Goal: Task Accomplishment & Management: Complete application form

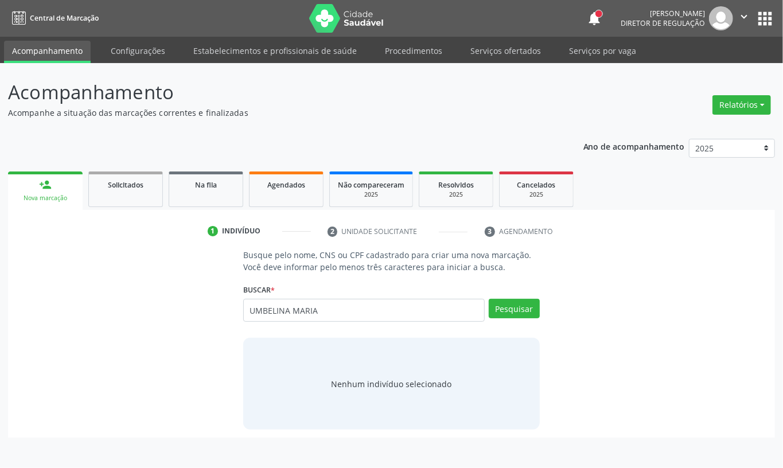
type input "UMBELINA MARIA"
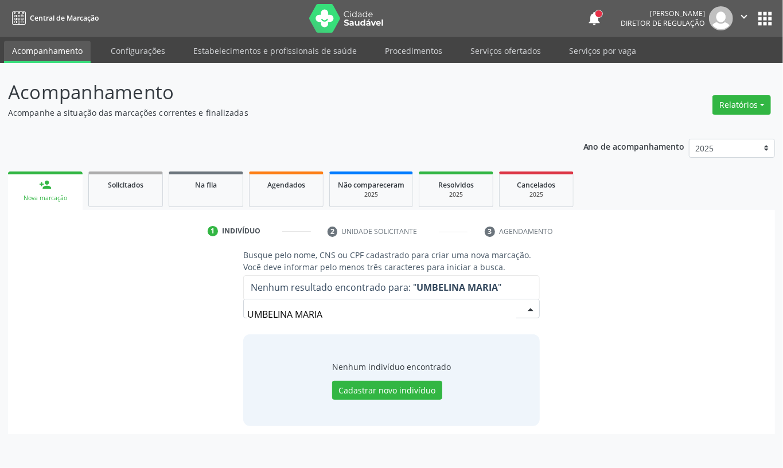
click at [345, 323] on input "UMBELINA MARIA" at bounding box center [381, 314] width 269 height 23
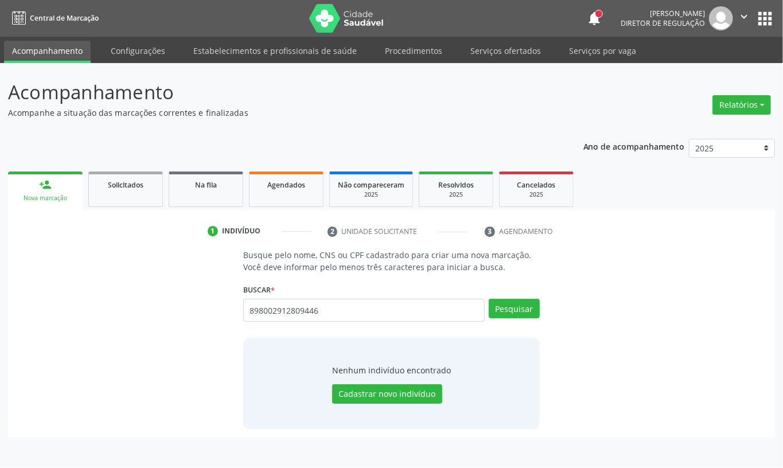
type input "898002912809446"
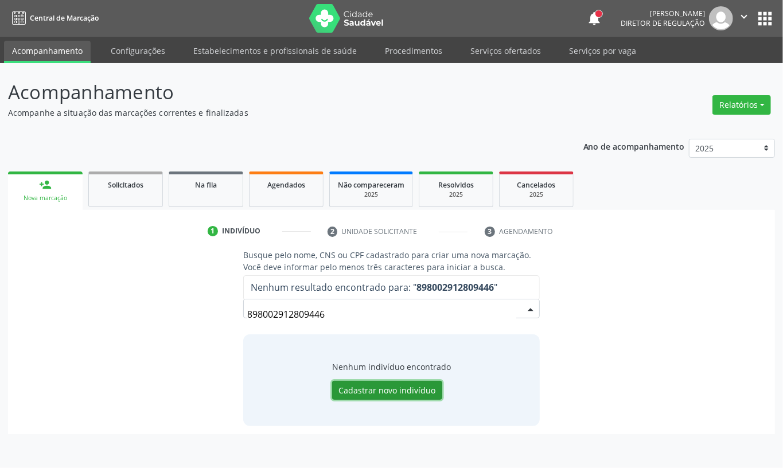
click at [368, 387] on button "Cadastrar novo indivíduo" at bounding box center [387, 390] width 110 height 19
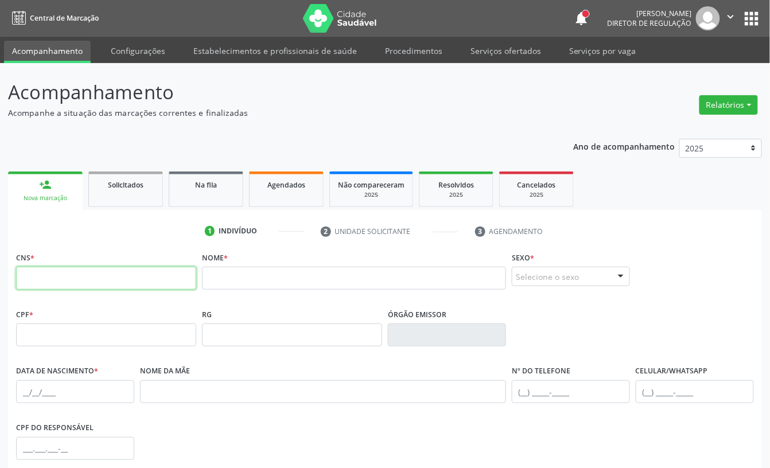
click at [81, 272] on input "text" at bounding box center [106, 278] width 180 height 23
type input "898 0029 1280 9446"
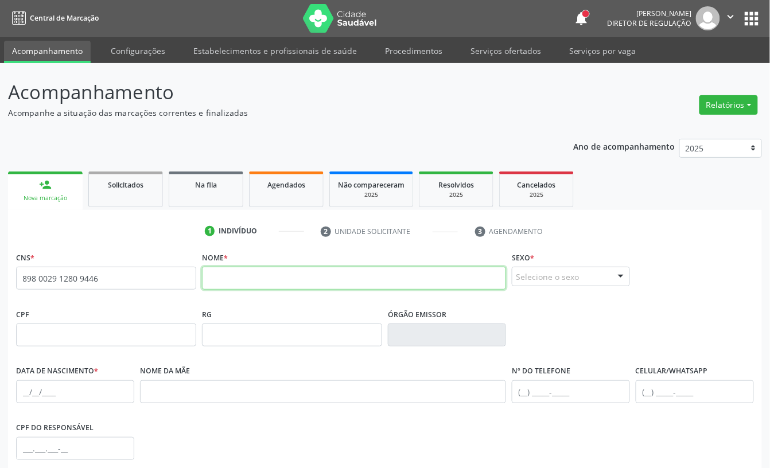
drag, startPoint x: 263, startPoint y: 281, endPoint x: 275, endPoint y: 270, distance: 17.0
click at [275, 270] on input "text" at bounding box center [354, 278] width 304 height 23
type input "UMBELINA MARIA FREIRE DA SILVA"
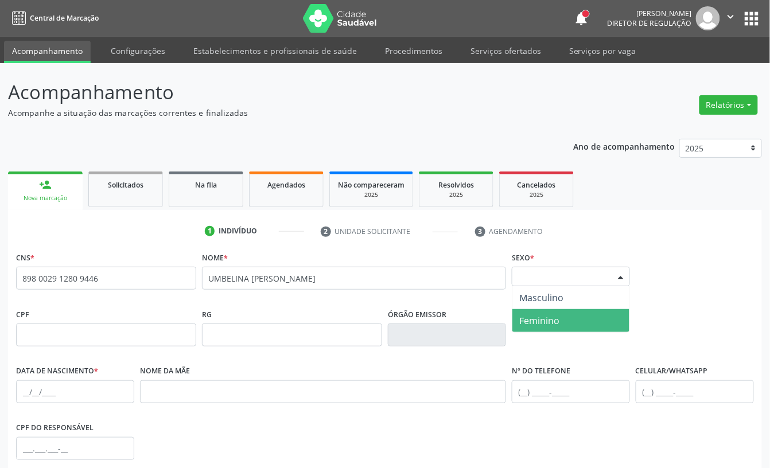
click at [536, 325] on span "Feminino" at bounding box center [539, 320] width 40 height 13
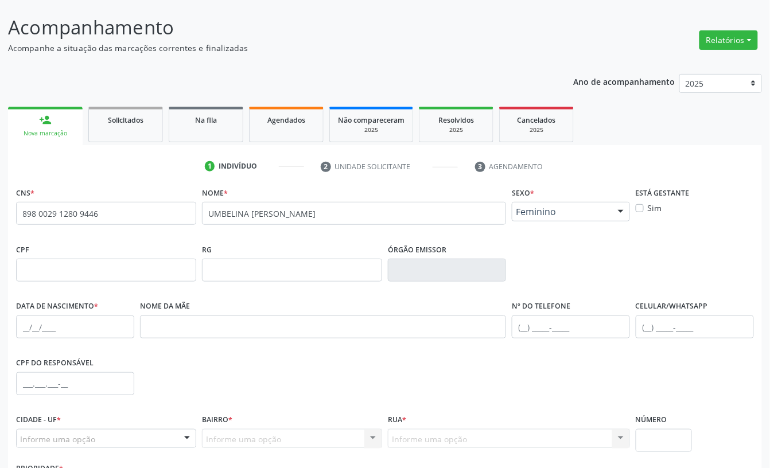
scroll to position [153, 0]
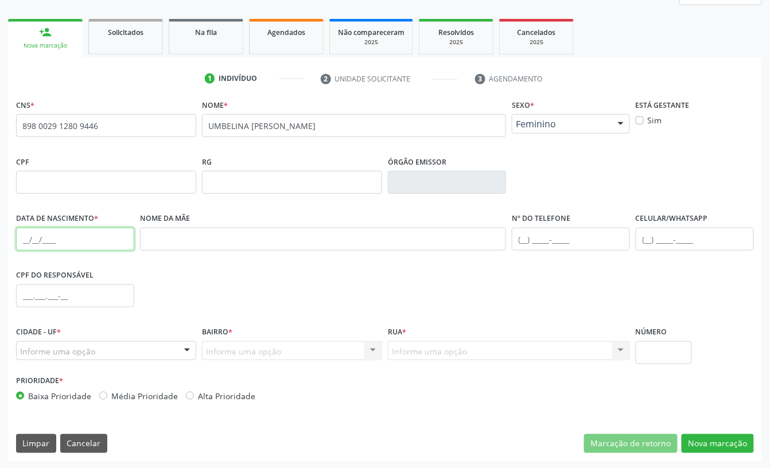
click at [21, 240] on input "text" at bounding box center [75, 239] width 118 height 23
type input "21/08/1970"
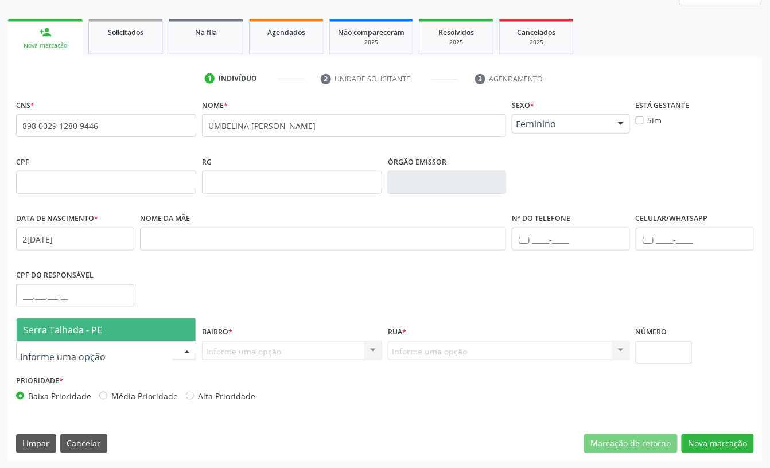
click at [89, 337] on span "Serra Talhada - PE" at bounding box center [106, 329] width 179 height 23
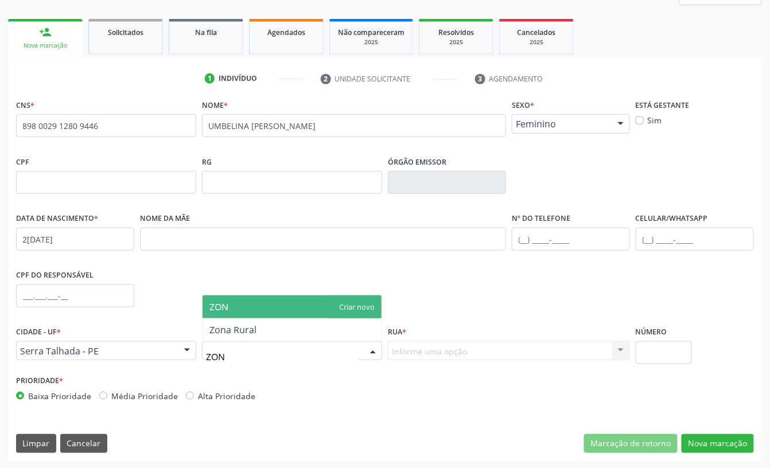
type input "ZONA"
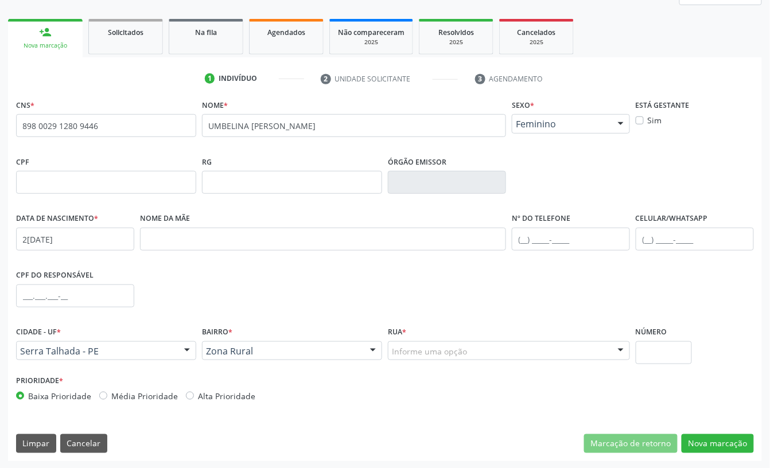
click at [405, 341] on div "Informe uma opção Faz. Cachoeira II Faz. Granja Faz. Salgadinho Faz. Aldeota Fa…" at bounding box center [509, 350] width 242 height 19
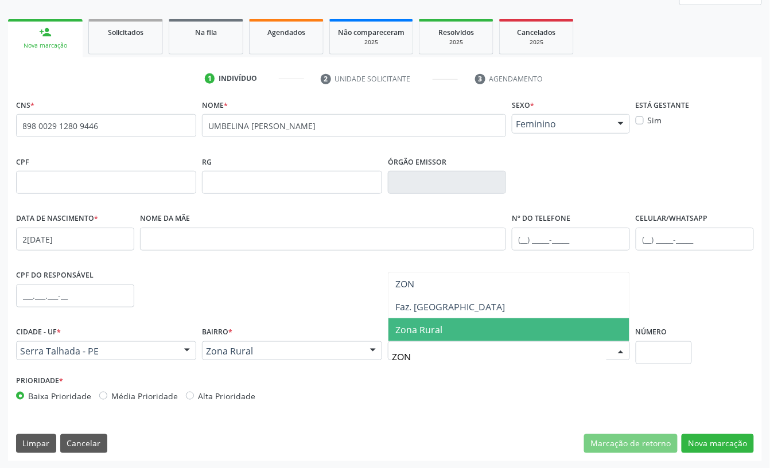
type input "ZONA"
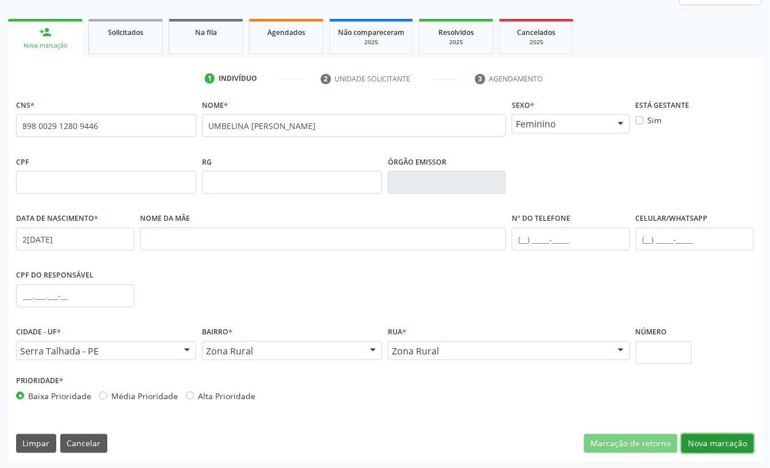
click at [721, 450] on button "Nova marcação" at bounding box center [717, 443] width 72 height 19
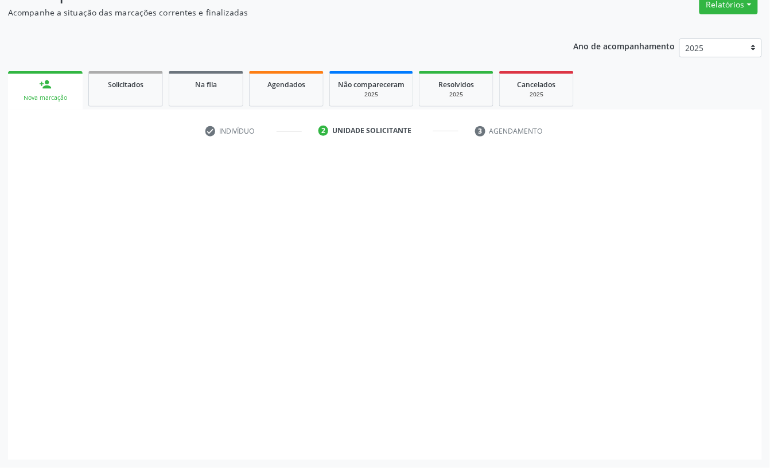
scroll to position [102, 0]
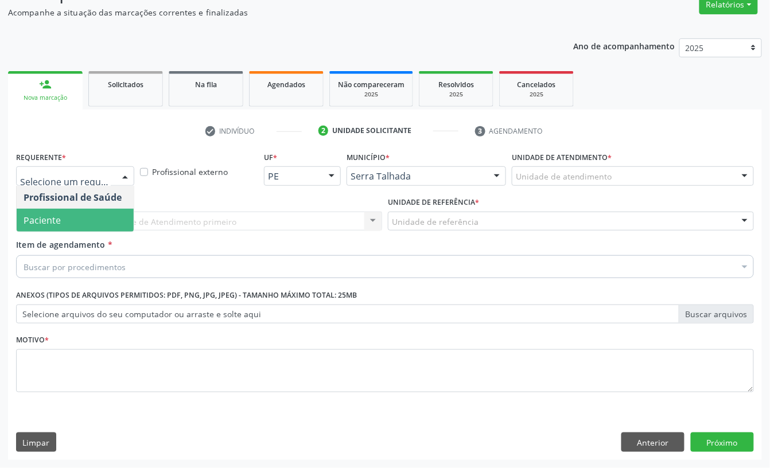
click at [72, 221] on span "Paciente" at bounding box center [75, 220] width 117 height 23
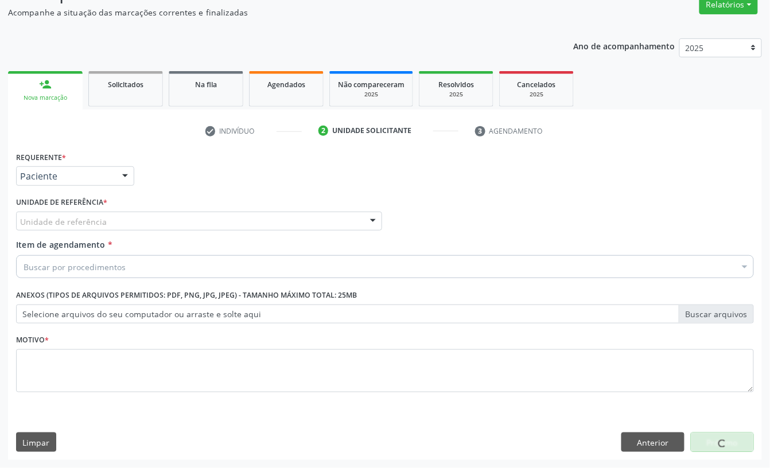
click at [72, 221] on div "Requerente * Paciente Profissional de Saúde Paciente Nenhum resultado encontrad…" at bounding box center [384, 279] width 737 height 260
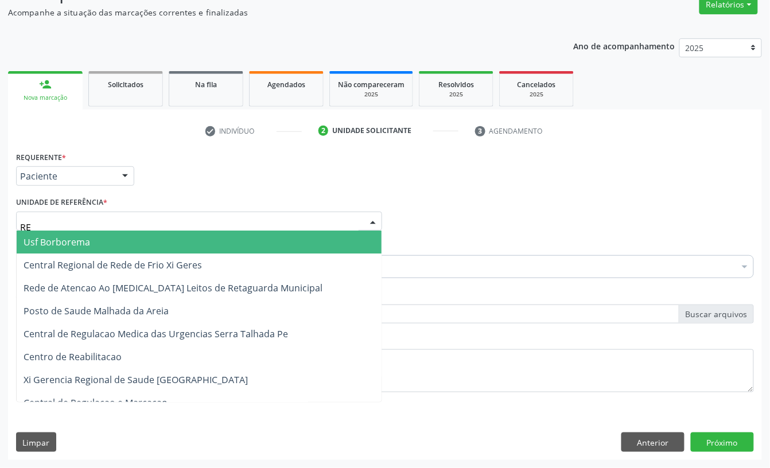
type input "REA"
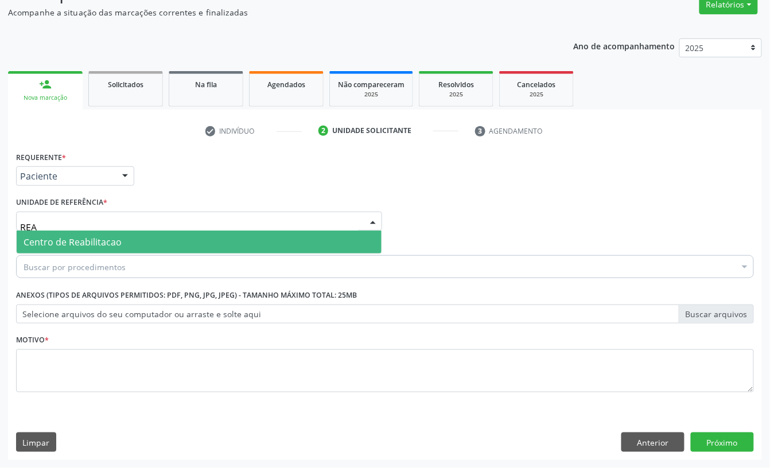
click at [76, 243] on span "Centro de Reabilitacao" at bounding box center [73, 242] width 98 height 13
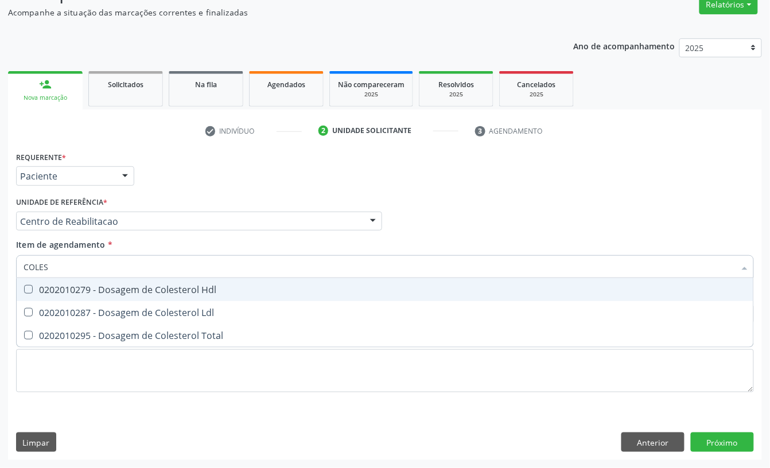
type input "COLEST"
click at [84, 281] on span "0202010279 - Dosagem de Colesterol Hdl" at bounding box center [385, 289] width 736 height 23
checkbox Hdl "true"
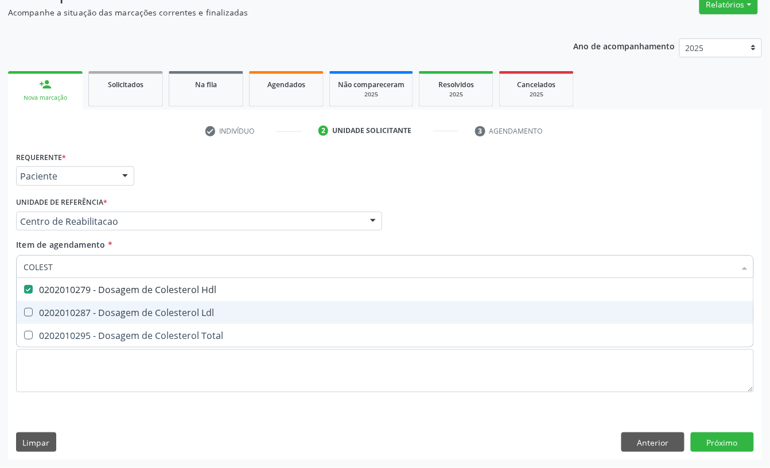
click at [65, 310] on div "0202010287 - Dosagem de Colesterol Ldl" at bounding box center [385, 312] width 723 height 9
checkbox Ldl "true"
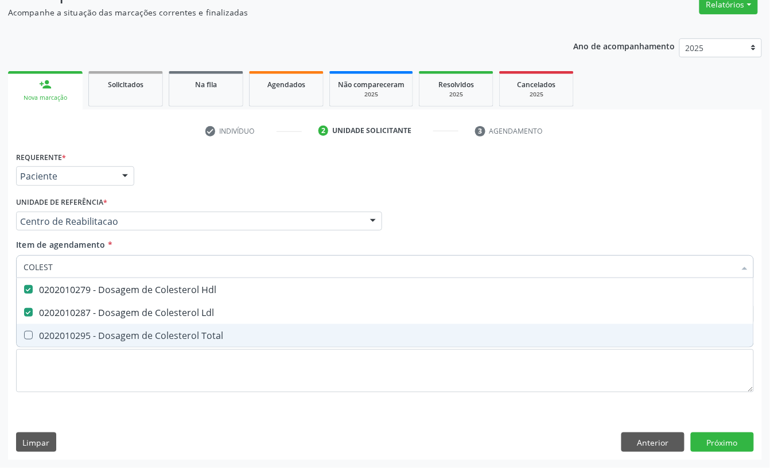
click at [60, 337] on div "0202010295 - Dosagem de Colesterol Total" at bounding box center [385, 335] width 723 height 9
checkbox Total "true"
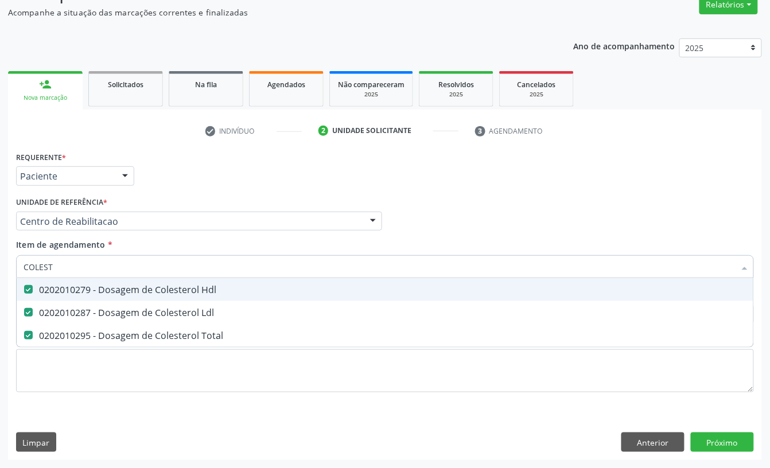
click at [61, 271] on input "COLEST" at bounding box center [379, 266] width 711 height 23
type input "CRE"
checkbox Hdl "false"
checkbox Ldl "false"
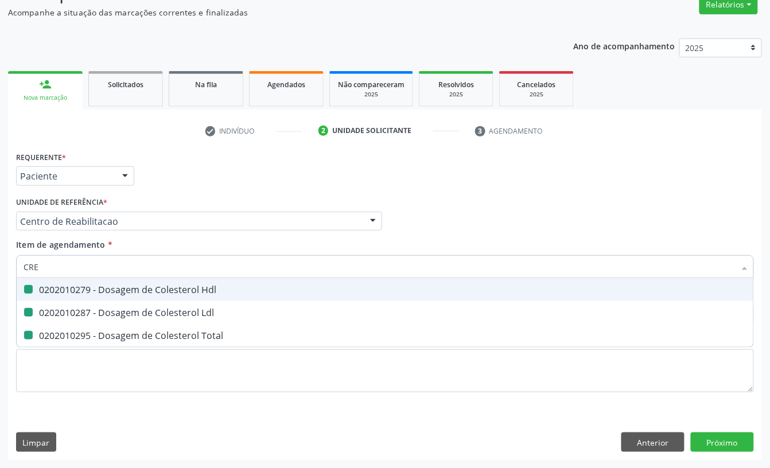
checkbox Total "false"
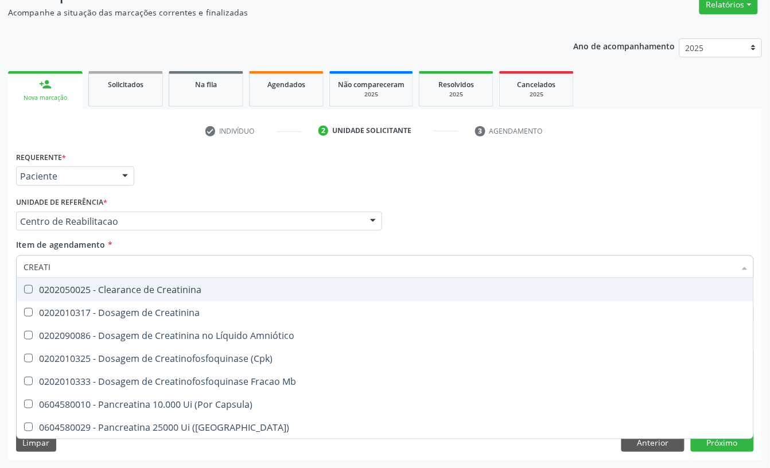
type input "CREATIN"
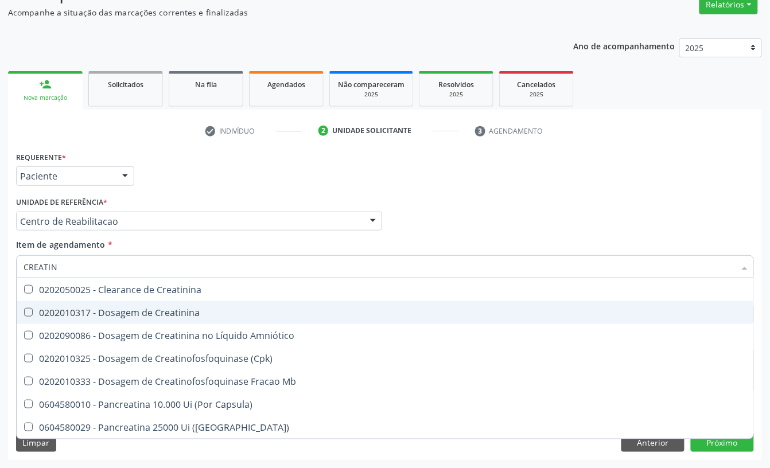
click at [71, 312] on div "0202010317 - Dosagem de Creatinina" at bounding box center [385, 312] width 723 height 9
checkbox Creatinina "true"
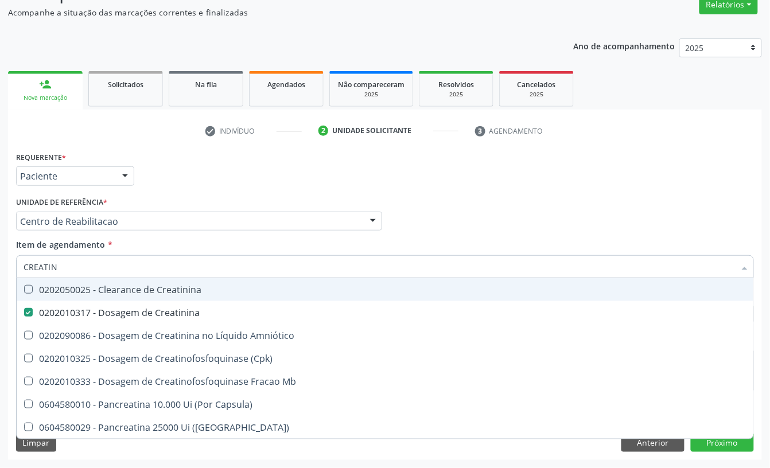
click at [67, 266] on input "CREATIN" at bounding box center [379, 266] width 711 height 23
checkbox Creatinina "false"
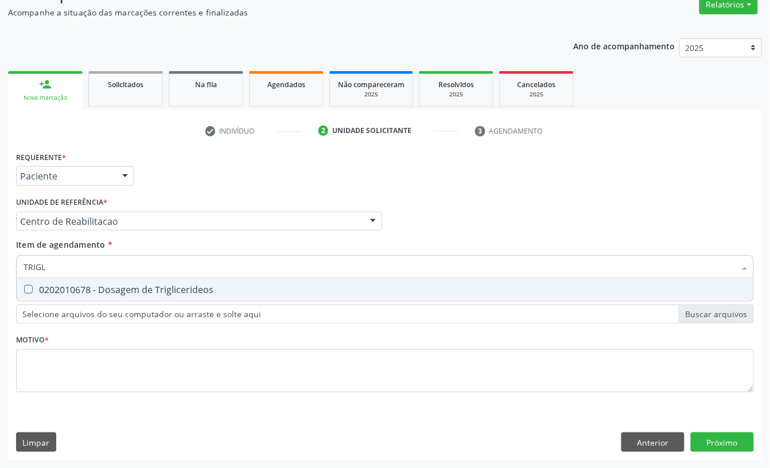
type input "TRIGLI"
click at [70, 287] on div "0202010678 - Dosagem de Triglicerideos" at bounding box center [385, 289] width 723 height 9
checkbox Triglicerideos "true"
click at [65, 274] on input "TRIGLI" at bounding box center [379, 266] width 711 height 23
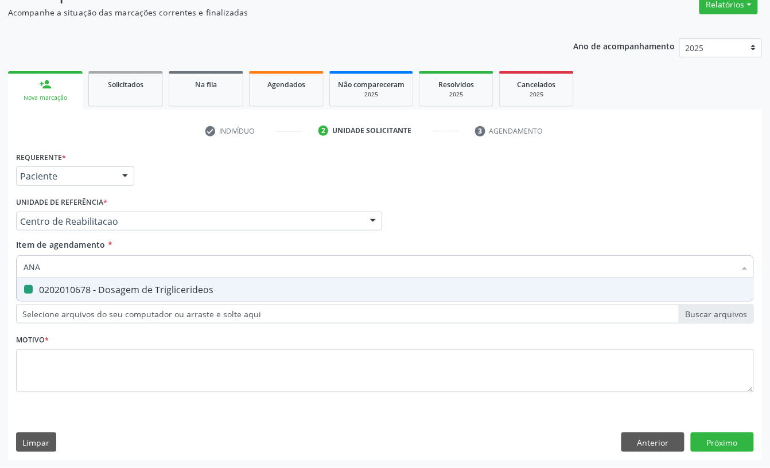
type input "ANAL"
checkbox Triglicerideos "false"
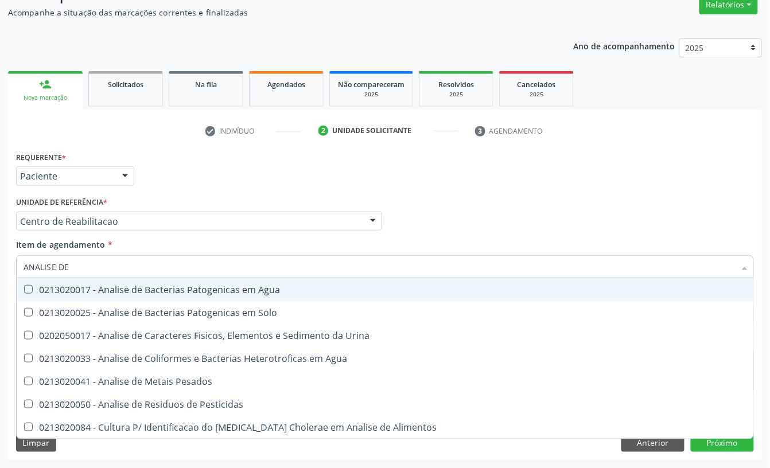
type input "ANALISE DE C"
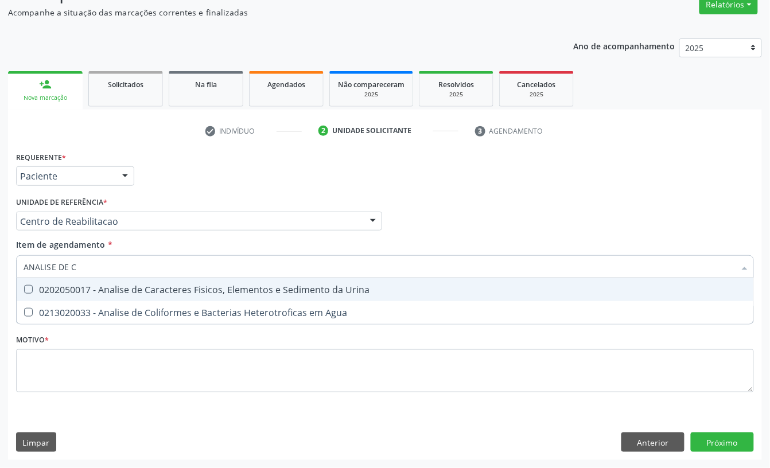
click at [138, 289] on div "0202050017 - Analise de Caracteres Fisicos, Elementos e Sedimento da Urina" at bounding box center [385, 289] width 723 height 9
checkbox Urina "true"
click at [124, 274] on input "ANALISE DE C" at bounding box center [379, 266] width 711 height 23
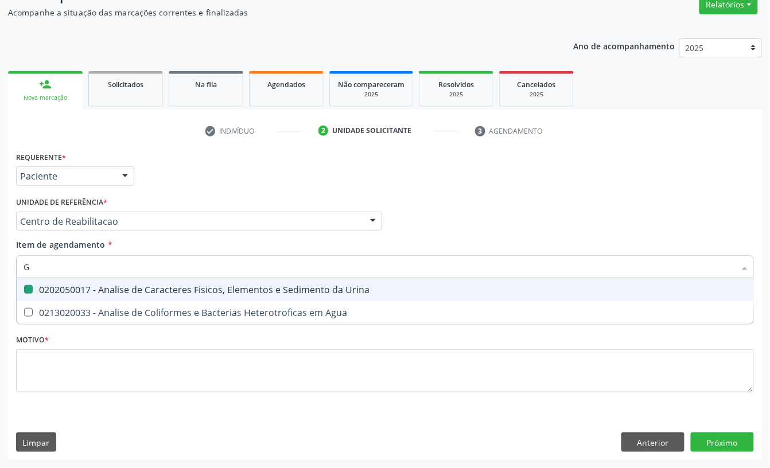
type input "GL"
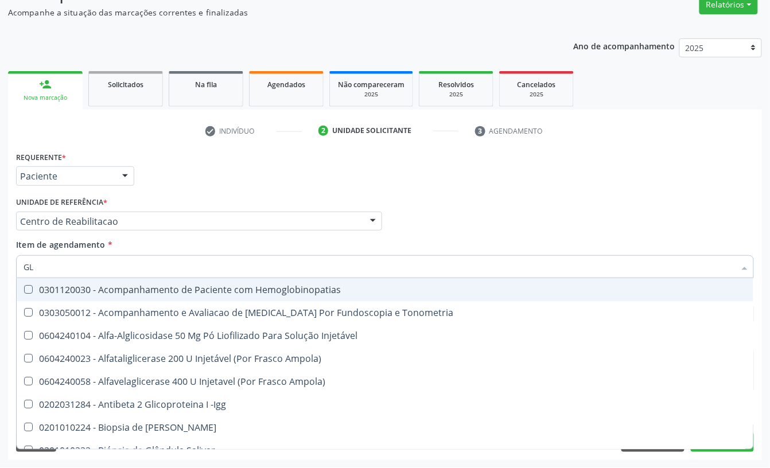
checkbox Hemoglobinopatias "false"
type input "GLI"
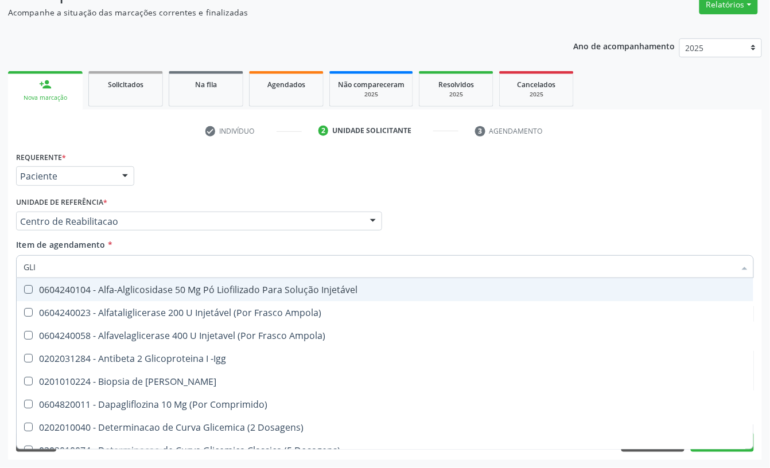
checkbox Triglicerideos "true"
type input "GLIC"
checkbox Derrames "true"
checkbox Triglicerideos "false"
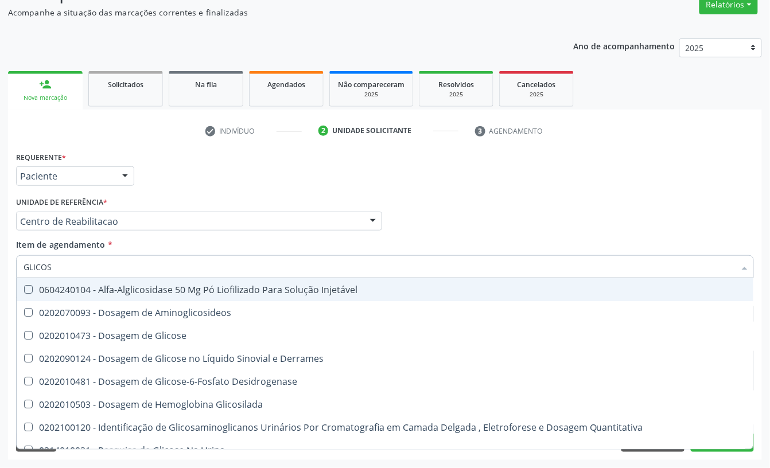
type input "GLICOSE"
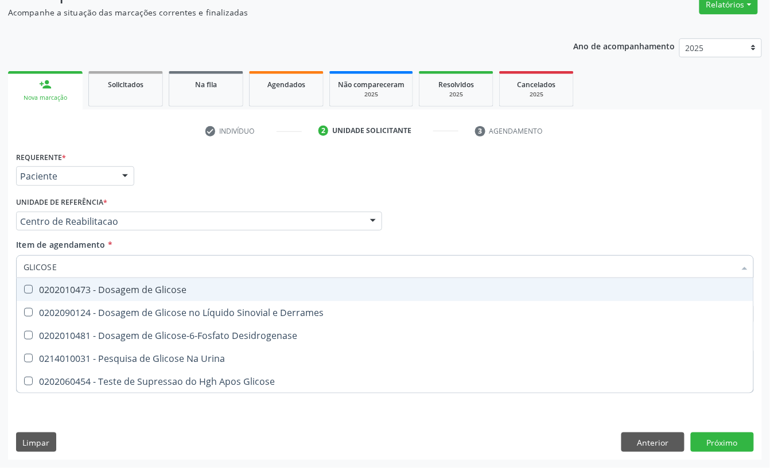
click at [122, 282] on span "0202010473 - Dosagem de Glicose" at bounding box center [385, 289] width 736 height 23
checkbox Glicose "true"
click at [115, 272] on input "GLICOSE" at bounding box center [379, 266] width 711 height 23
checkbox Glicose "false"
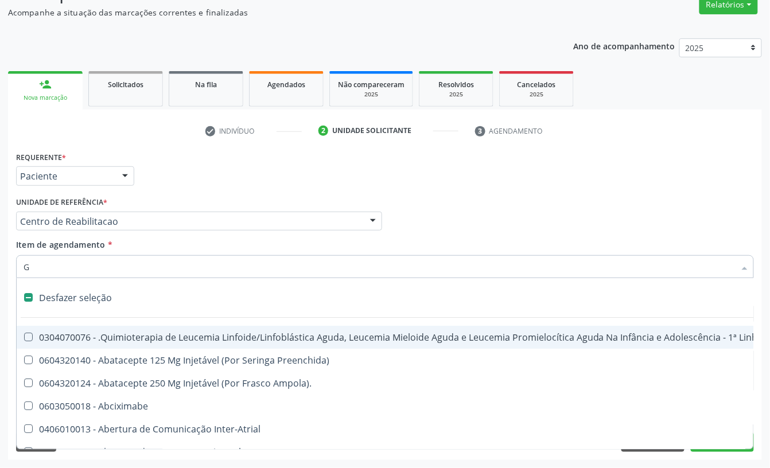
type input "GL"
checkbox Aparentado "true"
checkbox Bloco "true"
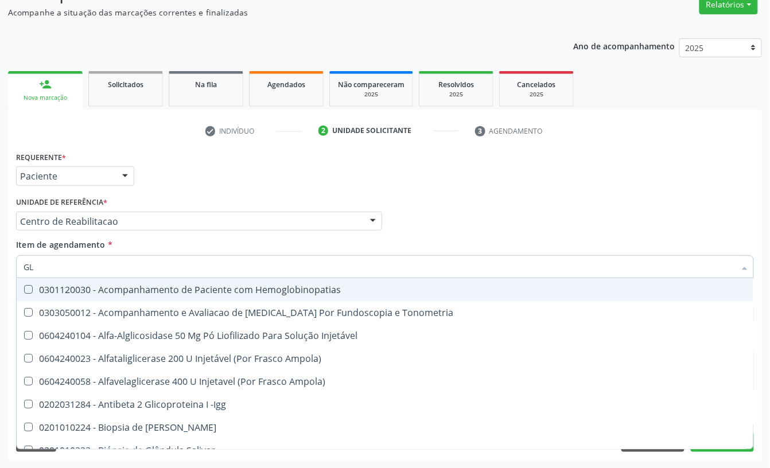
type input "GLI"
checkbox \(Confirmatorio\) "true"
checkbox Glomerular "true"
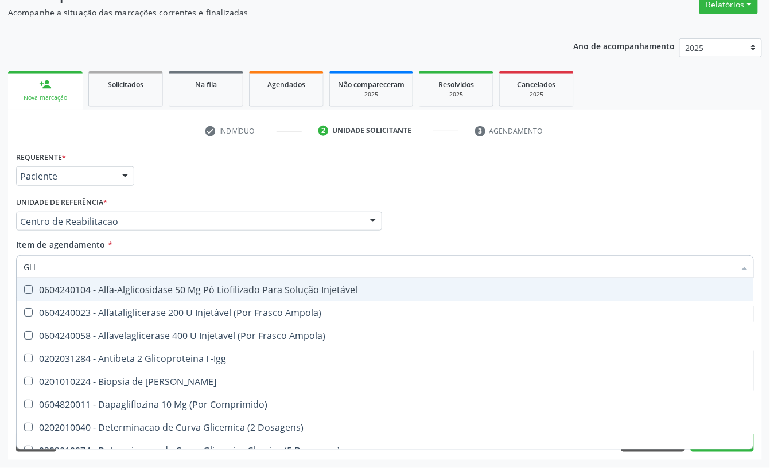
type input "GLIC"
checkbox Aminoglicosideos "true"
checkbox Glicose "false"
checkbox Derrames "true"
checkbox Triglicerideos "false"
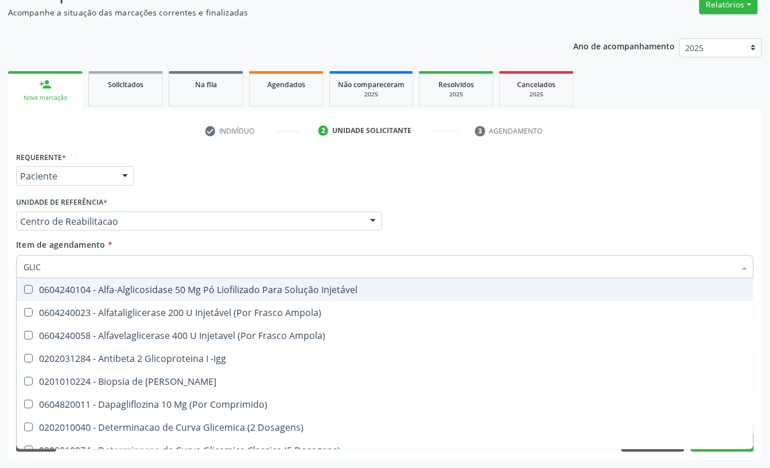
type input "GLICO"
checkbox Comprimido\) "true"
checkbox Aminoglicosideos "false"
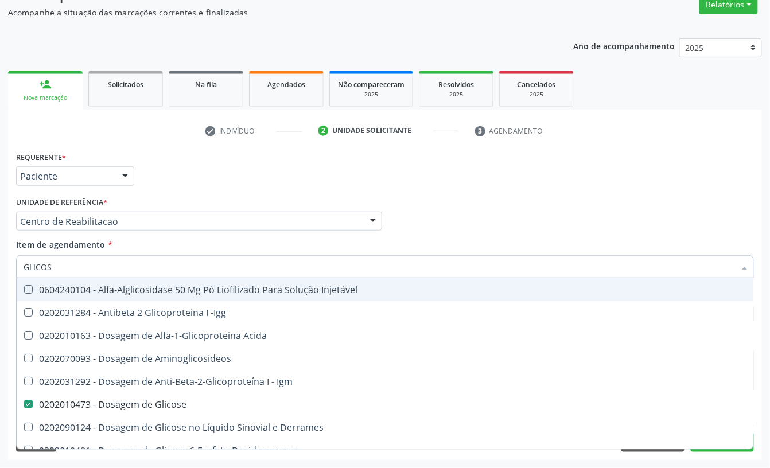
type input "GLICOSI"
checkbox Acida "false"
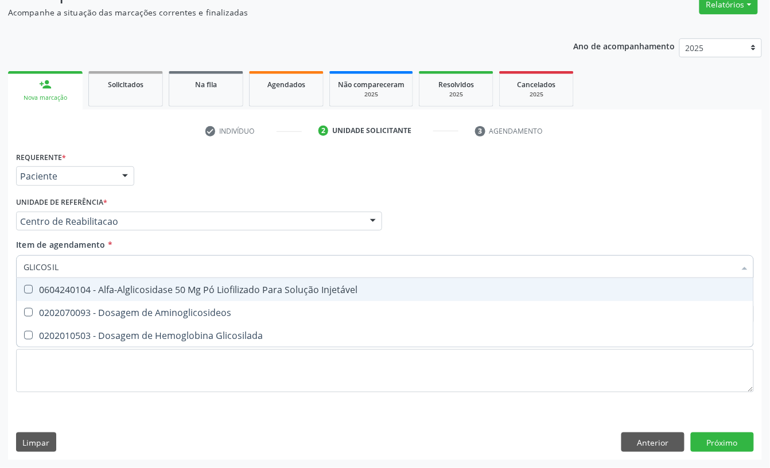
type input "GLICOSILA"
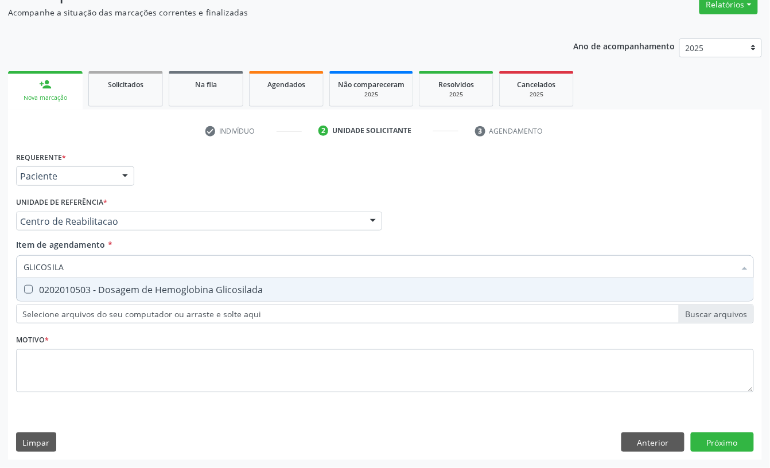
click at [93, 290] on div "0202010503 - Dosagem de Hemoglobina Glicosilada" at bounding box center [385, 289] width 723 height 9
checkbox Glicosilada "true"
click at [91, 264] on input "GLICOSILA" at bounding box center [379, 266] width 711 height 23
type input "C"
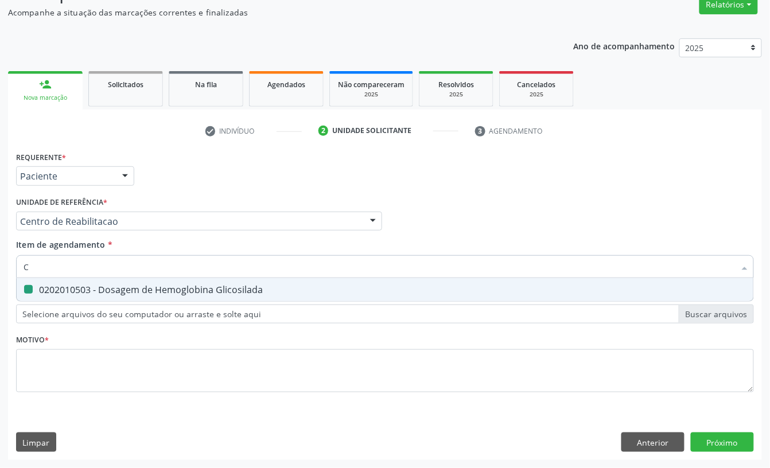
checkbox Glicosilada "false"
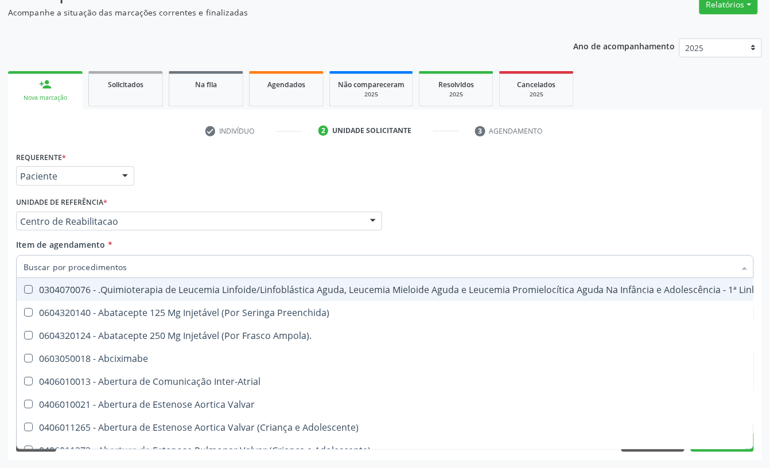
checkbox Urina "false"
checkbox Adolescente\) "true"
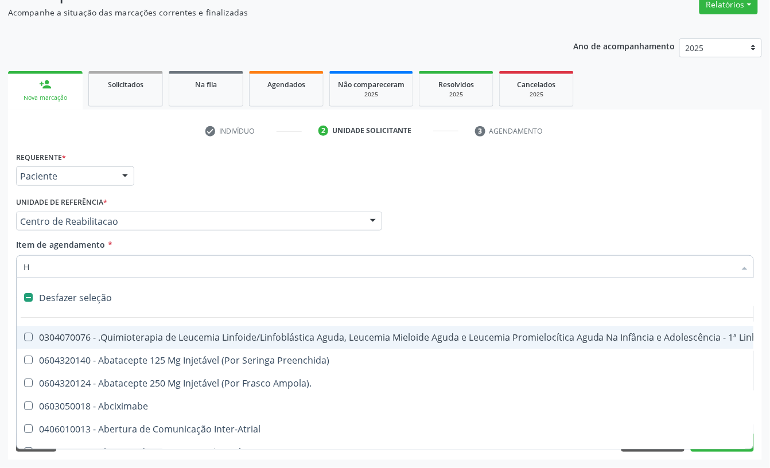
type input "HE"
checkbox Cística "true"
checkbox Urina "false"
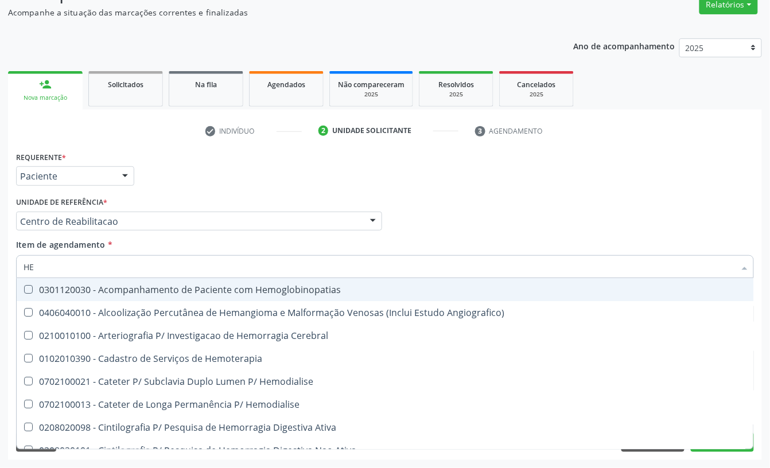
type input "HEM"
checkbox Glicosilada "true"
checkbox Hematocrito "false"
type input "HEMO"
checkbox Hemacias "true"
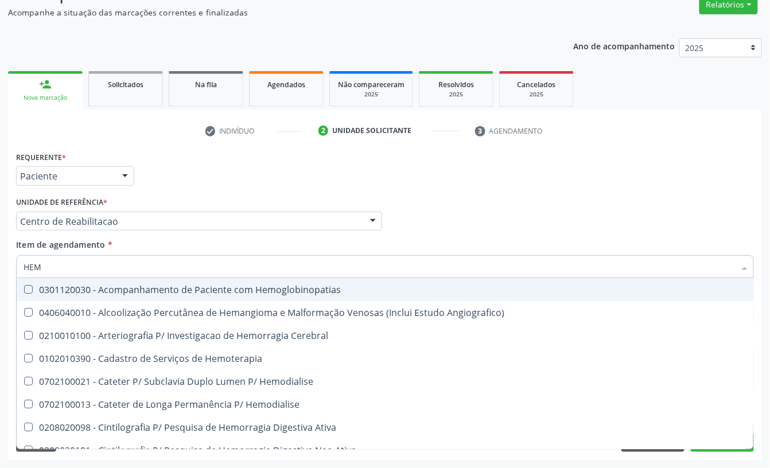
checkbox Glicosilada "false"
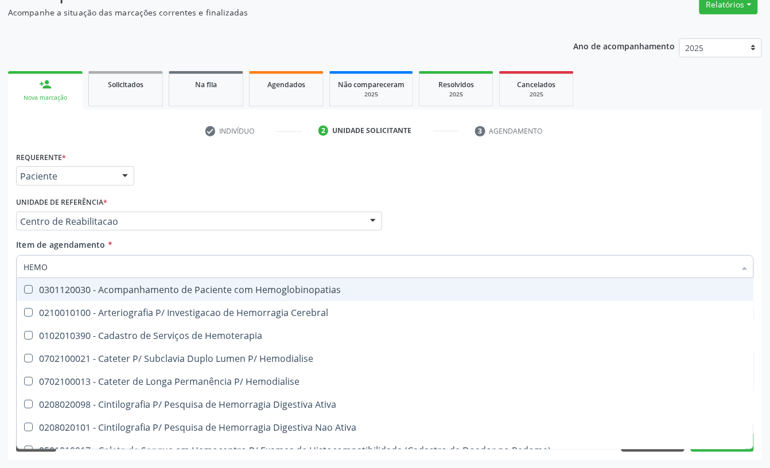
type input "HEMOG"
checkbox Tardio\) "true"
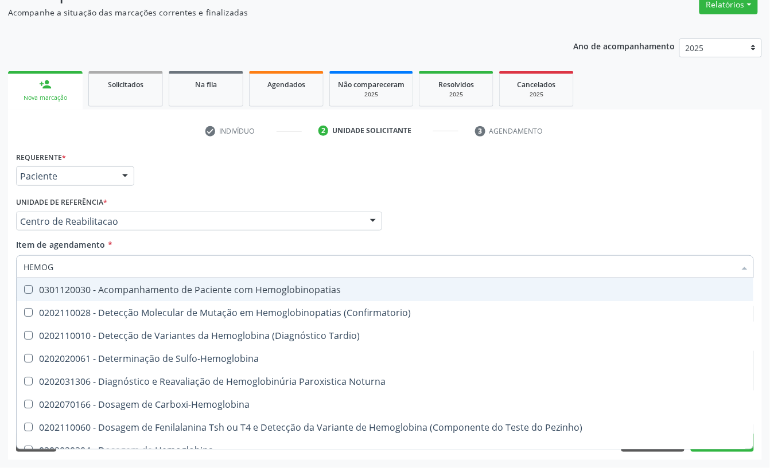
type input "HEMOGR"
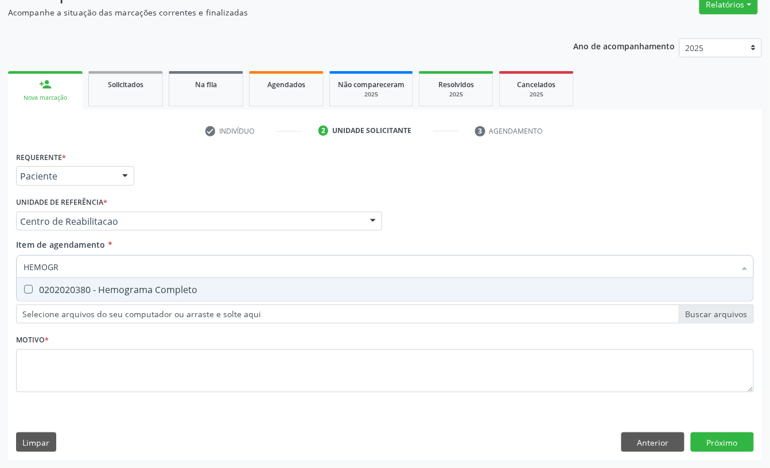
click at [88, 286] on div "0202020380 - Hemograma Completo" at bounding box center [385, 289] width 723 height 9
checkbox Completo "true"
click at [83, 271] on input "HEMOGR" at bounding box center [379, 266] width 711 height 23
checkbox Completo "false"
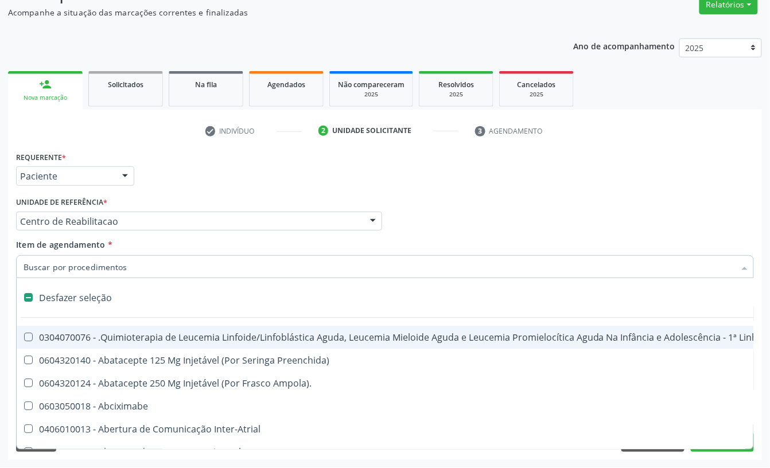
type input "T"
checkbox Reto "true"
checkbox Urina "false"
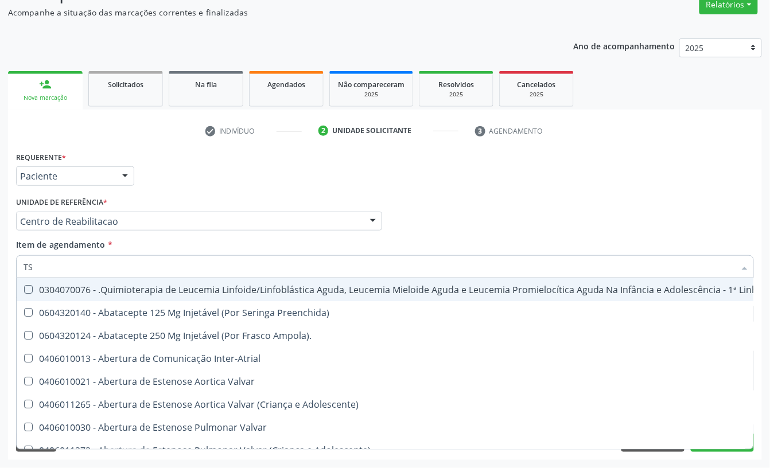
type input "TSH"
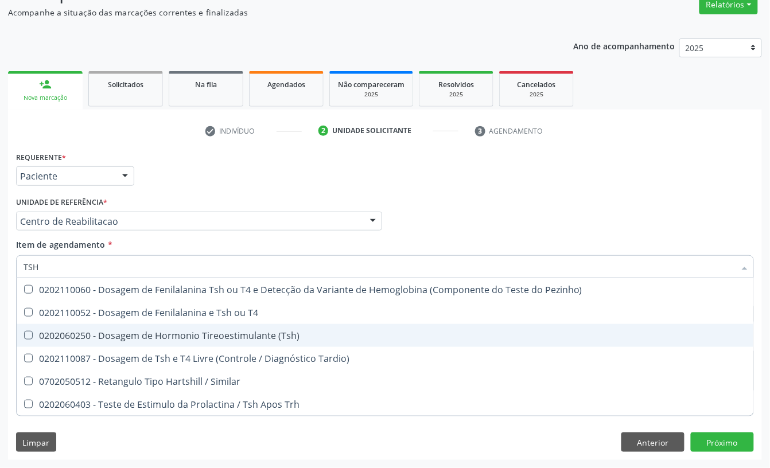
click at [84, 331] on div "0202060250 - Dosagem de Hormonio Tireoestimulante (Tsh)" at bounding box center [385, 335] width 723 height 9
checkbox \(Tsh\) "true"
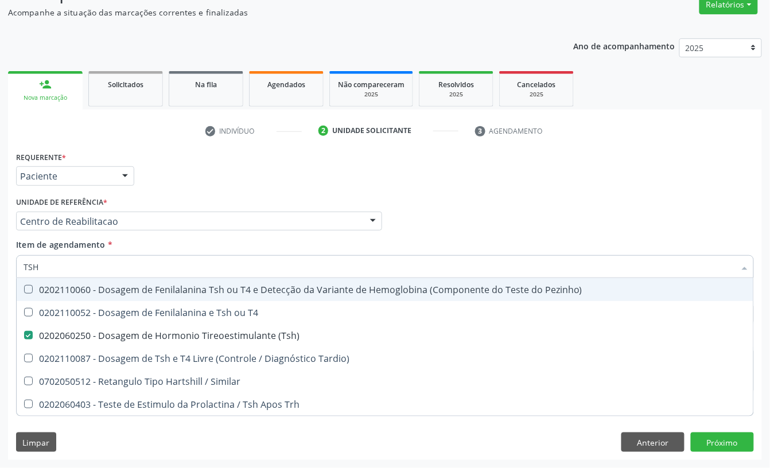
click at [85, 270] on input "TSH" at bounding box center [379, 266] width 711 height 23
type input "T"
checkbox \(Tsh\) "false"
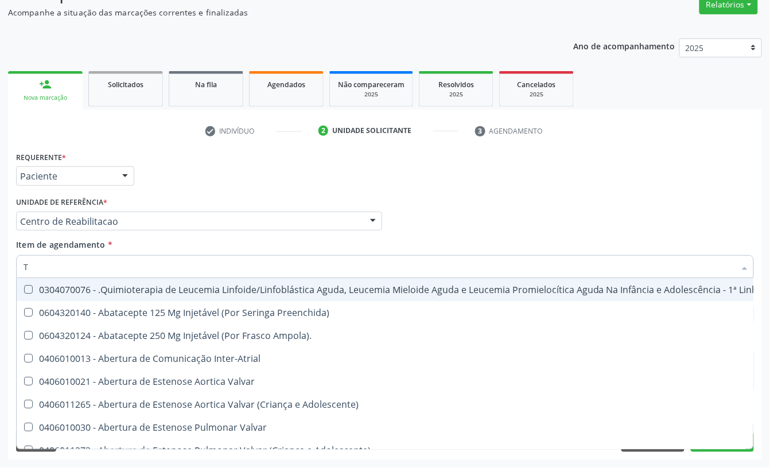
type input "T4"
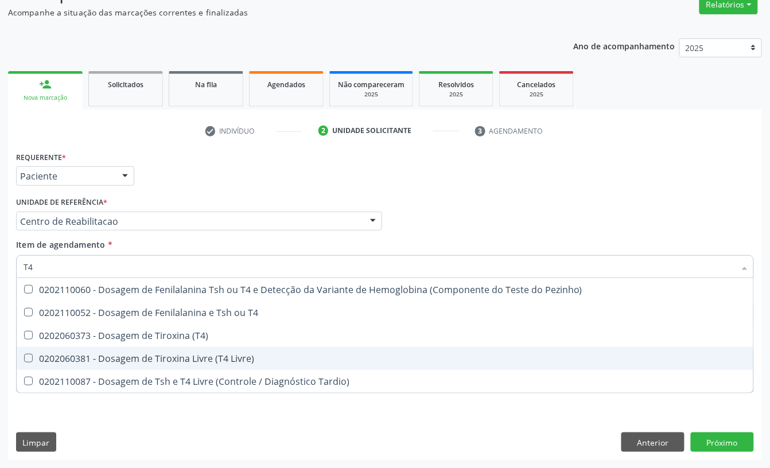
click at [151, 361] on div "0202060381 - Dosagem de Tiroxina Livre (T4 Livre)" at bounding box center [385, 358] width 723 height 9
checkbox Livre\) "true"
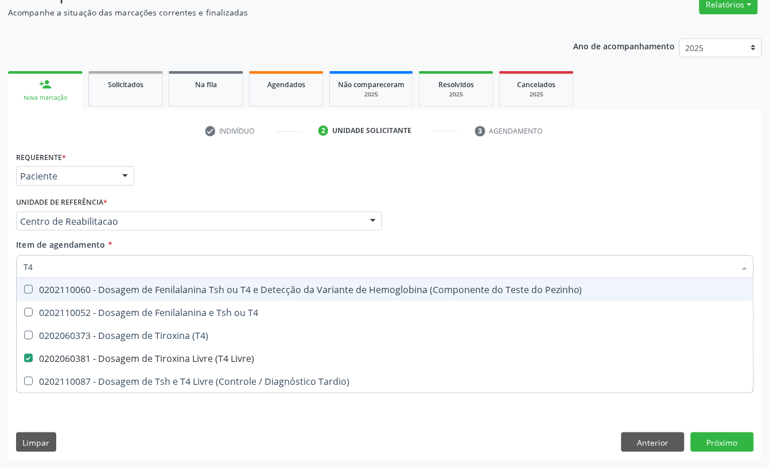
click at [209, 194] on div "Unidade de referência * Centro de Reabilitacao Usf do Mutirao Usf Cohab Usf Cai…" at bounding box center [199, 212] width 366 height 37
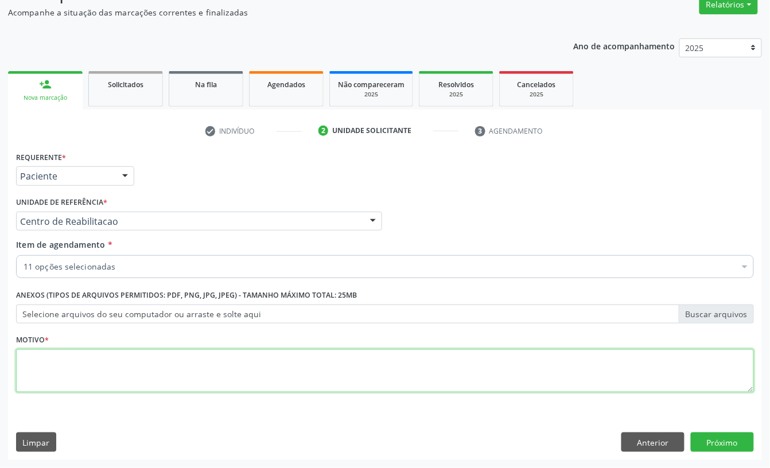
click at [122, 365] on textarea at bounding box center [384, 371] width 737 height 44
type textarea "D"
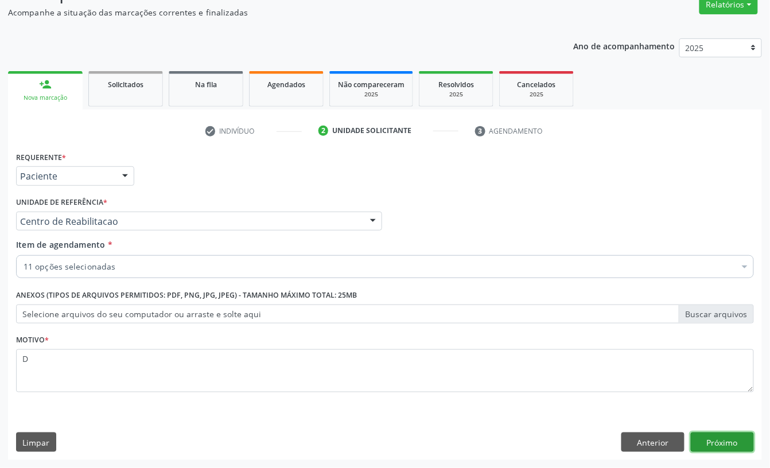
click at [707, 445] on button "Próximo" at bounding box center [721, 441] width 63 height 19
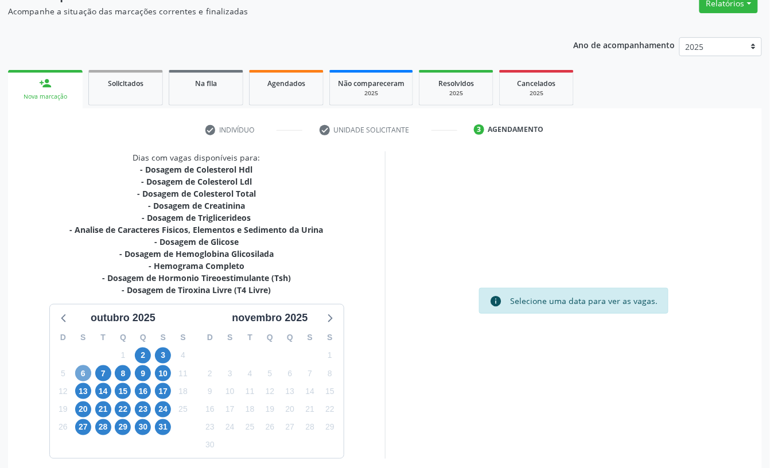
click at [84, 368] on span "6" at bounding box center [83, 373] width 16 height 16
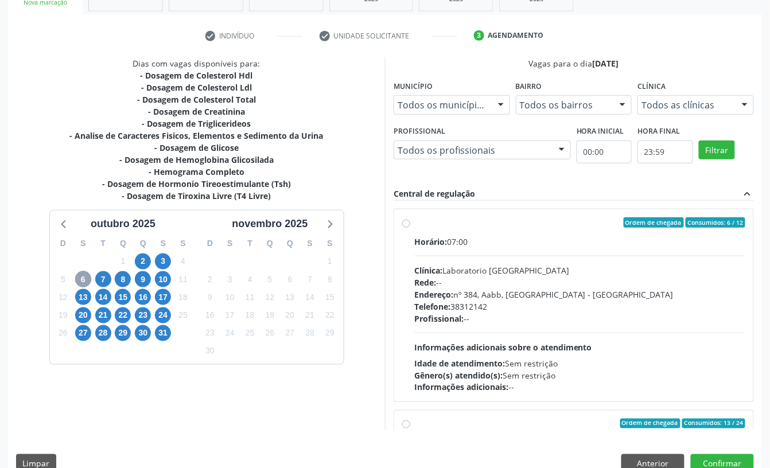
scroll to position [218, 0]
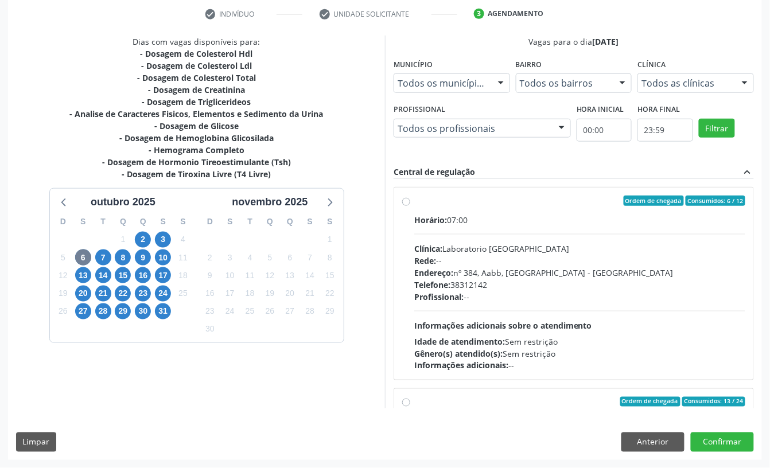
click at [466, 279] on div "Telefone: 38312142" at bounding box center [579, 285] width 331 height 12
click at [410, 206] on input "Ordem de chegada Consumidos: 6 / 12 Horário: 07:00 Clínica: Laboratorio Sao Fra…" at bounding box center [406, 201] width 8 height 10
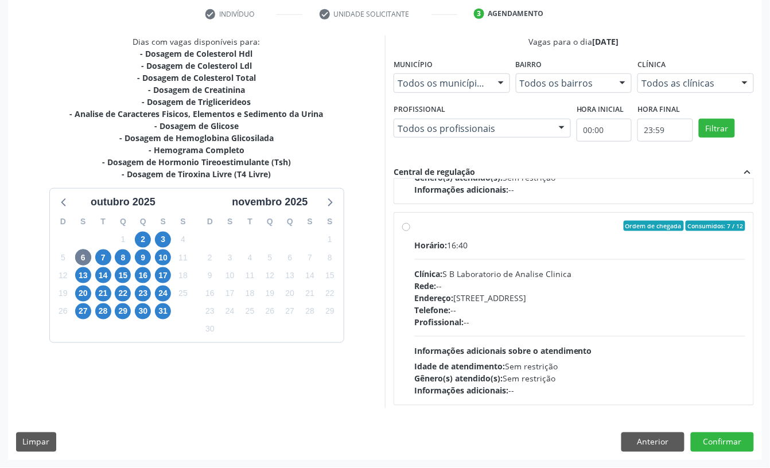
scroll to position [462, 0]
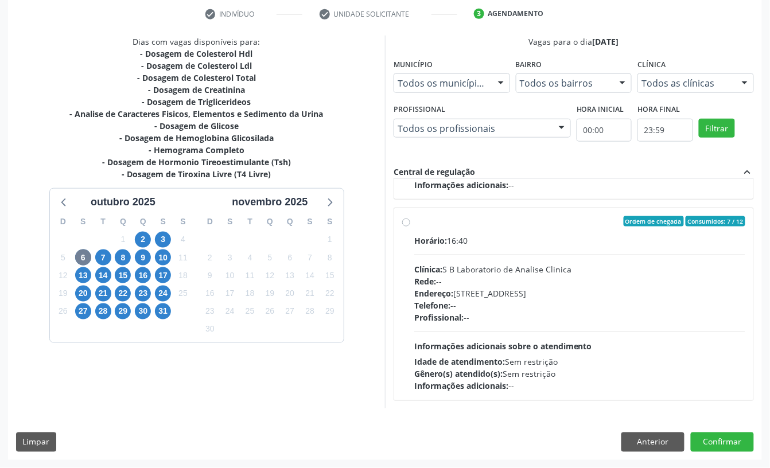
click at [568, 271] on div "Clínica: S B Laboratorio de Analise Clinica" at bounding box center [579, 269] width 331 height 12
click at [410, 227] on input "Ordem de chegada Consumidos: 7 / 12 Horário: 16:40 Clínica: S B Laboratorio de …" at bounding box center [406, 221] width 8 height 10
radio input "false"
radio input "true"
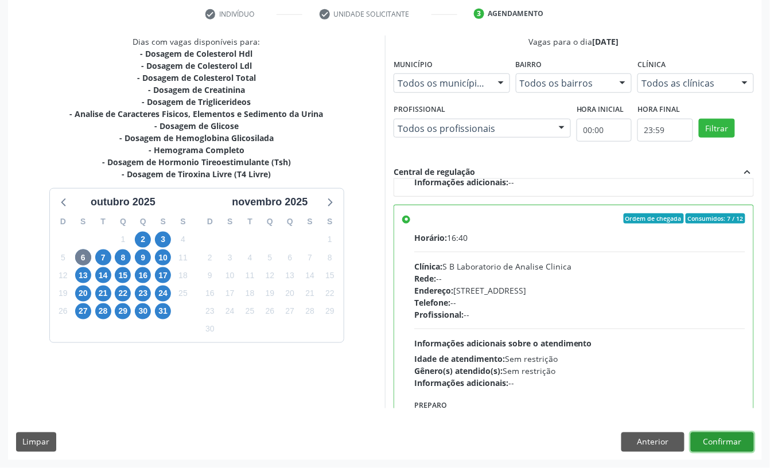
click at [723, 447] on button "Confirmar" at bounding box center [721, 441] width 63 height 19
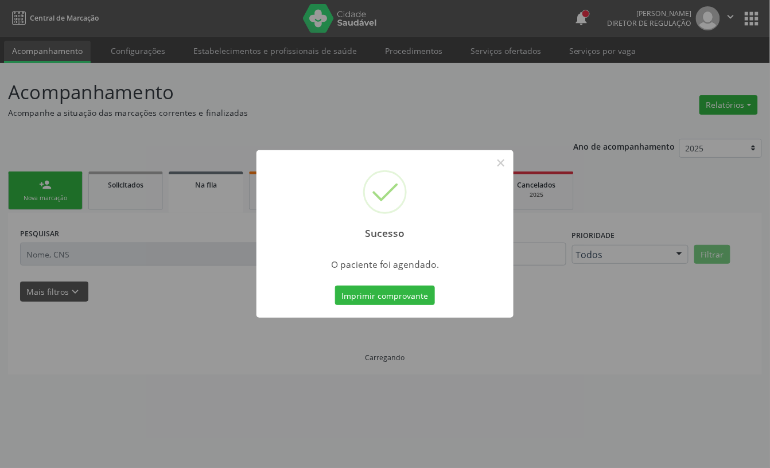
scroll to position [0, 0]
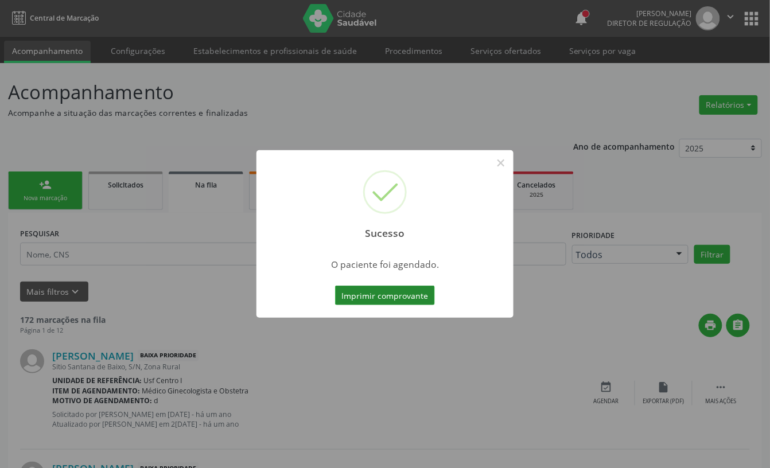
click at [393, 290] on button "Imprimir comprovante" at bounding box center [385, 295] width 100 height 19
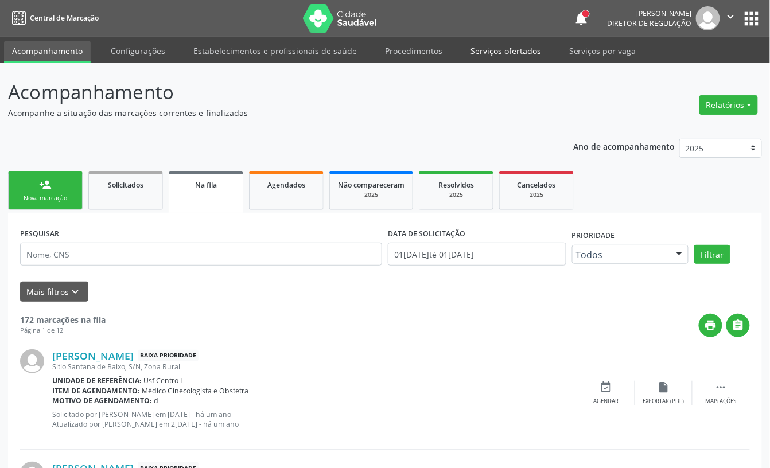
click at [510, 53] on link "Serviços ofertados" at bounding box center [505, 51] width 87 height 20
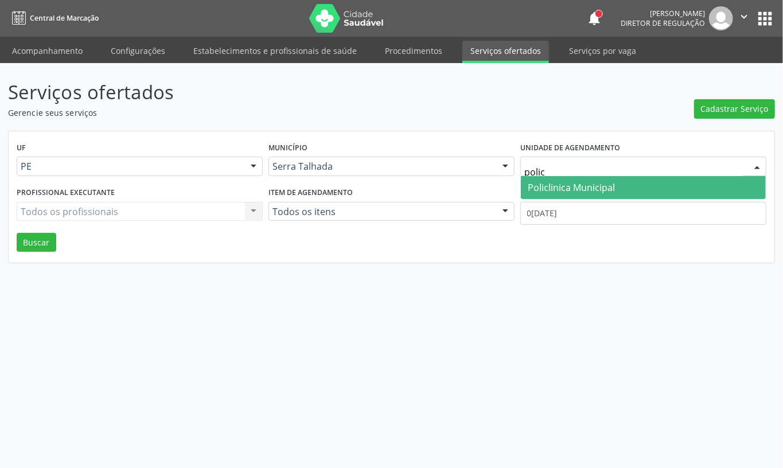
type input "policl"
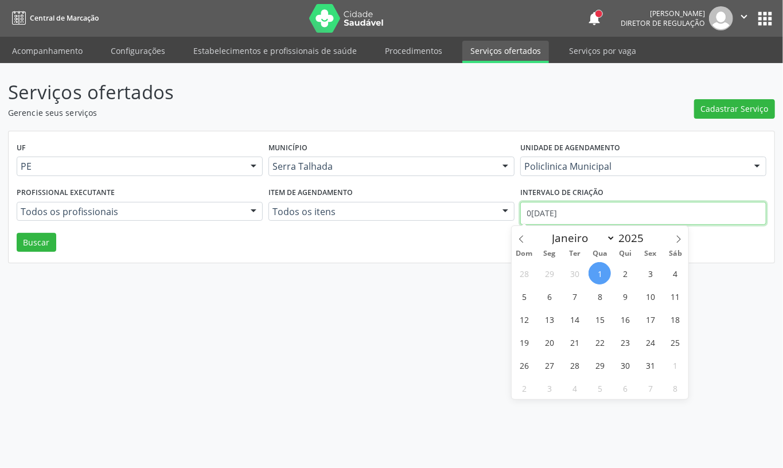
click at [555, 214] on input "0[DATE]" at bounding box center [643, 213] width 246 height 23
click at [524, 235] on icon at bounding box center [521, 239] width 8 height 8
select select "8"
click at [548, 273] on span "1" at bounding box center [549, 273] width 22 height 22
type input "[DATE]"
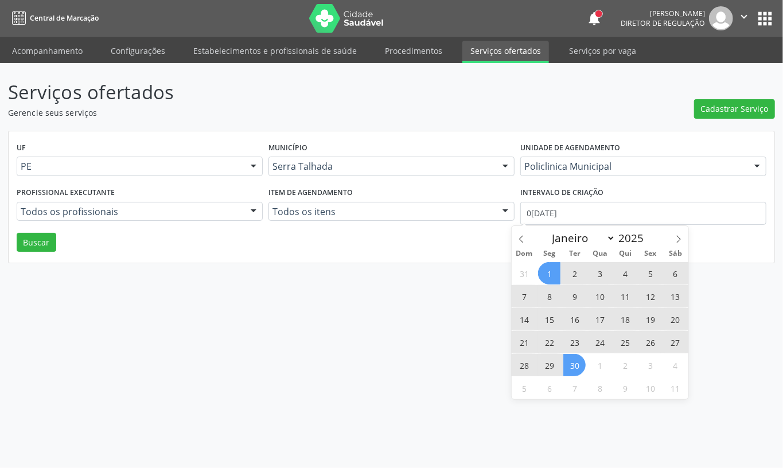
click at [576, 364] on span "30" at bounding box center [574, 365] width 22 height 22
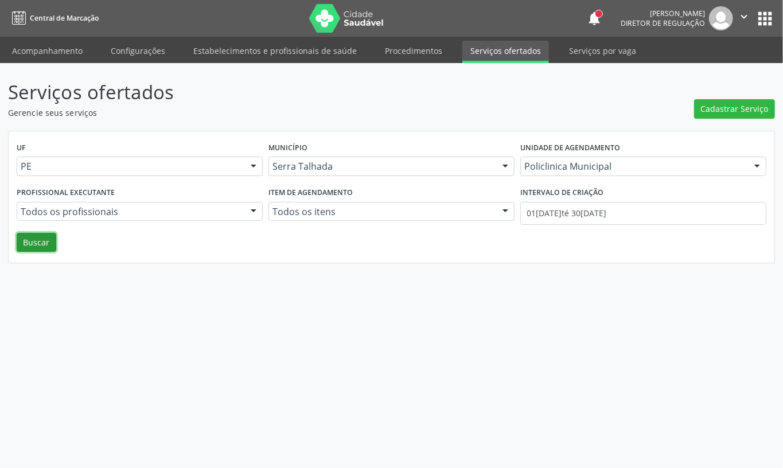
click at [40, 248] on button "Buscar" at bounding box center [37, 242] width 40 height 19
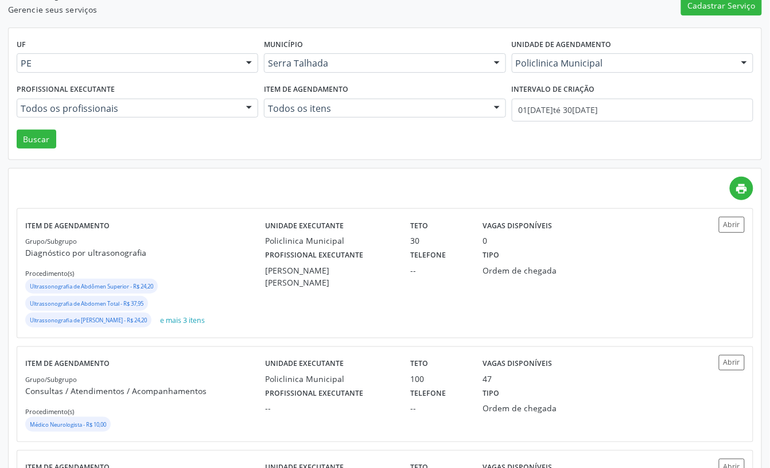
scroll to position [76, 0]
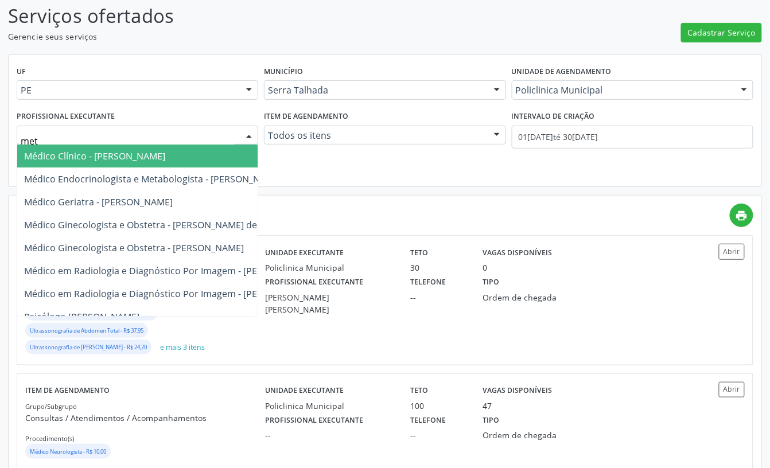
type input "meta"
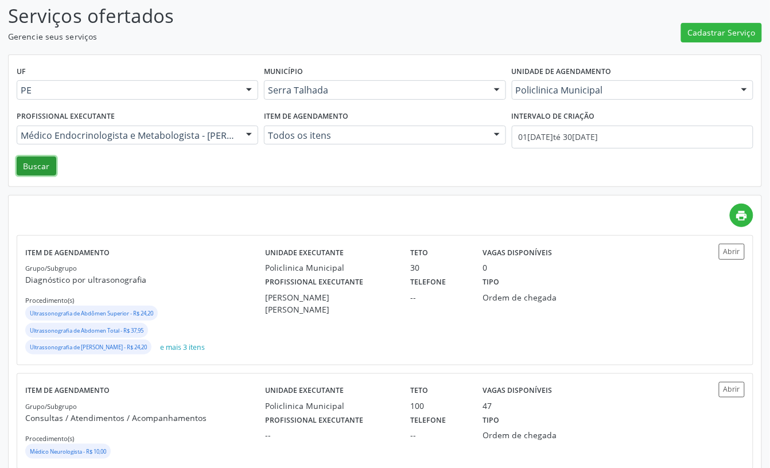
click at [44, 172] on button "Buscar" at bounding box center [37, 166] width 40 height 19
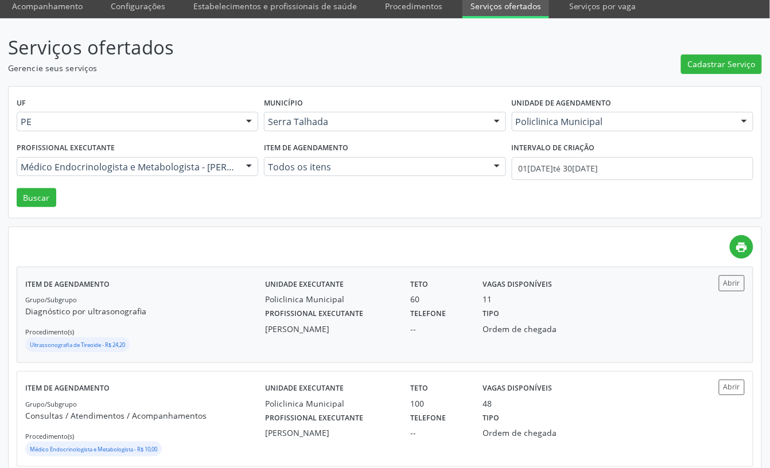
scroll to position [70, 0]
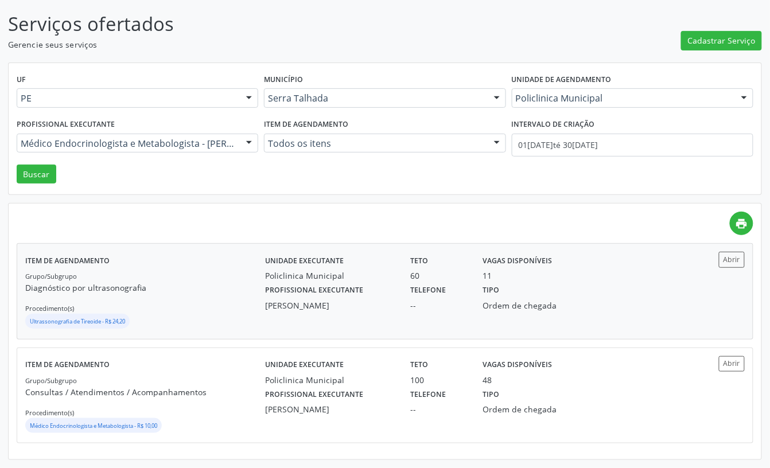
click at [440, 282] on label "Telefone" at bounding box center [428, 291] width 36 height 18
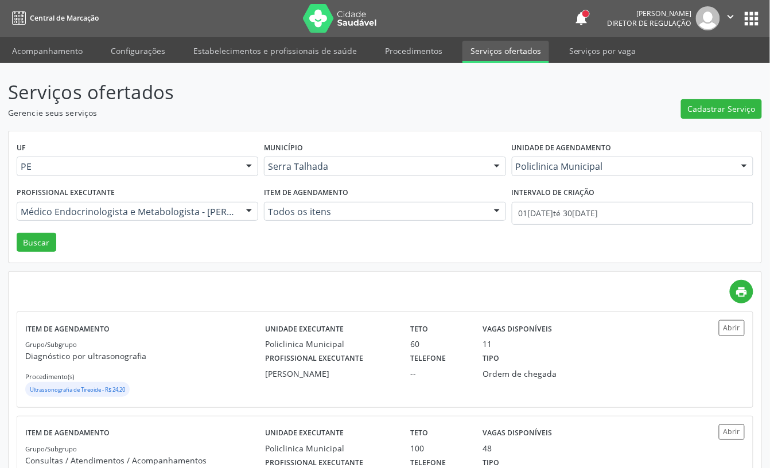
click at [32, 24] on link "Central de Marcação" at bounding box center [53, 18] width 91 height 19
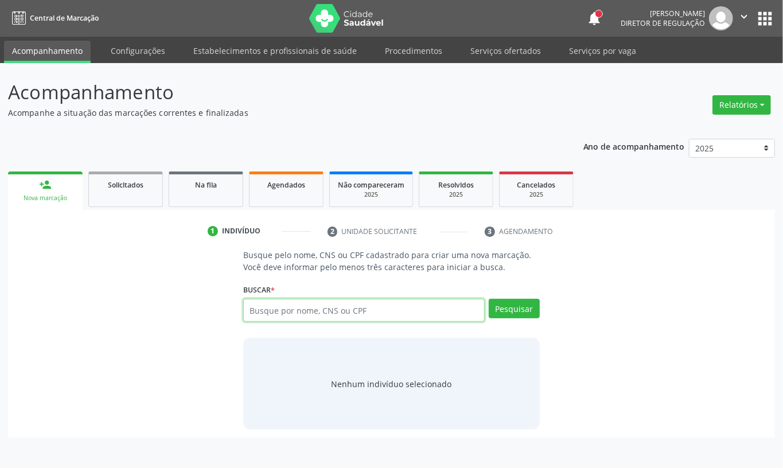
click at [319, 309] on input "text" at bounding box center [363, 310] width 241 height 23
click at [261, 313] on input "text" at bounding box center [363, 310] width 241 height 23
type input "josevanio dos san"
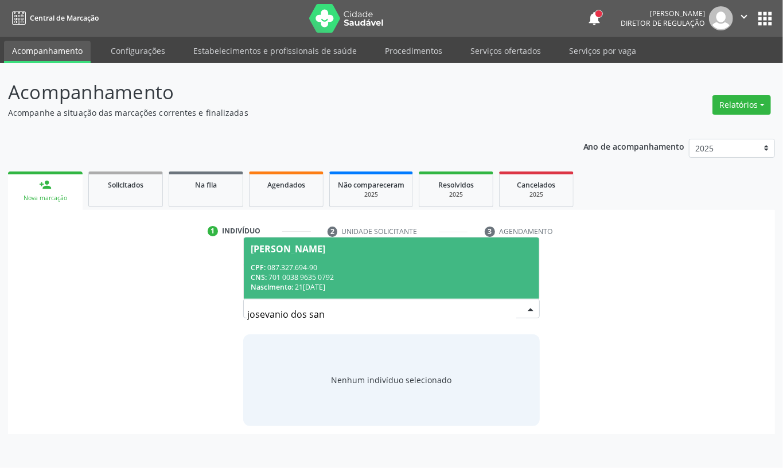
click at [317, 280] on div "CNS: 701 0038 9635 0792" at bounding box center [392, 277] width 282 height 10
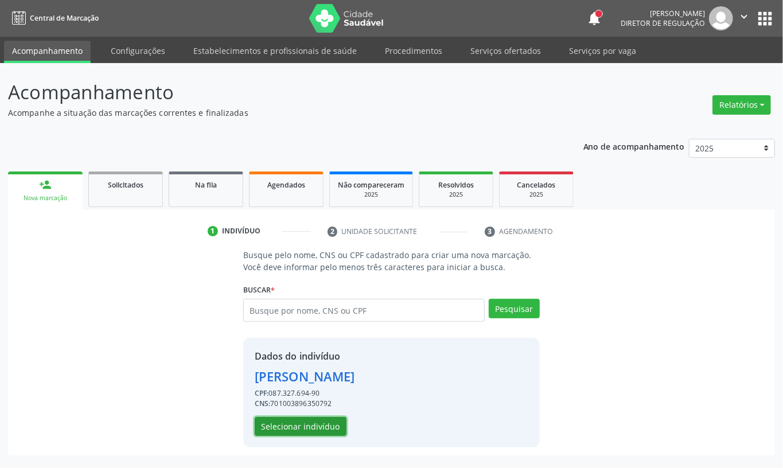
click at [290, 423] on button "Selecionar indivíduo" at bounding box center [301, 426] width 92 height 19
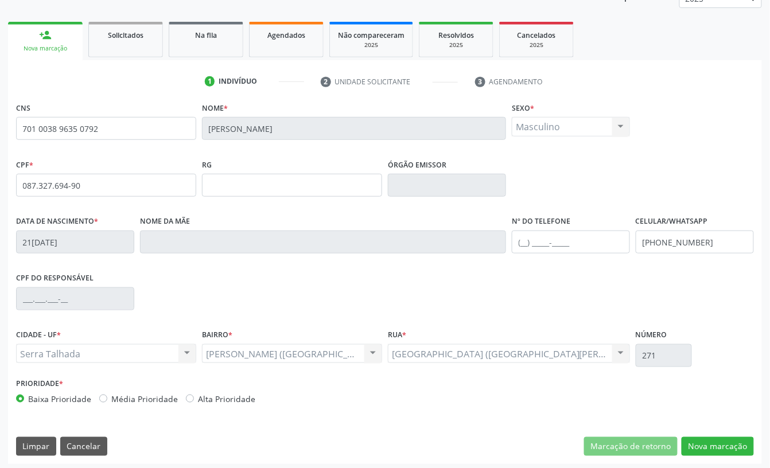
scroll to position [153, 0]
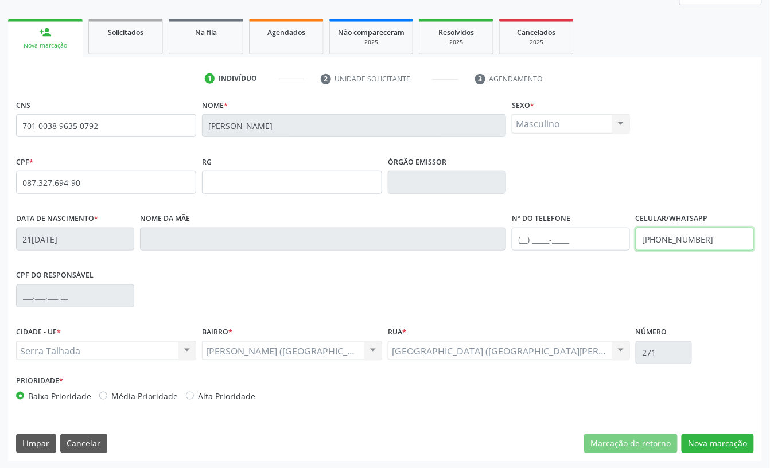
click at [673, 241] on input "[PHONE_NUMBER]" at bounding box center [694, 239] width 118 height 23
click at [672, 241] on input "[PHONE_NUMBER]" at bounding box center [694, 239] width 118 height 23
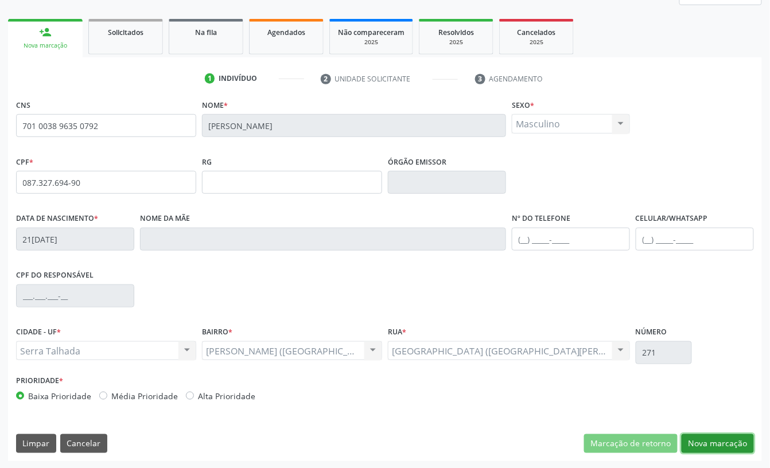
click at [742, 440] on button "Nova marcação" at bounding box center [717, 443] width 72 height 19
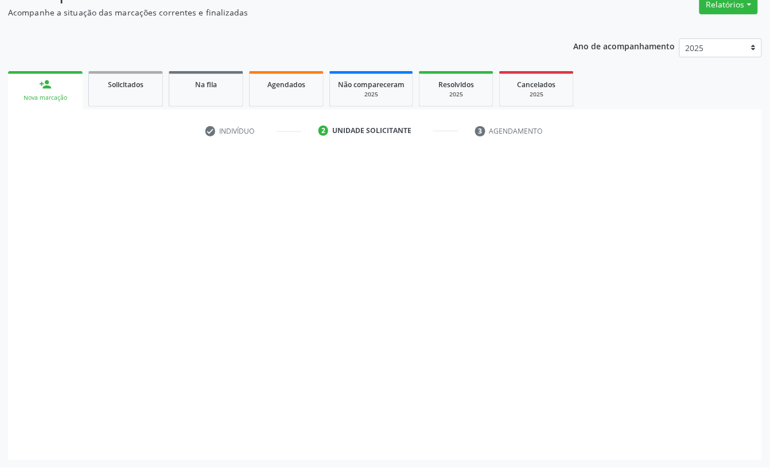
scroll to position [102, 0]
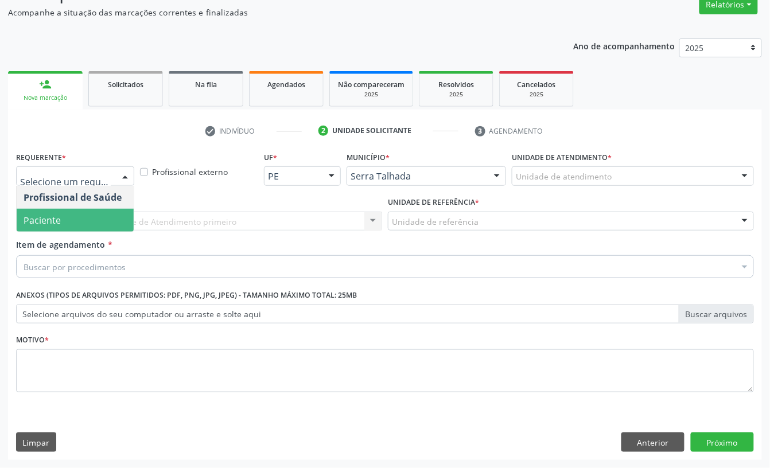
click at [65, 218] on span "Paciente" at bounding box center [75, 220] width 117 height 23
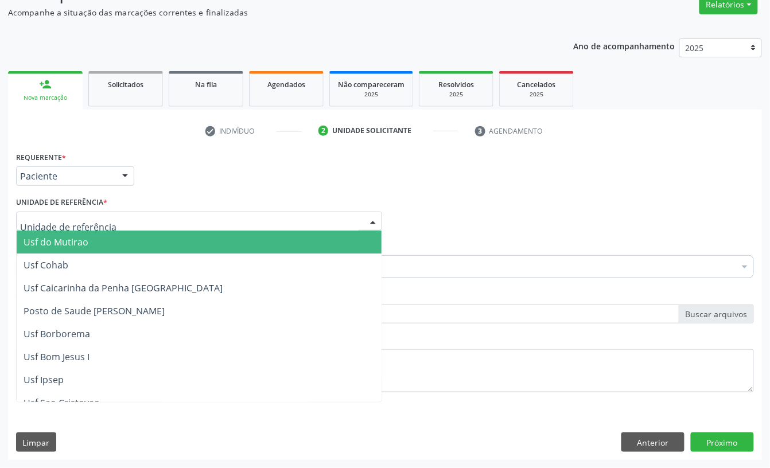
type input "r"
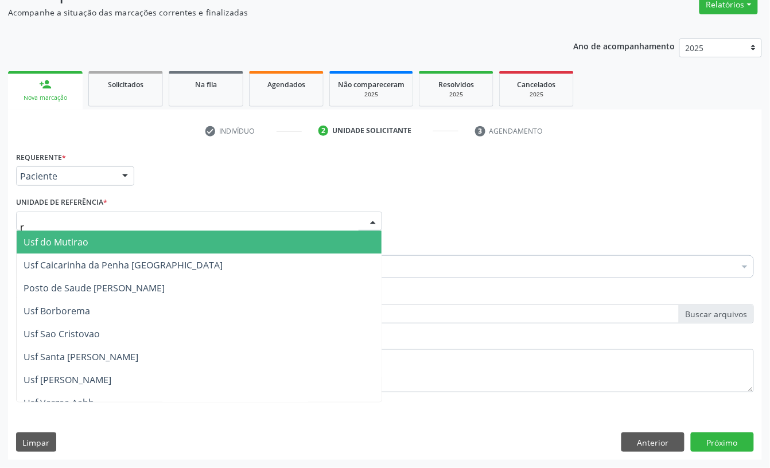
click at [64, 218] on input "r" at bounding box center [189, 227] width 338 height 23
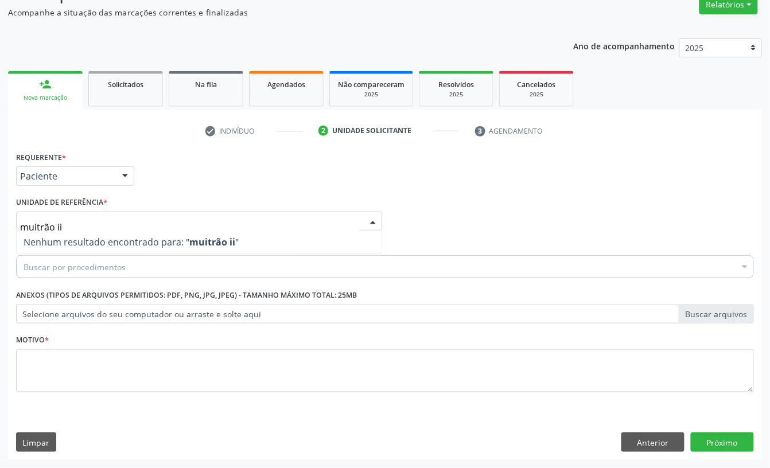
click at [40, 225] on input "muitrão ii" at bounding box center [189, 227] width 338 height 23
type input "mutirão ii"
click at [237, 185] on div "Requerente * Paciente Profissional de Saúde Paciente Nenhum resultado encontrad…" at bounding box center [384, 171] width 743 height 45
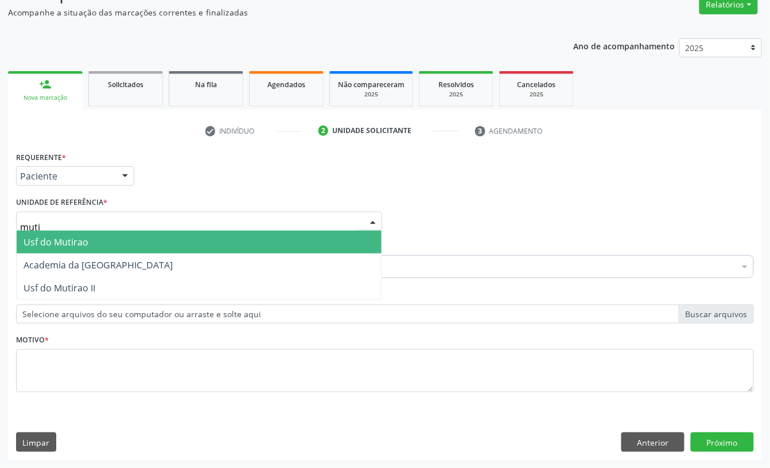
type input "mutir"
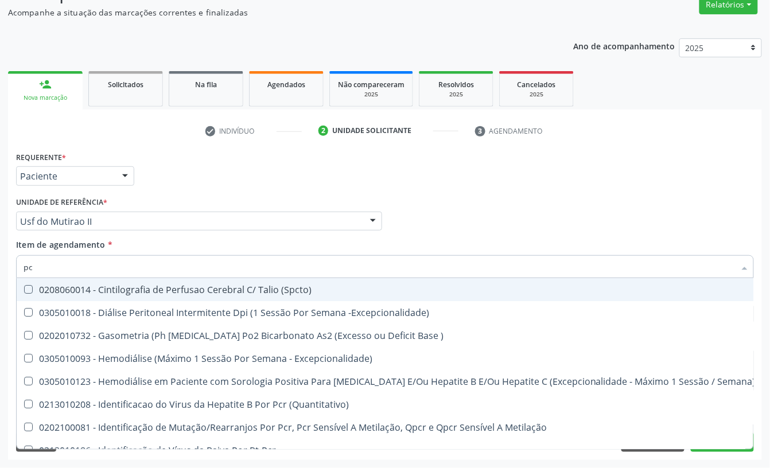
type input "p"
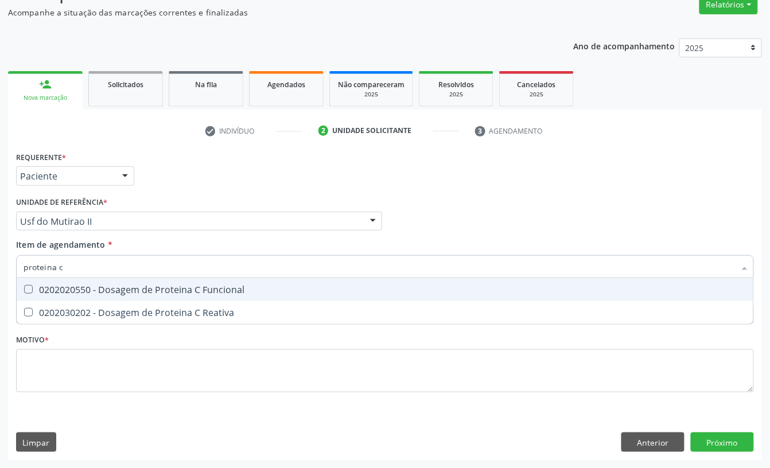
type input "proteina c r"
click at [57, 294] on div "0202030202 - Dosagem de Proteina C Reativa" at bounding box center [385, 289] width 723 height 9
checkbox Reativa "true"
click at [60, 271] on input "proteina c r" at bounding box center [379, 266] width 711 height 23
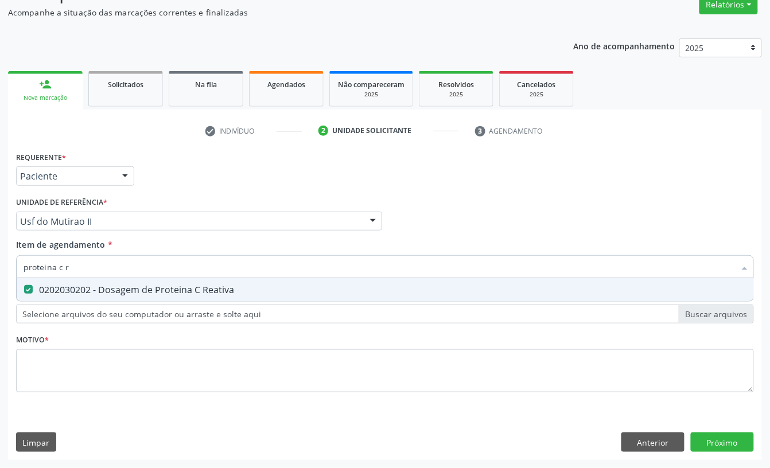
click at [60, 270] on input "proteina c r" at bounding box center [379, 266] width 711 height 23
checkbox Reativa "false"
type input "hemogra"
click at [57, 285] on div "0202020380 - Hemograma Completo" at bounding box center [385, 289] width 723 height 9
checkbox Completo "true"
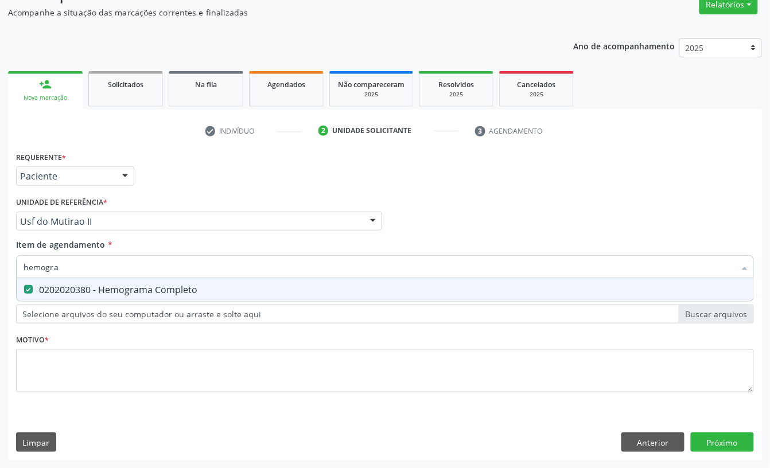
click at [58, 270] on input "hemogra" at bounding box center [379, 266] width 711 height 23
type input "urei"
checkbox Completo "false"
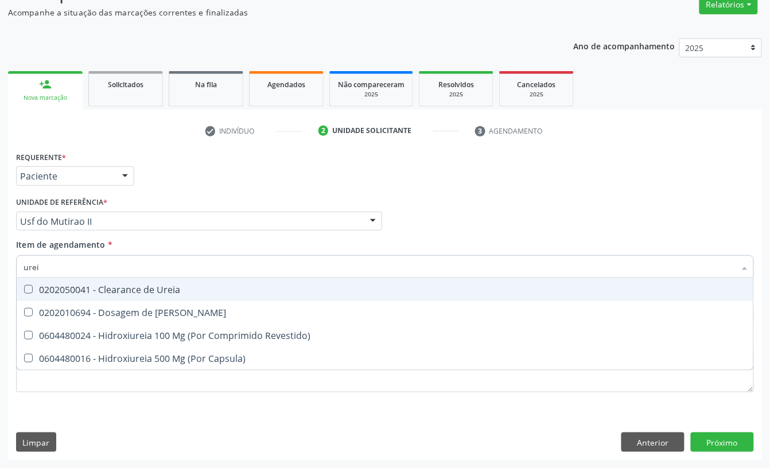
type input "ureia"
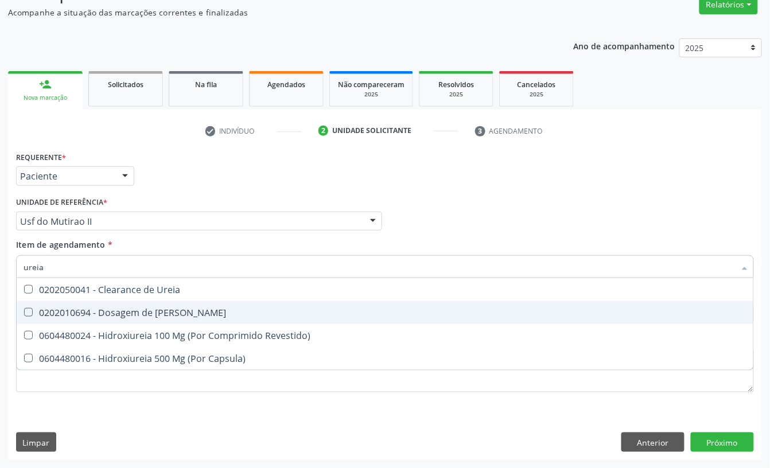
click at [64, 317] on div "0202010694 - Dosagem de [PERSON_NAME]" at bounding box center [385, 312] width 723 height 9
checkbox Ureia "true"
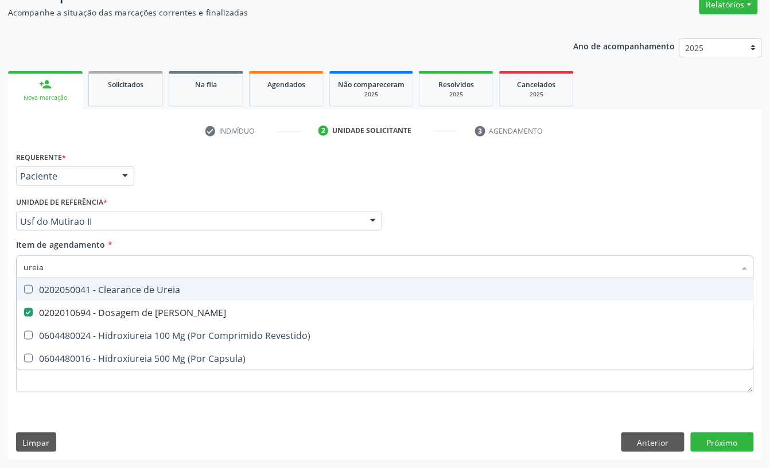
click at [53, 267] on input "ureia" at bounding box center [379, 266] width 711 height 23
type input "cre"
checkbox Ureia "false"
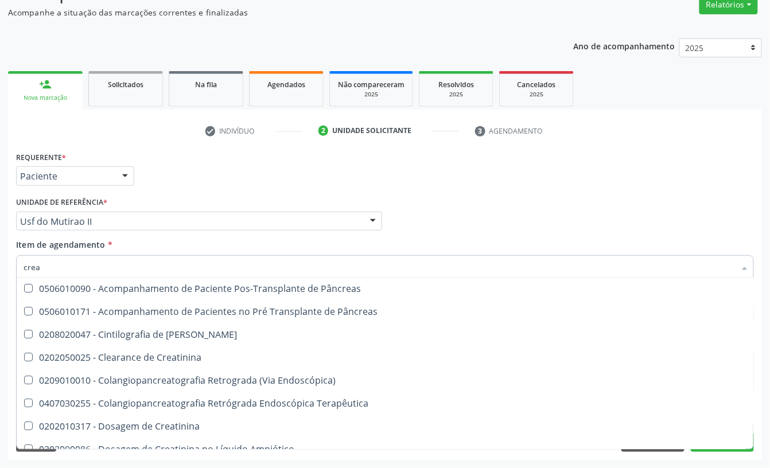
scroll to position [0, 0]
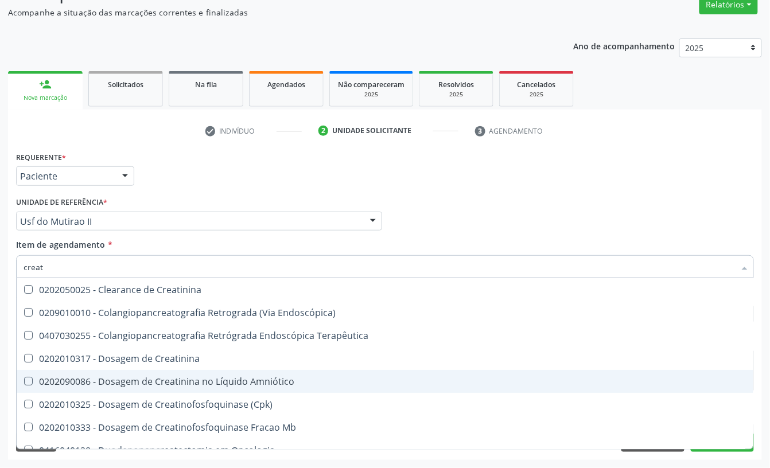
type input "creati"
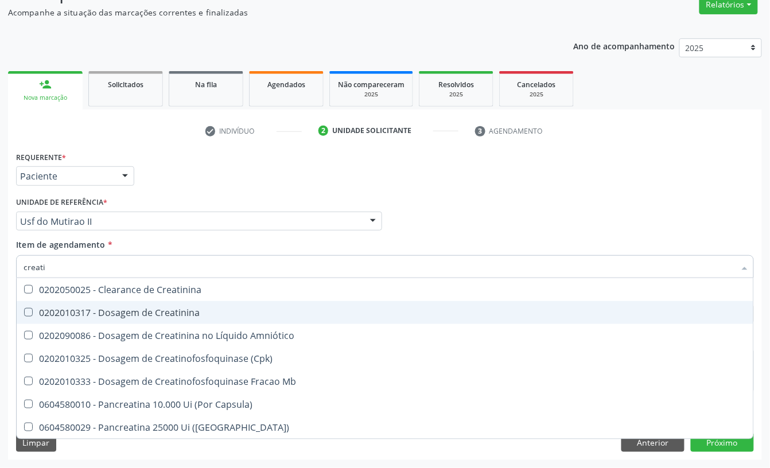
click at [172, 310] on div "0202010317 - Dosagem de Creatinina" at bounding box center [385, 312] width 723 height 9
checkbox Creatinina "true"
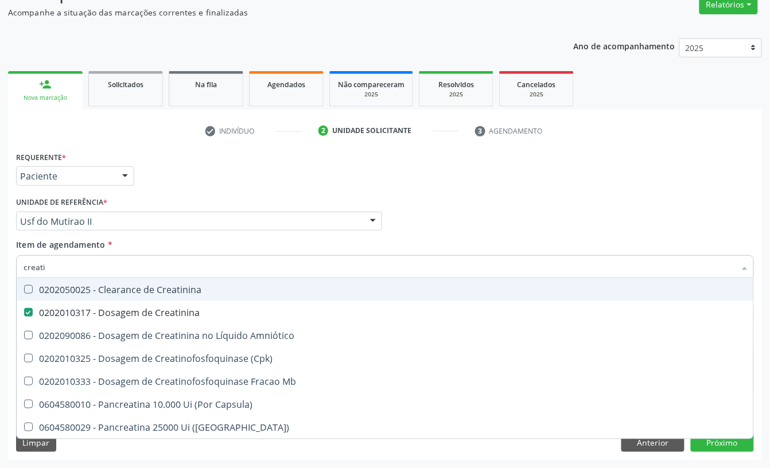
click at [187, 187] on div "Requerente * Paciente Profissional de Saúde Paciente Nenhum resultado encontrad…" at bounding box center [384, 171] width 743 height 45
checkbox Amniótico "true"
checkbox \(Cpk\) "true"
checkbox Mb "true"
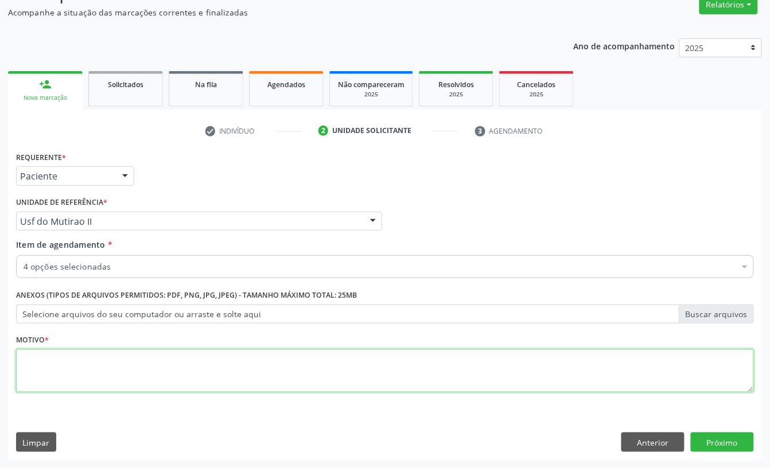
click at [104, 384] on textarea at bounding box center [384, 371] width 737 height 44
type textarea "s"
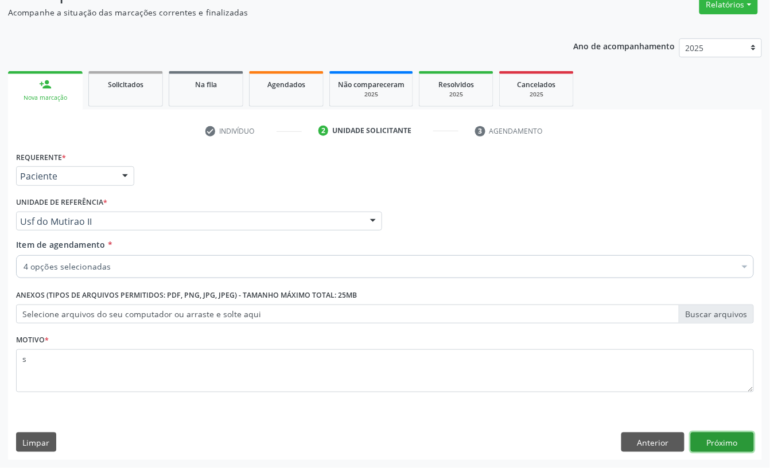
click at [732, 438] on button "Próximo" at bounding box center [721, 441] width 63 height 19
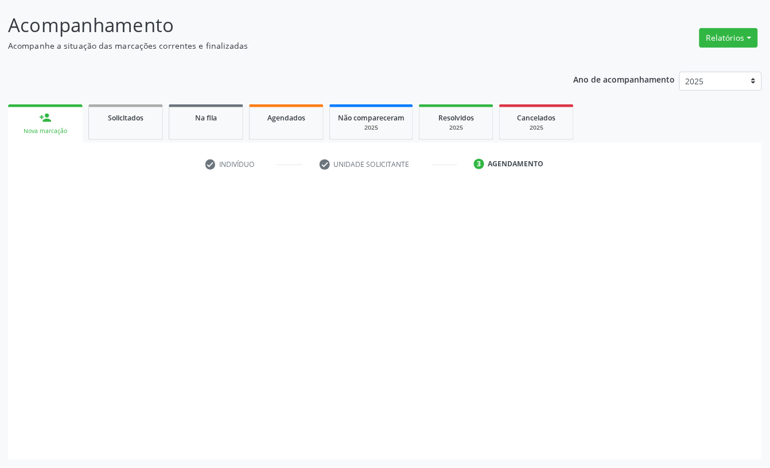
scroll to position [68, 0]
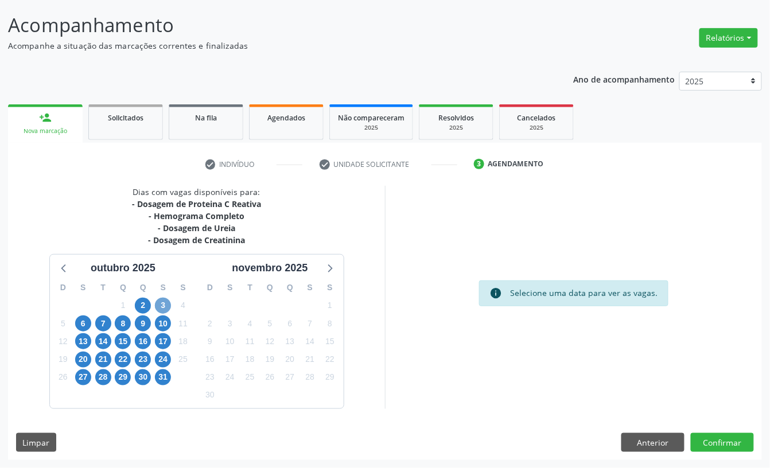
click at [161, 309] on span "3" at bounding box center [163, 306] width 16 height 16
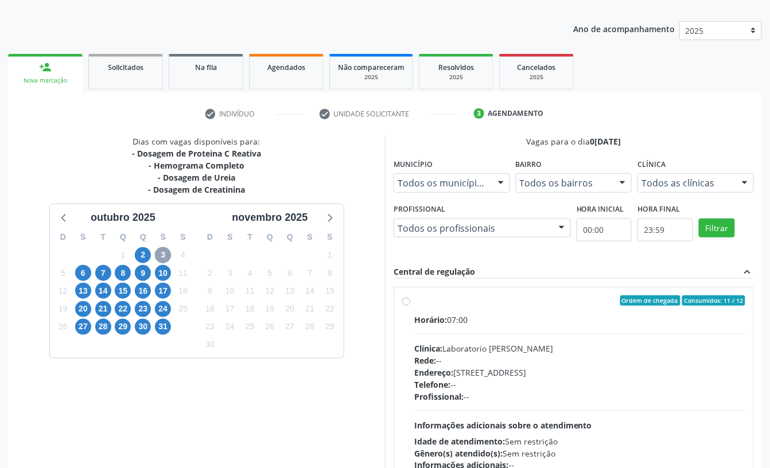
scroll to position [145, 0]
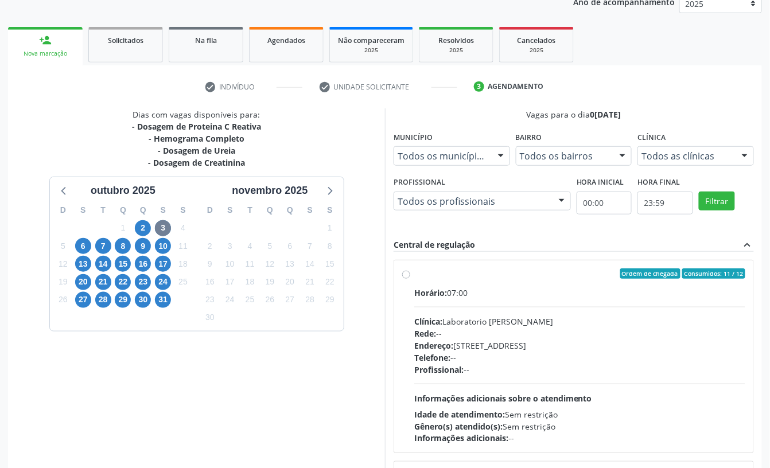
click at [517, 298] on div "Horário: 07:00" at bounding box center [579, 293] width 331 height 12
click at [410, 279] on input "Ordem de chegada Consumidos: 11 / 12 Horário: 07:00 Clínica: Laboratorio Jose P…" at bounding box center [406, 273] width 8 height 10
radio input "true"
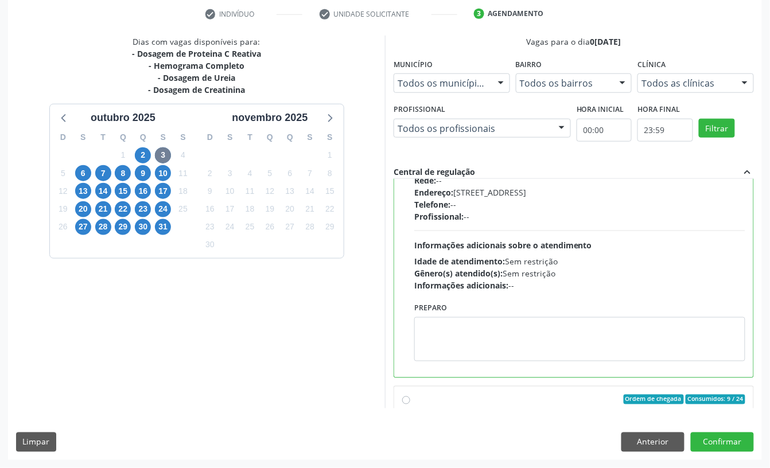
scroll to position [0, 0]
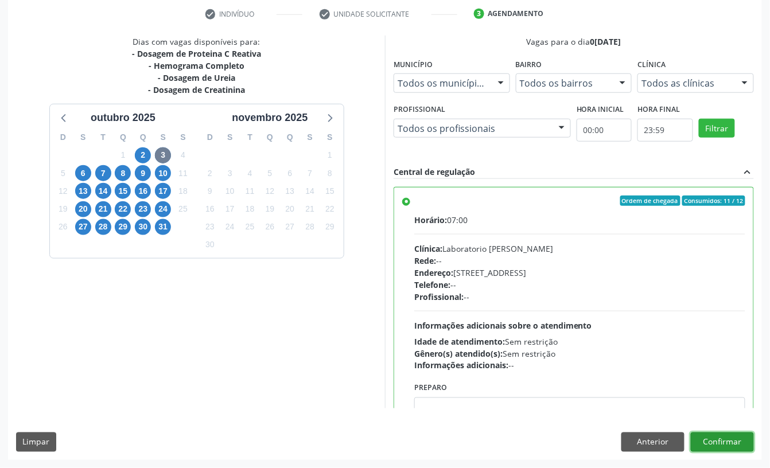
click at [736, 443] on button "Confirmar" at bounding box center [721, 441] width 63 height 19
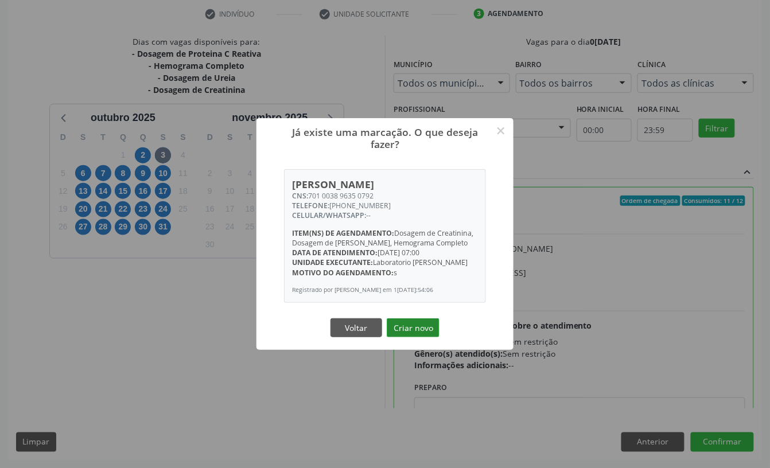
click at [411, 326] on button "Criar novo" at bounding box center [413, 327] width 53 height 19
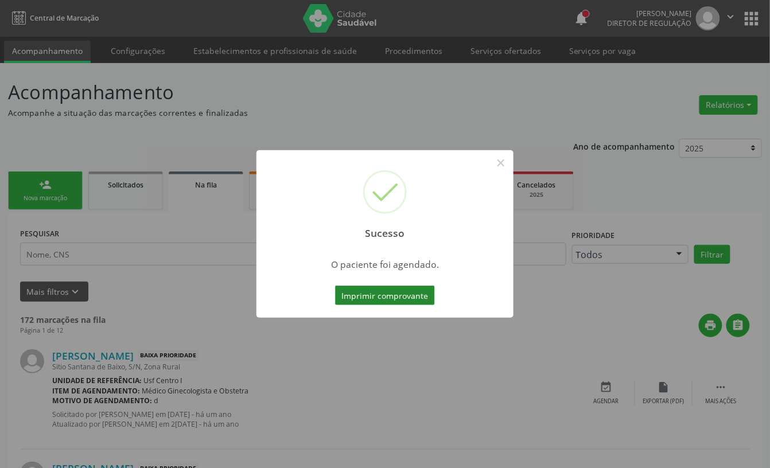
click at [423, 297] on button "Imprimir comprovante" at bounding box center [385, 295] width 100 height 19
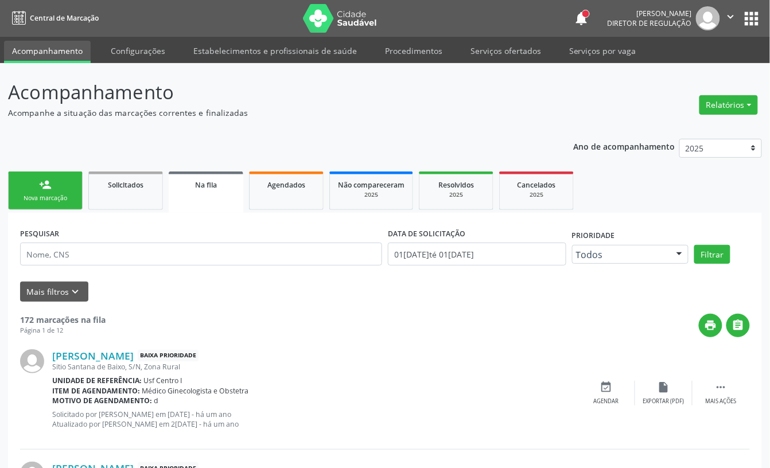
click at [74, 202] on link "person_add Nova marcação" at bounding box center [45, 190] width 75 height 38
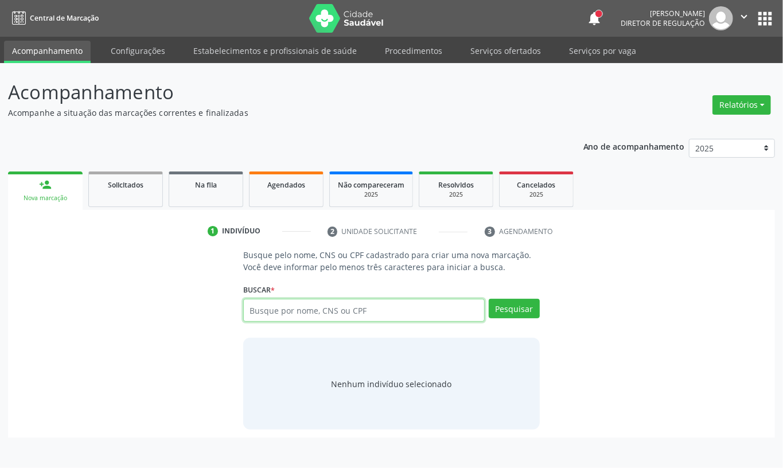
click at [253, 302] on input "text" at bounding box center [363, 310] width 241 height 23
paste input "CNS: 701 0038 9635 0792"
type input "CNS: 701 0038 9635 0792"
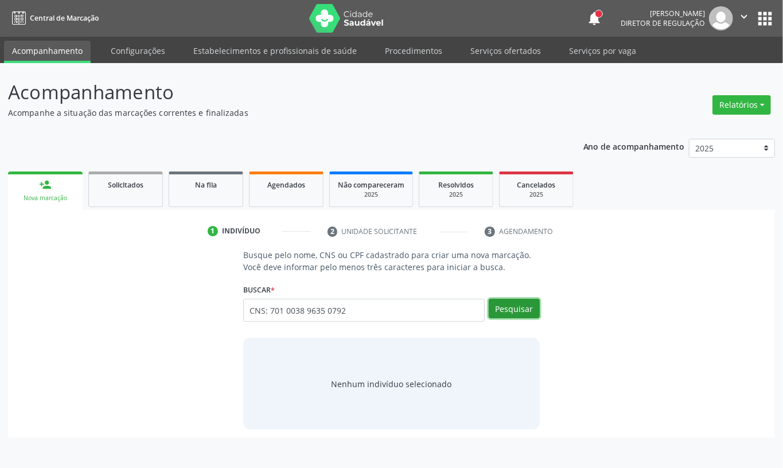
click at [508, 311] on button "Pesquisar" at bounding box center [514, 308] width 51 height 19
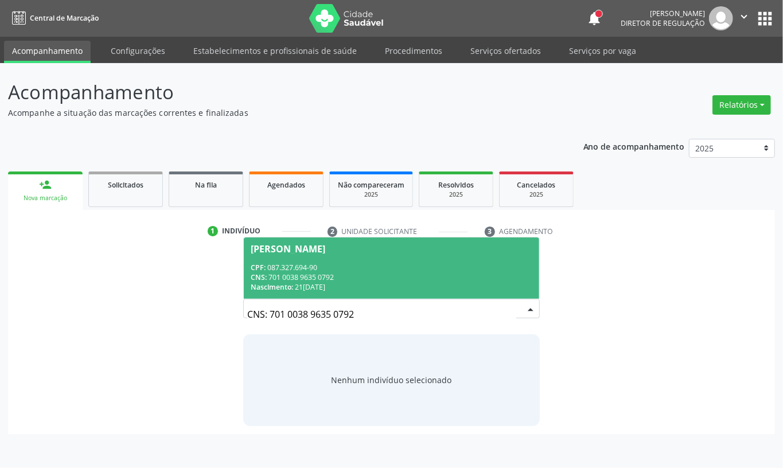
click at [404, 276] on div "CNS: 701 0038 9635 0792" at bounding box center [392, 277] width 282 height 10
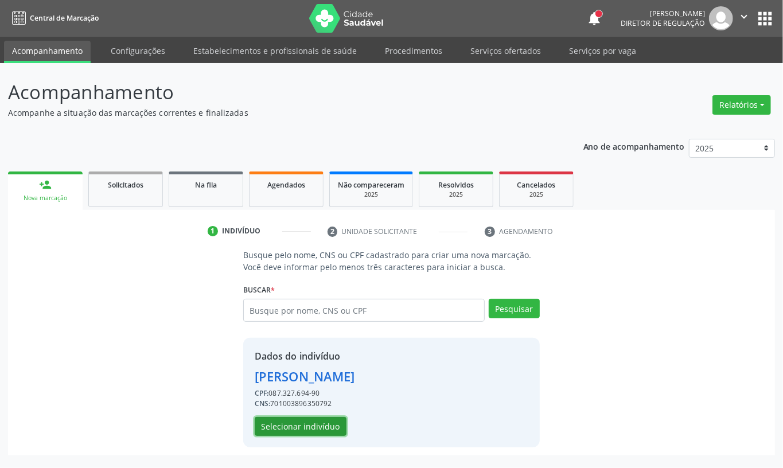
click at [294, 422] on button "Selecionar indivíduo" at bounding box center [301, 426] width 92 height 19
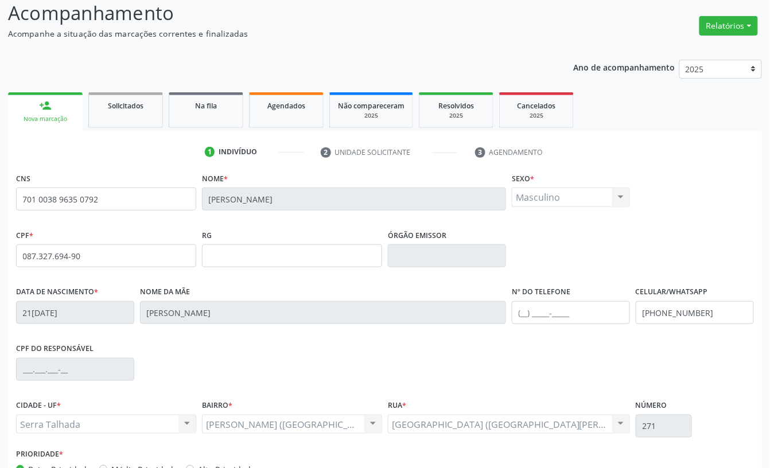
scroll to position [154, 0]
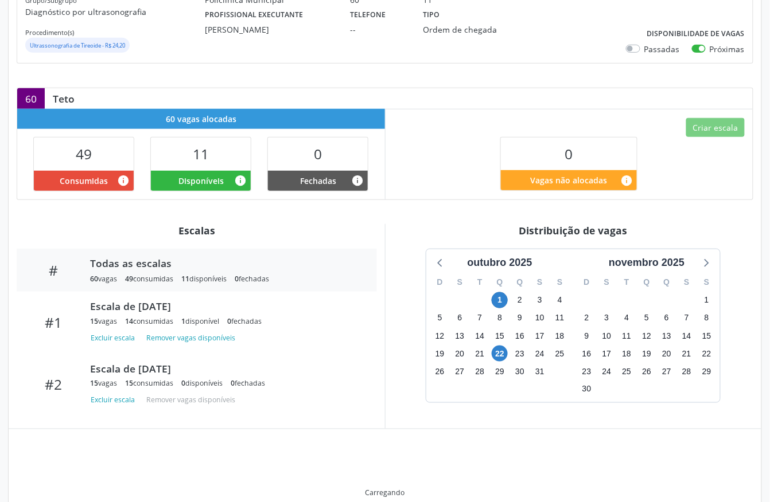
scroll to position [251, 0]
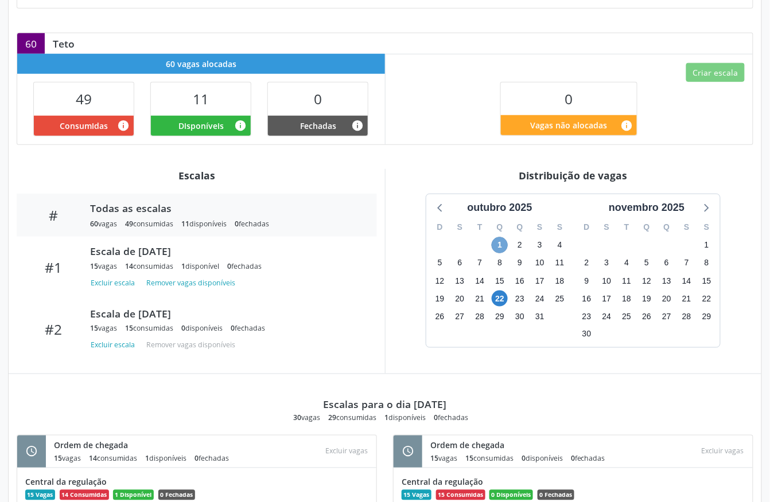
click at [495, 247] on span "1" at bounding box center [499, 245] width 16 height 16
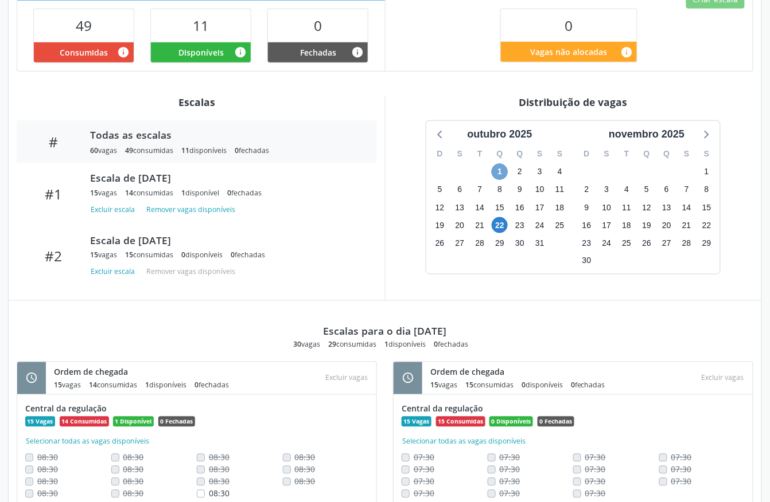
scroll to position [369, 0]
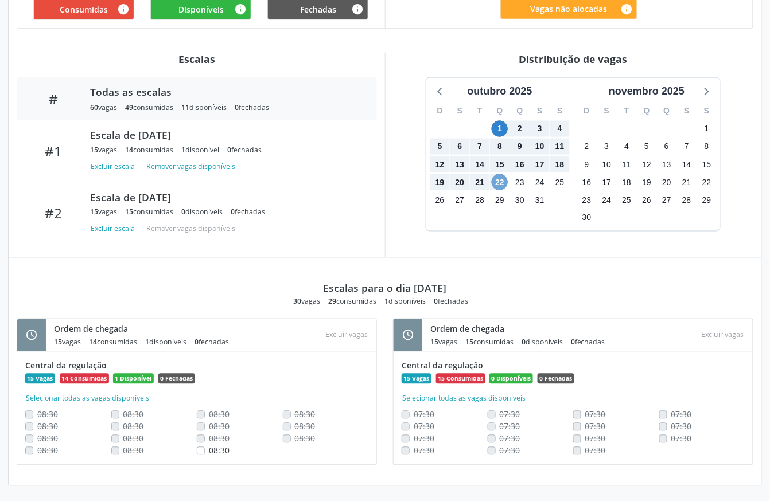
click at [498, 184] on span "22" at bounding box center [499, 182] width 16 height 16
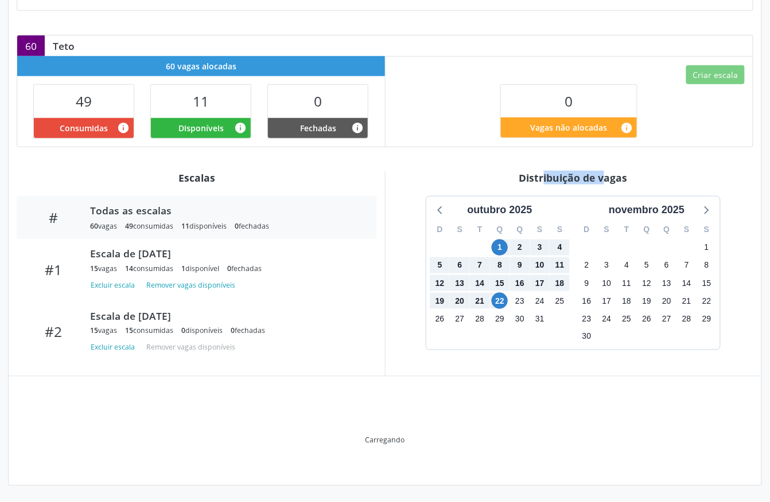
click at [498, 184] on div "Distribuição de vagas" at bounding box center [573, 177] width 360 height 13
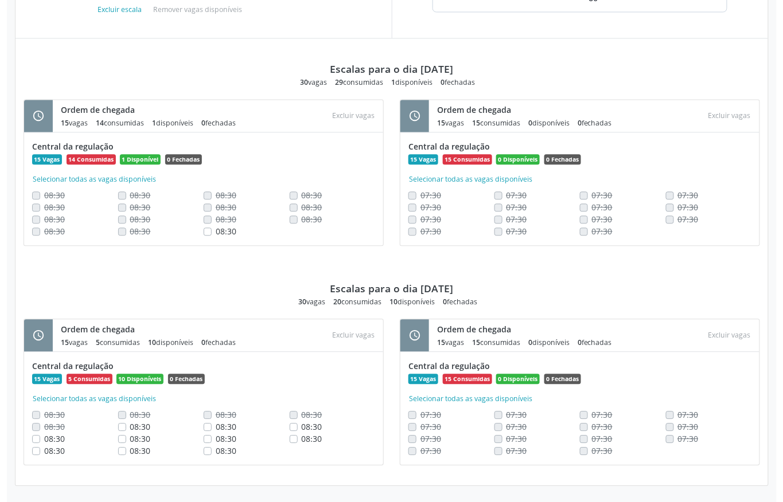
scroll to position [590, 0]
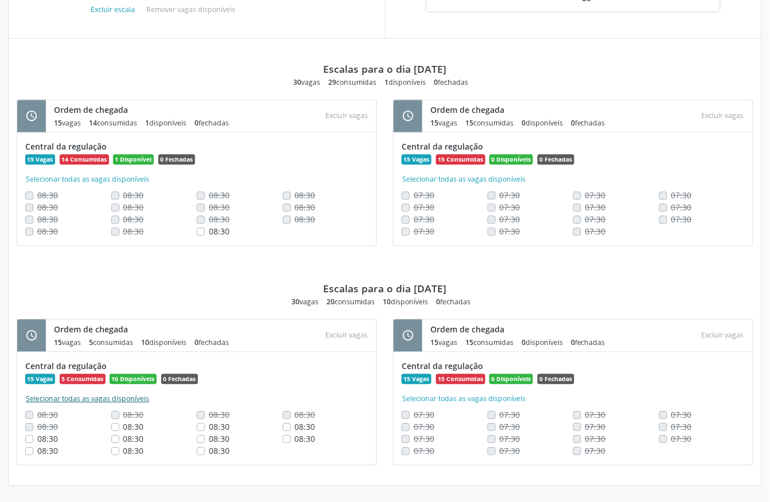
click at [104, 395] on button "Selecionar todas as vagas disponíveis" at bounding box center [87, 398] width 124 height 11
checkbox input "true"
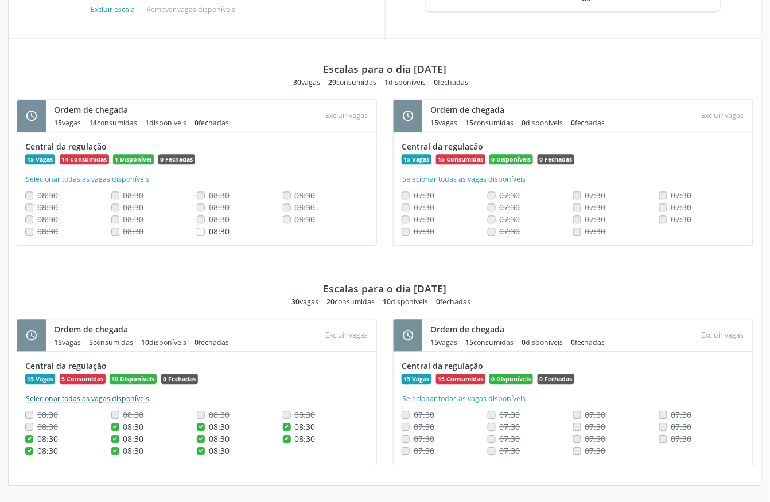
checkbox input "true"
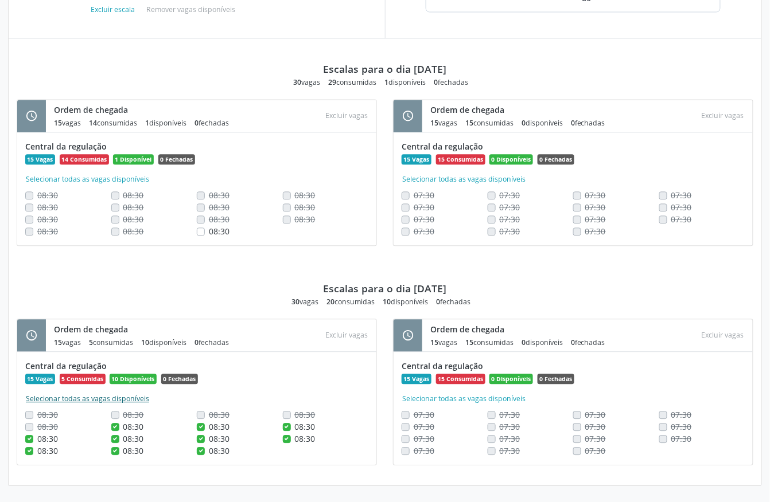
checkbox input "true"
click at [349, 333] on button "Excluir vagas" at bounding box center [347, 334] width 52 height 15
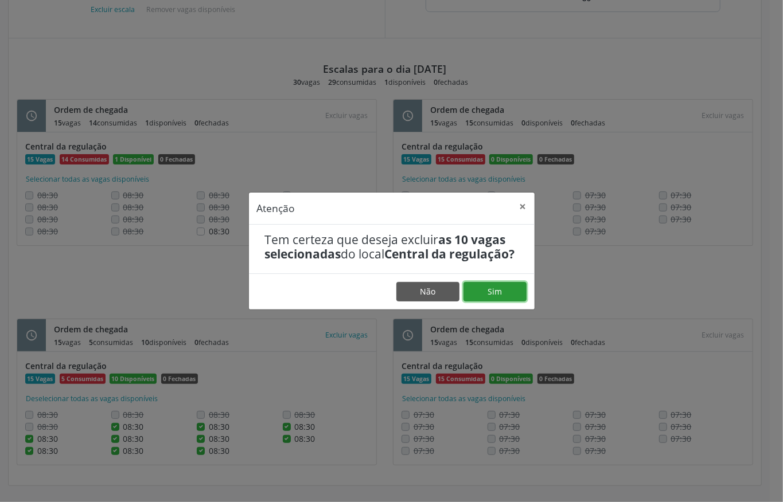
click at [495, 300] on button "Sim" at bounding box center [494, 291] width 63 height 19
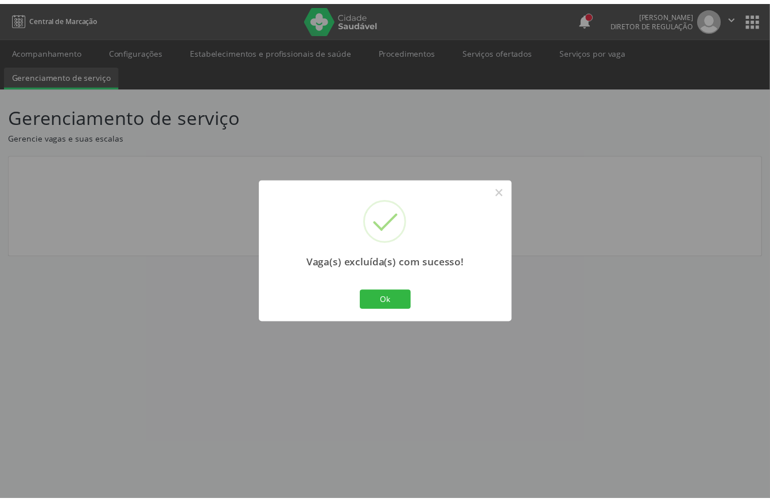
scroll to position [0, 0]
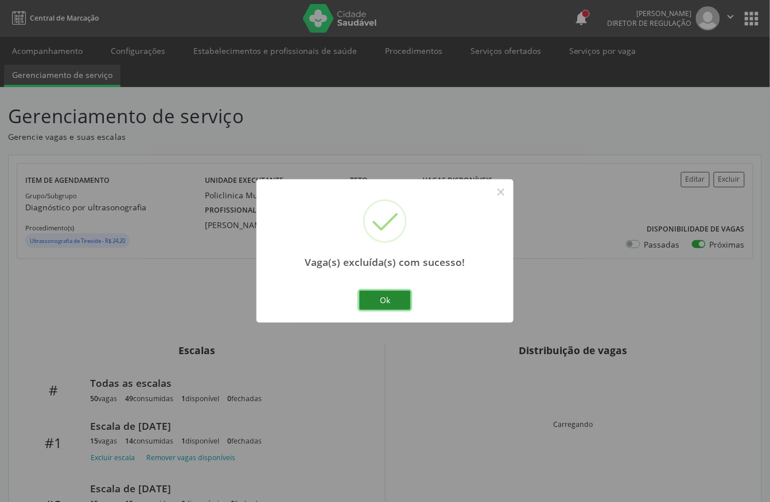
click at [391, 307] on button "Ok" at bounding box center [385, 300] width 52 height 19
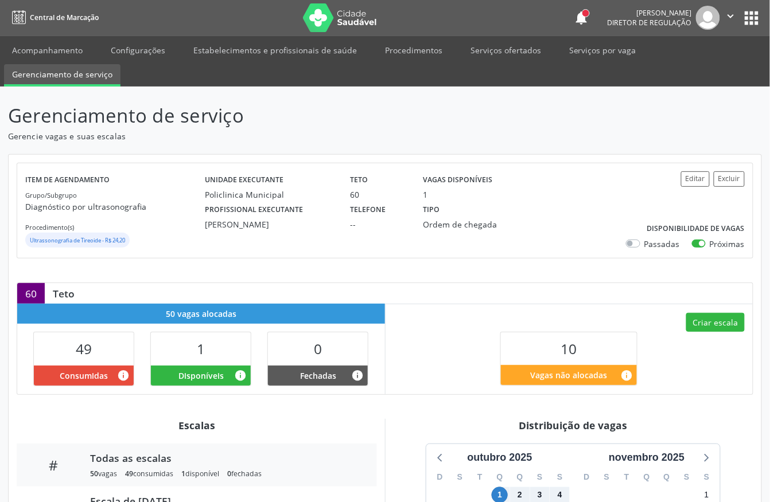
scroll to position [229, 0]
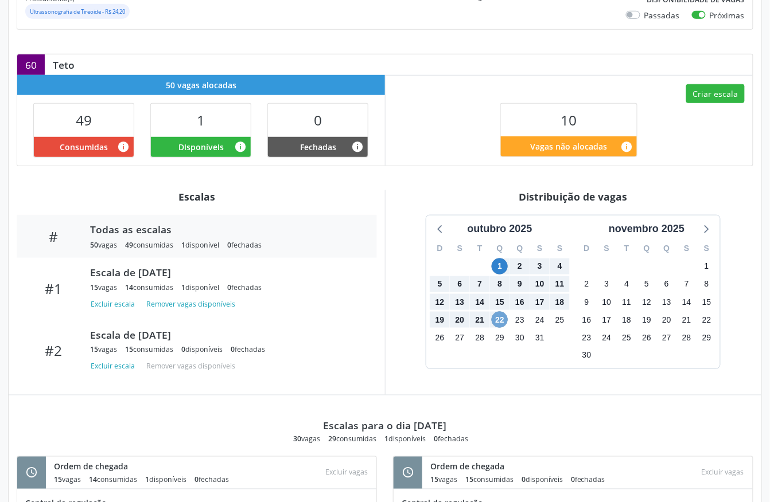
click at [497, 319] on span "22" at bounding box center [499, 320] width 16 height 16
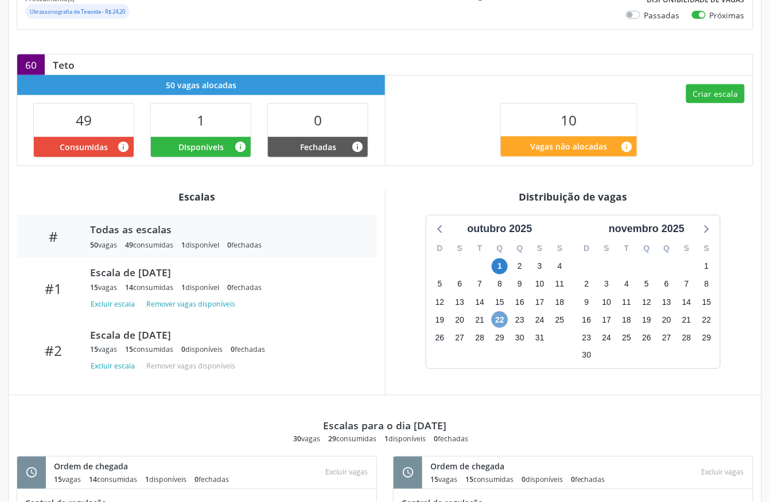
click at [497, 319] on span "22" at bounding box center [499, 320] width 16 height 16
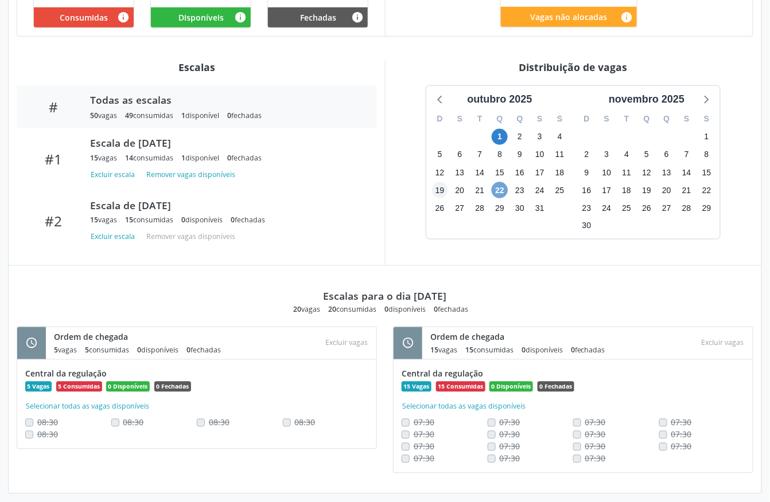
scroll to position [369, 0]
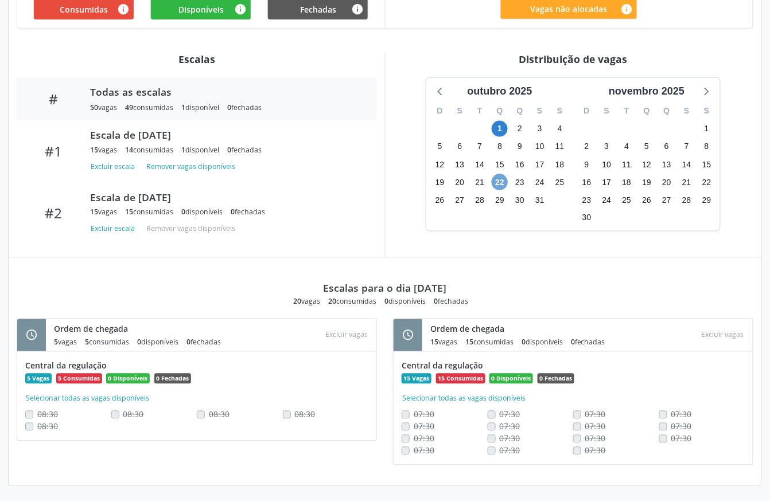
click at [497, 184] on span "22" at bounding box center [499, 182] width 16 height 16
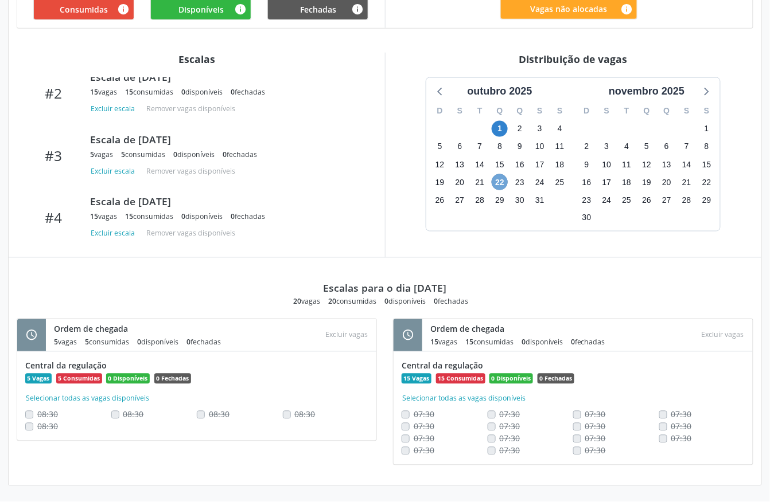
click at [494, 182] on span "22" at bounding box center [499, 182] width 16 height 16
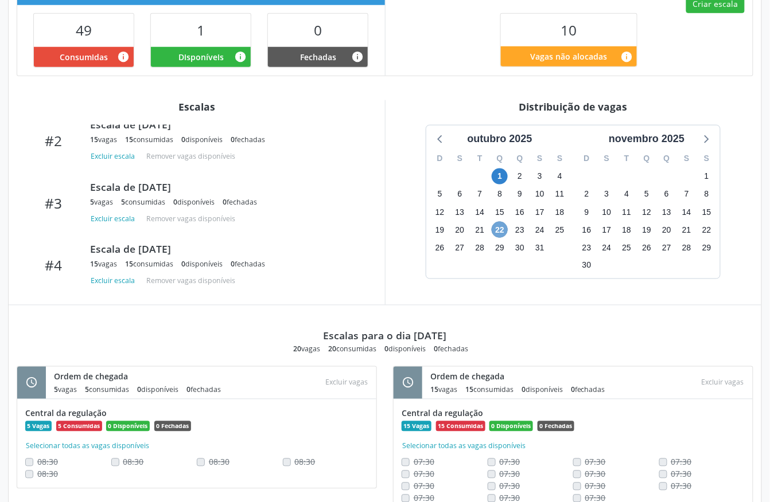
scroll to position [292, 0]
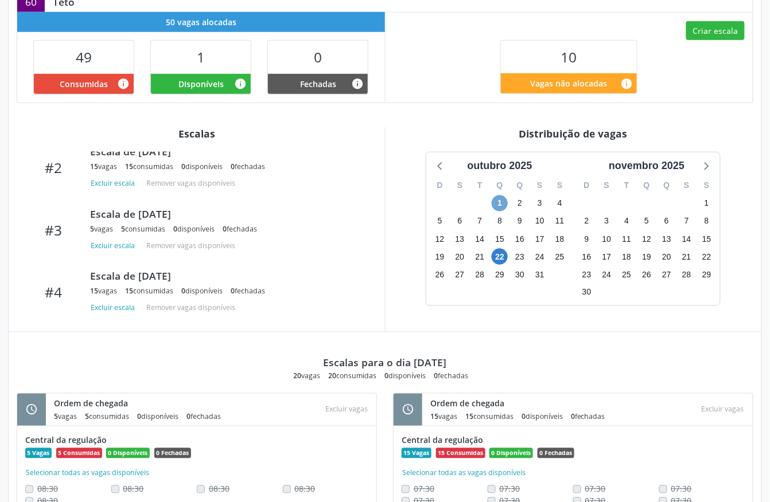
click at [496, 205] on span "1" at bounding box center [499, 204] width 16 height 16
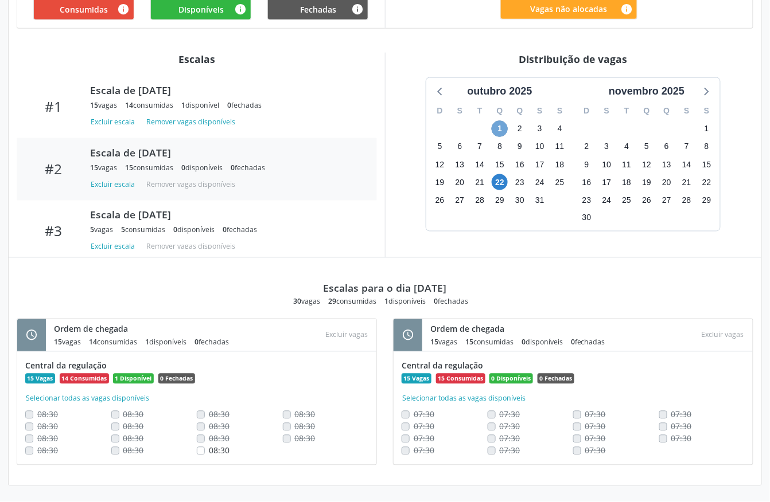
scroll to position [0, 0]
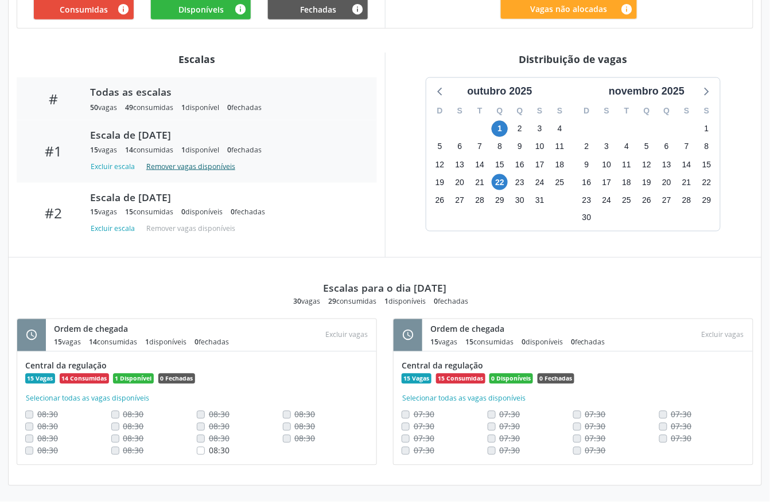
click at [198, 167] on button "Remover vagas disponíveis" at bounding box center [191, 166] width 98 height 15
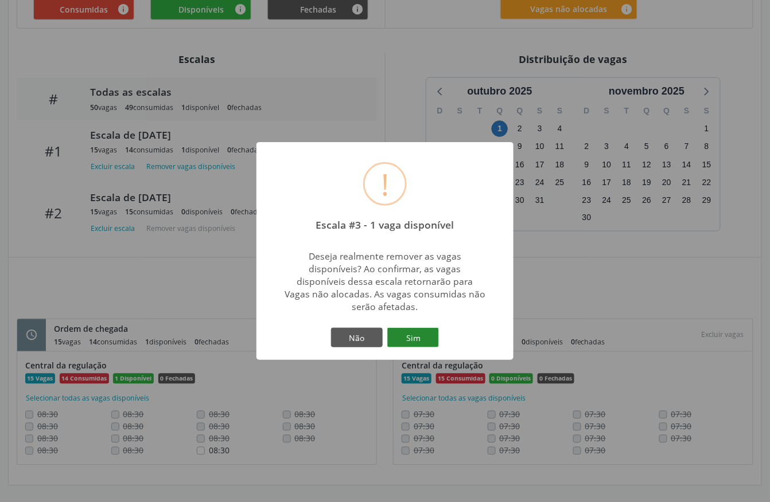
click at [397, 334] on button "Sim" at bounding box center [413, 337] width 52 height 19
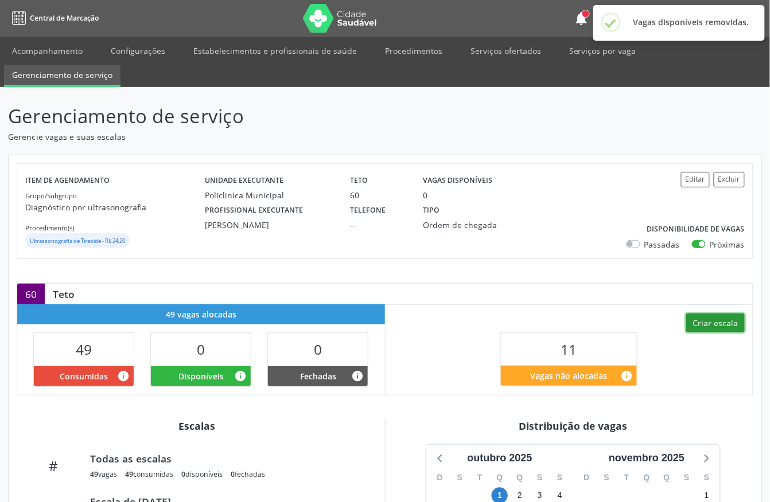
click at [712, 323] on button "Criar escala" at bounding box center [715, 323] width 58 height 19
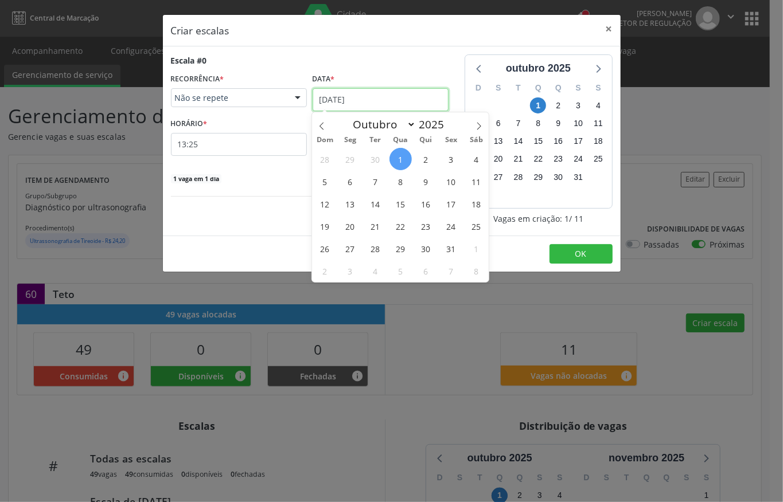
click at [337, 104] on input "0[DATE]" at bounding box center [381, 99] width 136 height 23
click at [399, 227] on span "22" at bounding box center [400, 226] width 22 height 22
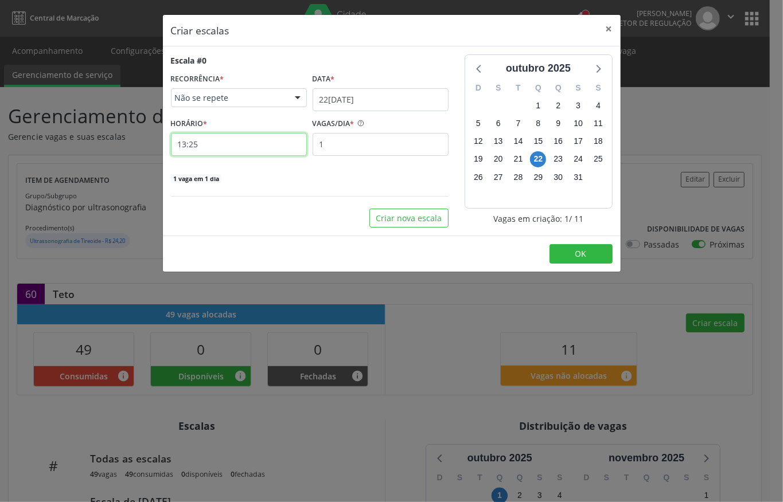
click at [233, 151] on input "13:25" at bounding box center [239, 144] width 136 height 23
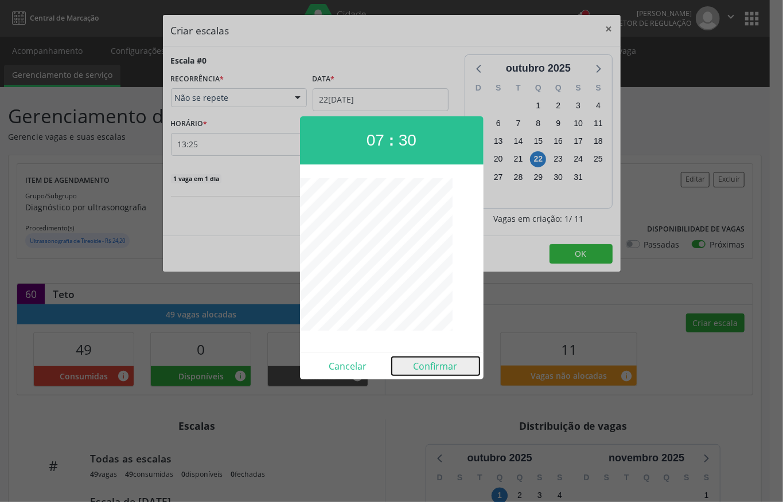
click at [432, 365] on button "Confirmar" at bounding box center [436, 366] width 88 height 18
type input "07:30"
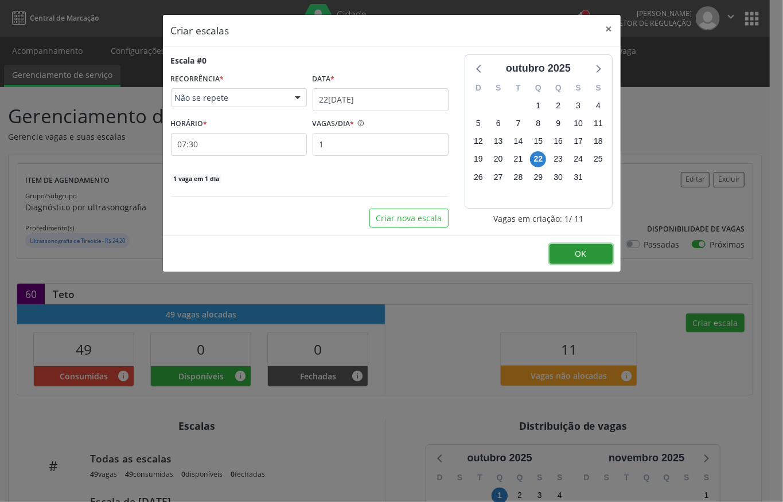
click at [570, 252] on button "OK" at bounding box center [580, 253] width 63 height 19
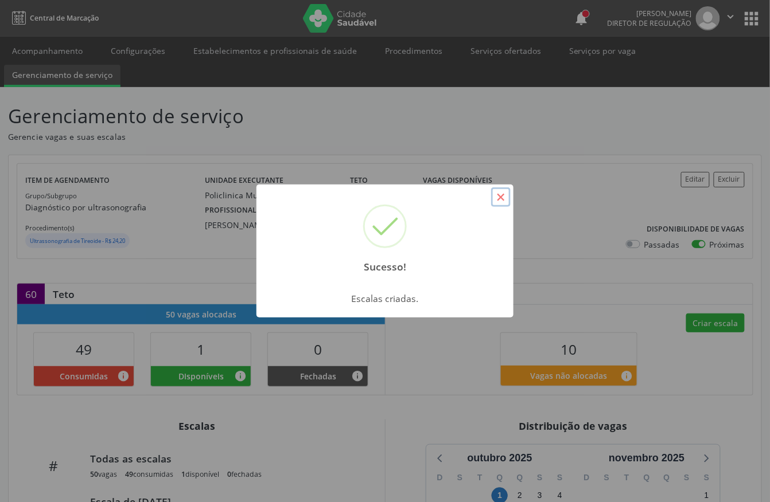
click at [501, 202] on button "×" at bounding box center [500, 197] width 19 height 19
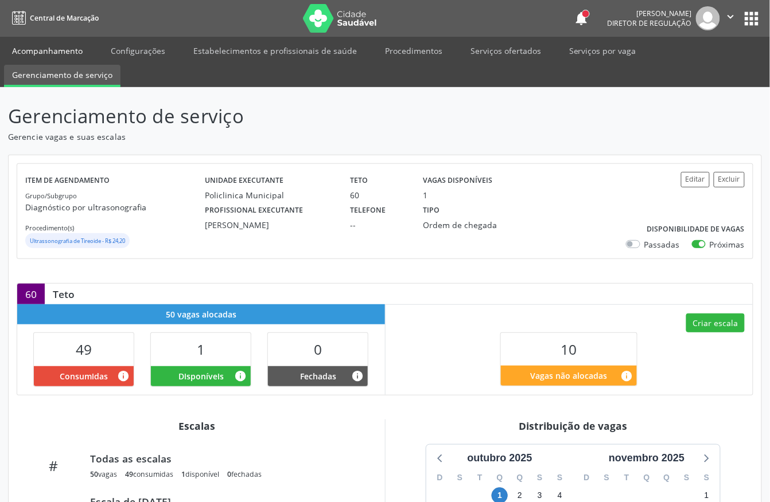
click at [48, 53] on link "Acompanhamento" at bounding box center [47, 51] width 87 height 20
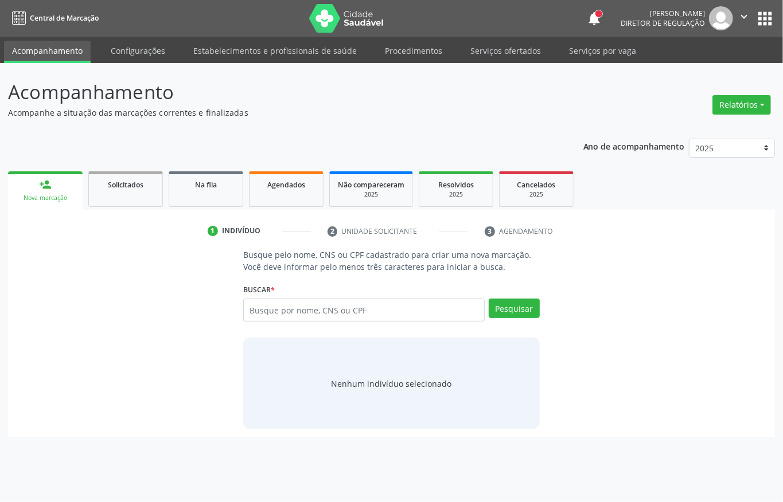
click at [267, 306] on input "text" at bounding box center [363, 310] width 241 height 23
type input "898003720097538"
click at [510, 312] on button "Pesquisar" at bounding box center [514, 308] width 51 height 19
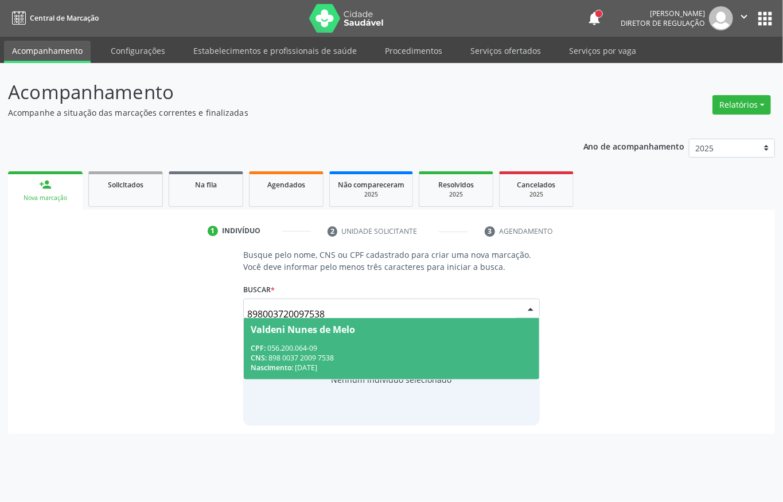
click at [392, 346] on div "CPF: 056.200.064-09" at bounding box center [392, 348] width 282 height 10
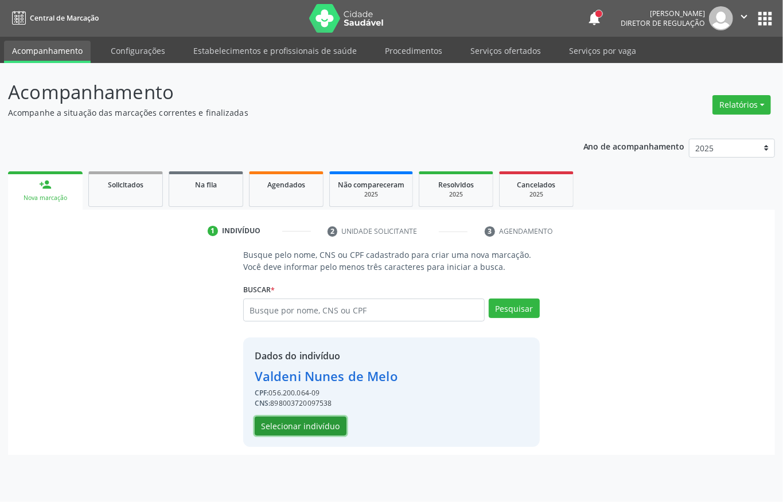
click at [315, 430] on button "Selecionar indivíduo" at bounding box center [301, 426] width 92 height 19
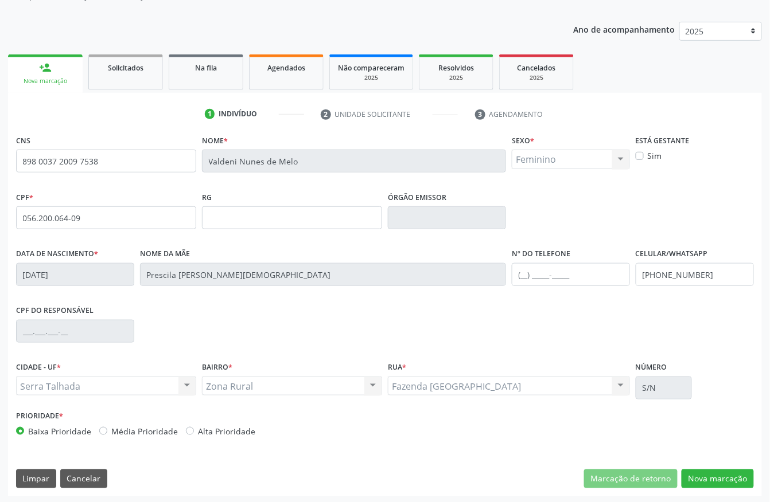
scroll to position [120, 0]
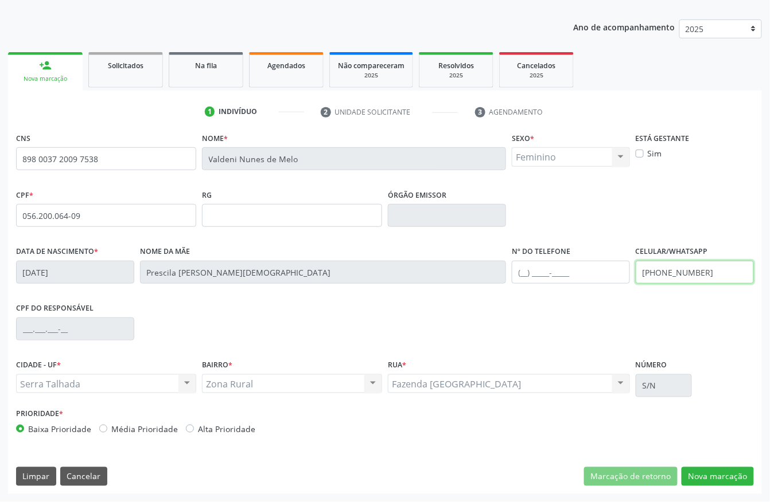
click at [663, 264] on input "(87) 98152-7175" at bounding box center [694, 272] width 118 height 23
click at [707, 485] on button "Nova marcação" at bounding box center [717, 476] width 72 height 19
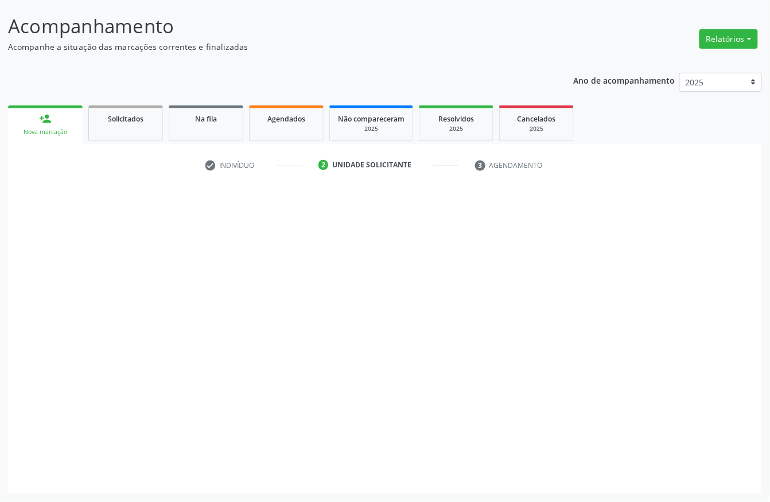
scroll to position [67, 0]
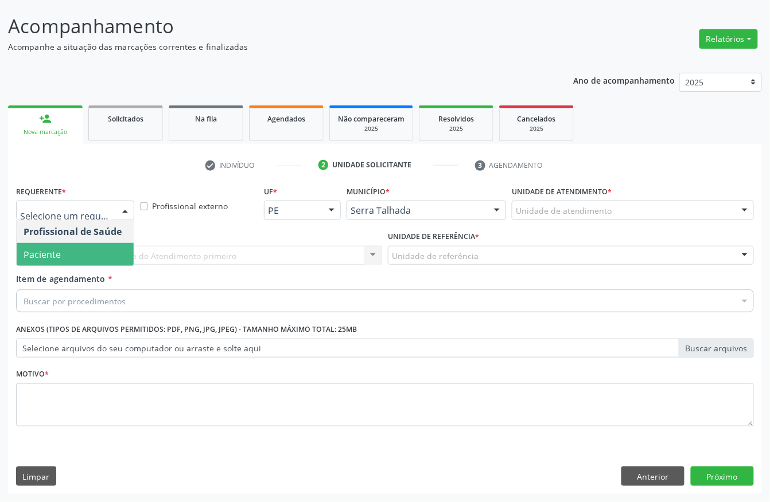
click at [71, 244] on span "Paciente" at bounding box center [75, 254] width 117 height 23
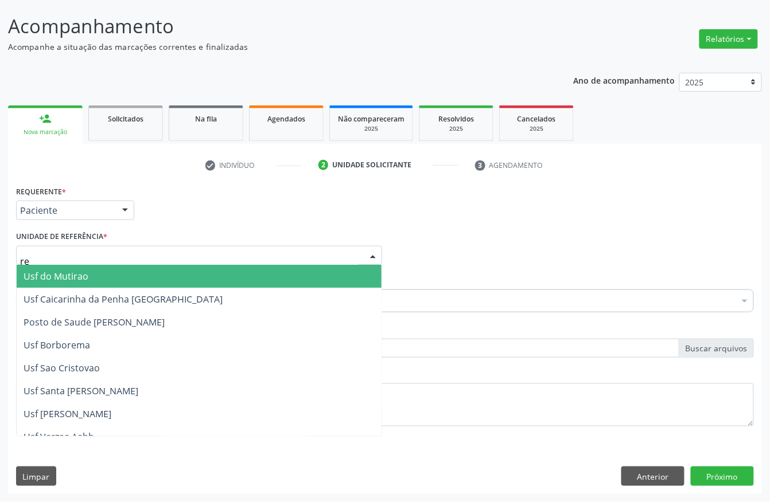
type input "rea"
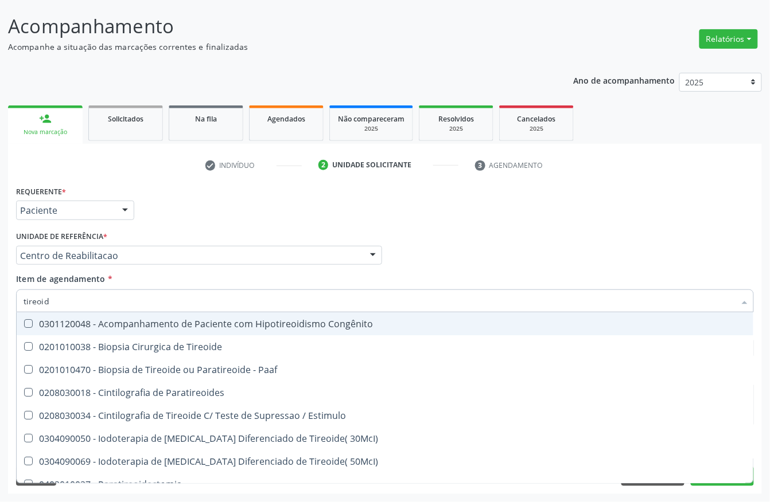
type input "tireoide"
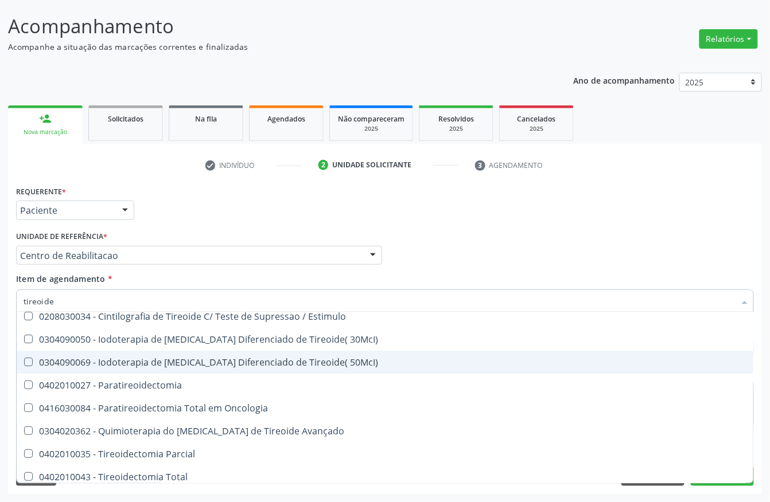
scroll to position [196, 0]
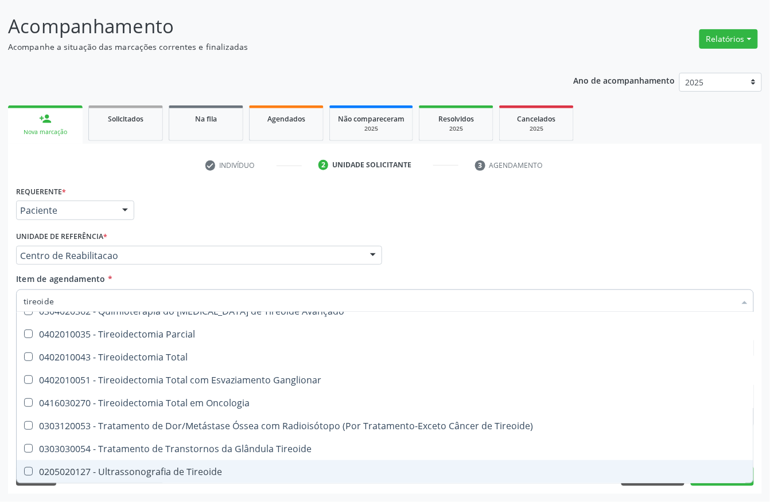
click at [154, 467] on div "0205020127 - Ultrassonografia de Tireoide" at bounding box center [385, 471] width 723 height 9
checkbox Tireoide "true"
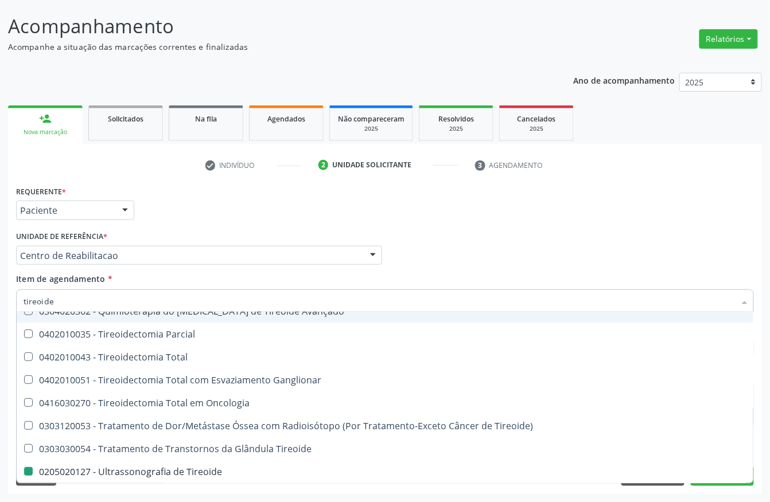
drag, startPoint x: 228, startPoint y: 224, endPoint x: 161, endPoint y: 352, distance: 144.4
click at [228, 224] on div "Requerente * Paciente Profissional de Saúde Paciente Nenhum resultado encontrad…" at bounding box center [384, 205] width 743 height 45
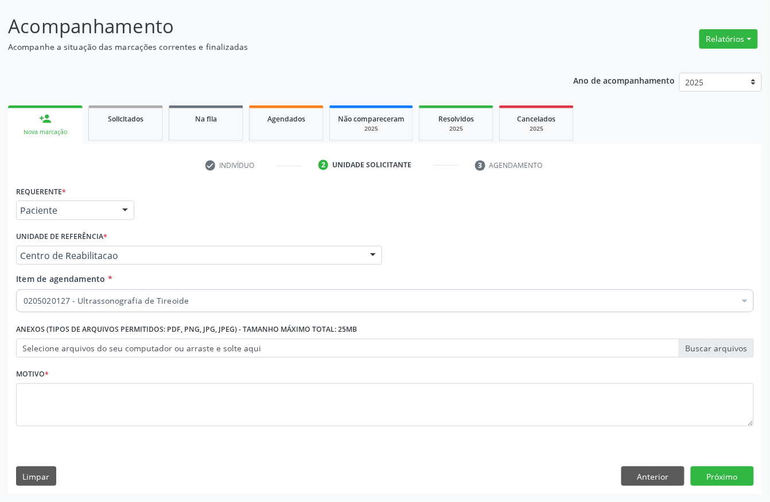
scroll to position [0, 0]
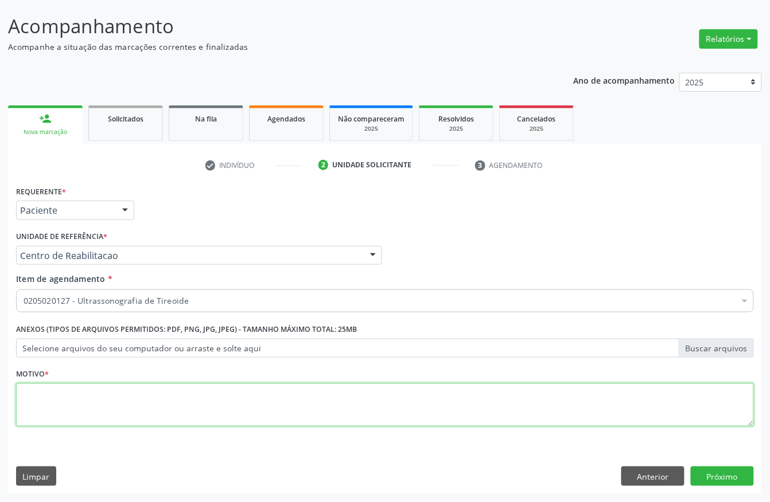
click at [73, 404] on textarea at bounding box center [384, 406] width 737 height 44
type textarea "x"
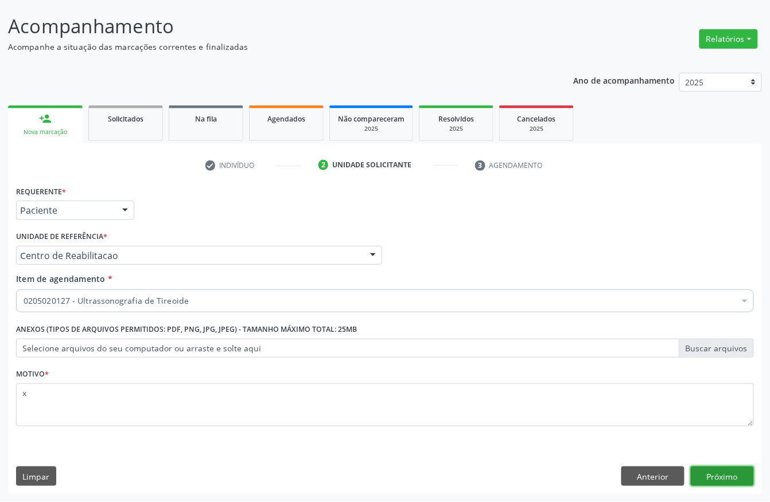
click at [721, 479] on button "Próximo" at bounding box center [721, 476] width 63 height 19
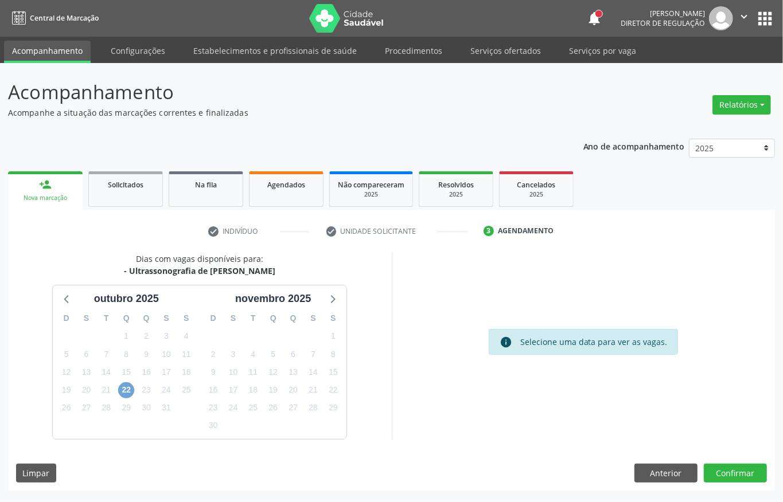
click at [122, 384] on span "22" at bounding box center [126, 390] width 16 height 16
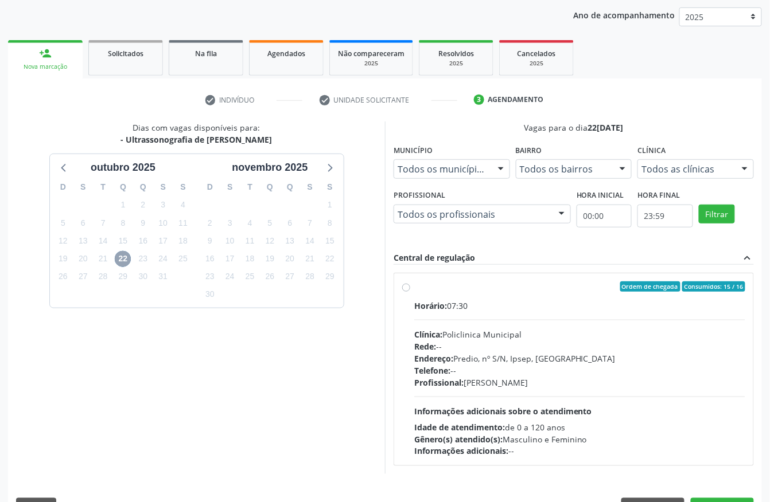
scroll to position [153, 0]
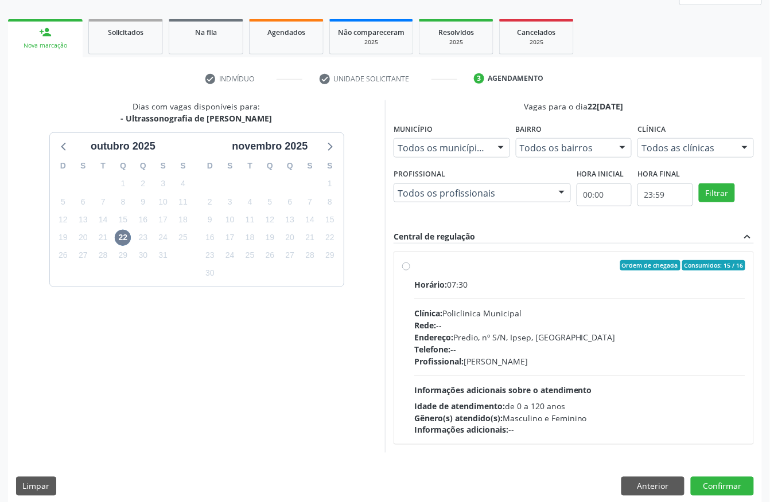
click at [517, 306] on div "Horário: 07:30 Clínica: Policlinica Municipal Rede: -- Endereço: Predio, nº S/N…" at bounding box center [579, 358] width 331 height 158
click at [410, 271] on input "Ordem de chegada Consumidos: 15 / 16 Horário: 07:30 Clínica: Policlinica Munici…" at bounding box center [406, 265] width 8 height 10
radio input "true"
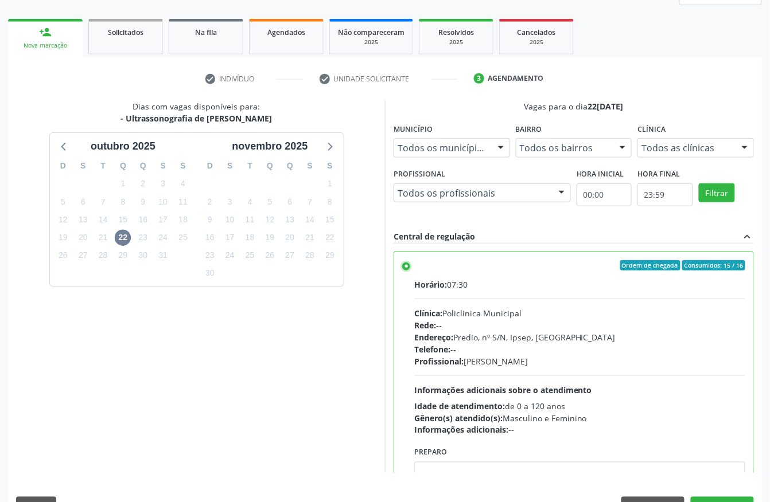
scroll to position [184, 0]
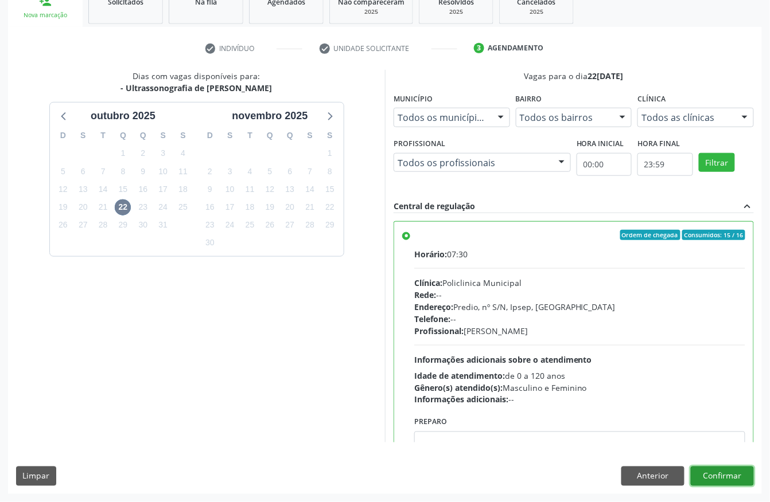
click at [739, 474] on button "Confirmar" at bounding box center [721, 476] width 63 height 19
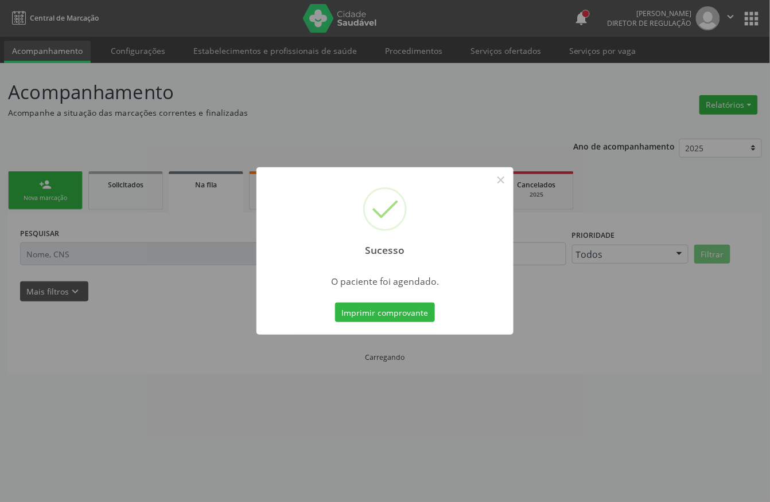
scroll to position [0, 0]
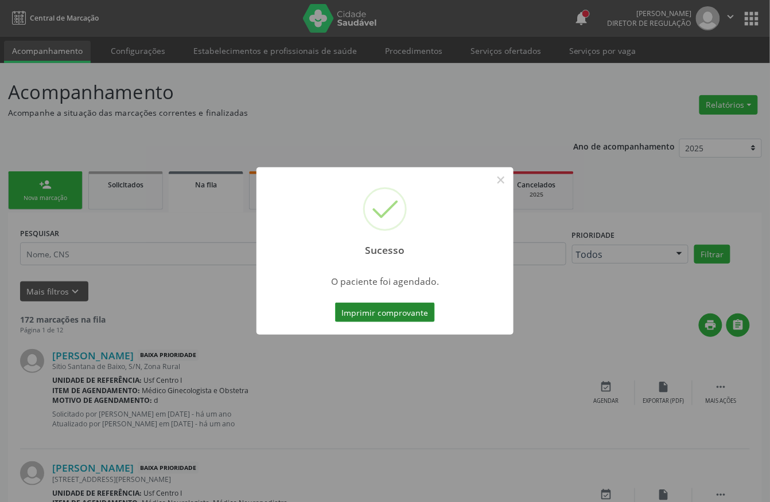
click at [393, 317] on button "Imprimir comprovante" at bounding box center [385, 312] width 100 height 19
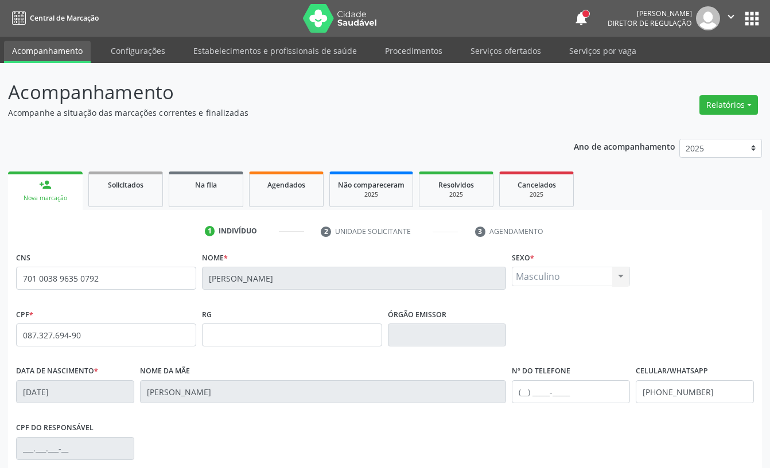
click at [689, 380] on input "[PHONE_NUMBER]" at bounding box center [694, 391] width 118 height 23
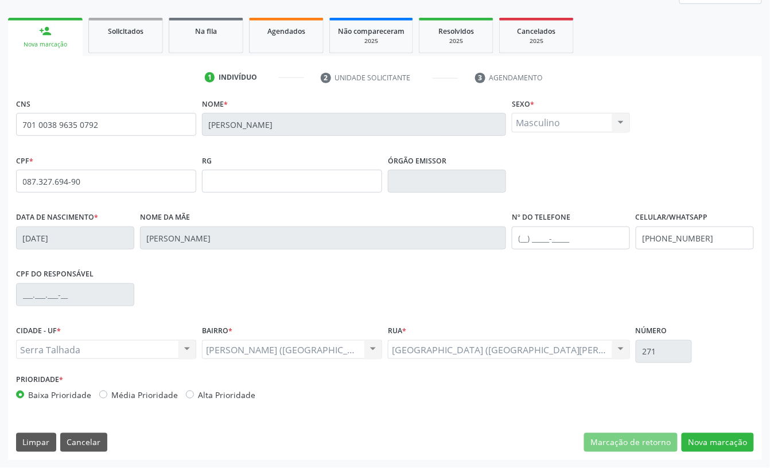
scroll to position [154, 0]
click at [686, 241] on input "[PHONE_NUMBER]" at bounding box center [694, 238] width 118 height 23
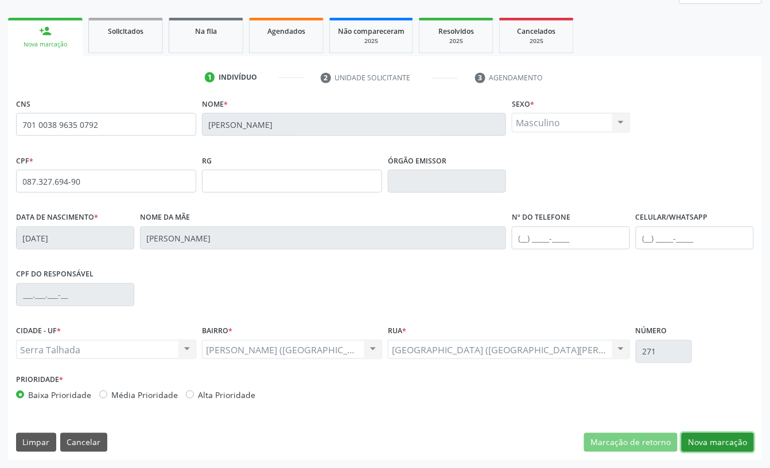
click at [690, 439] on button "Nova marcação" at bounding box center [717, 442] width 72 height 19
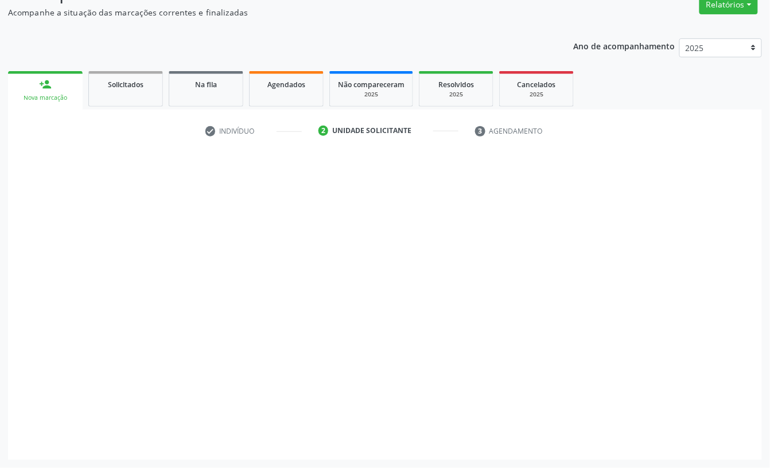
scroll to position [102, 0]
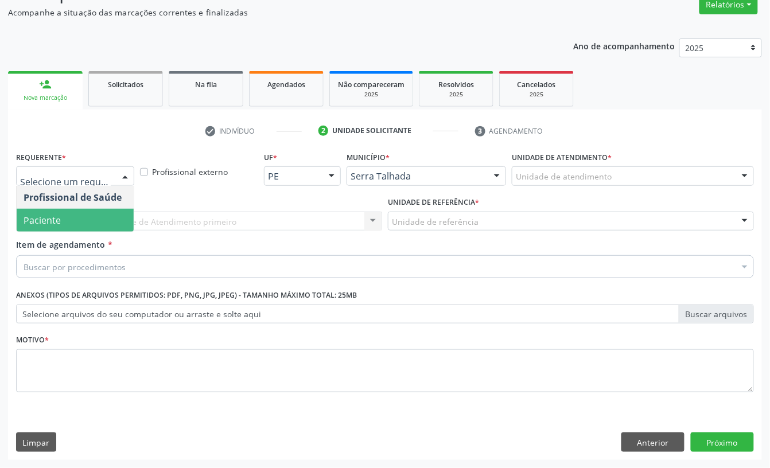
click at [67, 217] on span "Paciente" at bounding box center [75, 220] width 117 height 23
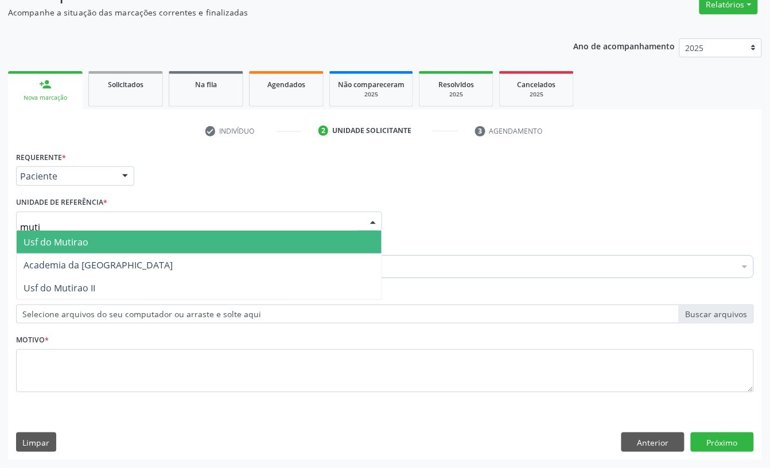
type input "mutir"
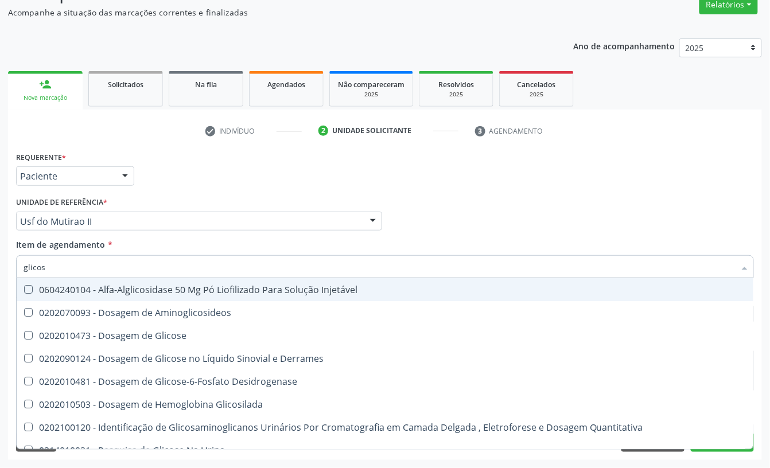
type input "glicosi"
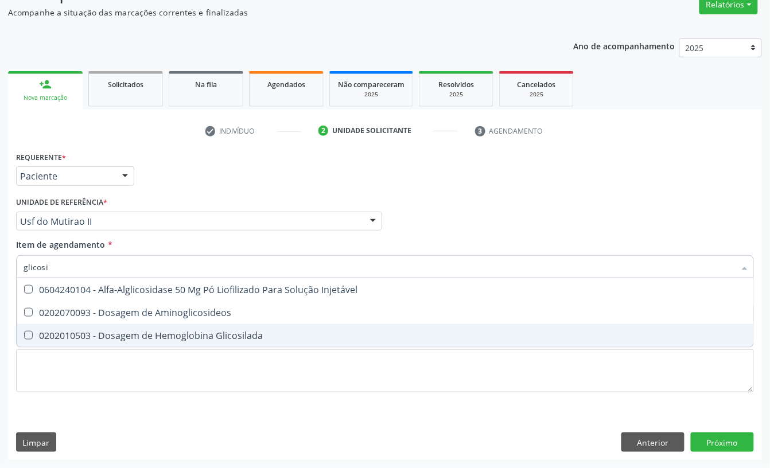
click at [102, 333] on div "0202010503 - Dosagem de Hemoglobina Glicosilada" at bounding box center [385, 335] width 723 height 9
checkbox Glicosilada "true"
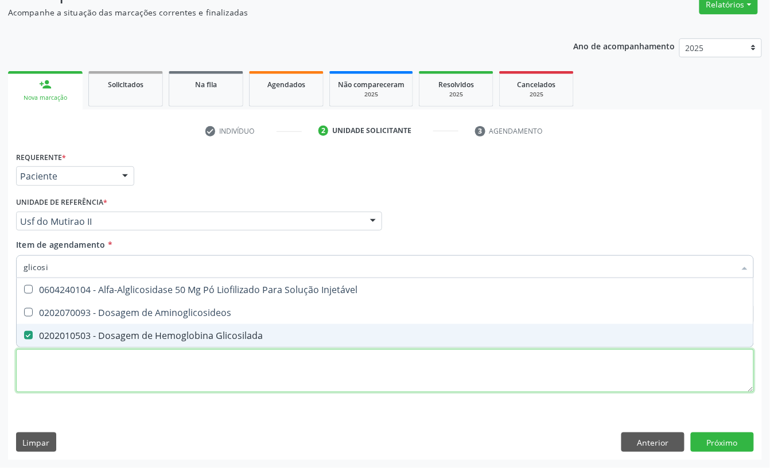
click at [99, 356] on div "Requerente * Paciente Profissional de Saúde Paciente Nenhum resultado encontrad…" at bounding box center [384, 279] width 737 height 260
checkbox Aminoglicosideos "true"
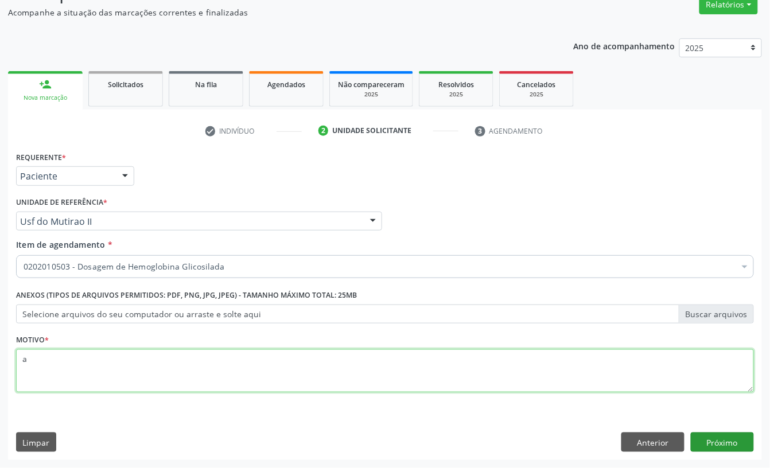
type textarea "a"
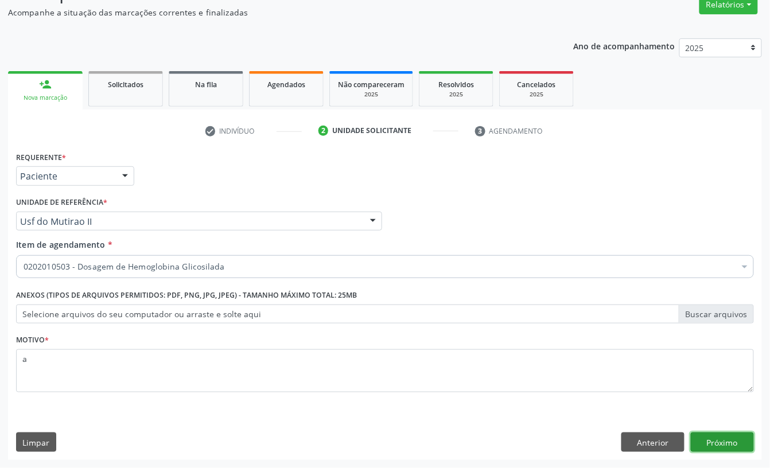
click at [702, 434] on button "Próximo" at bounding box center [721, 441] width 63 height 19
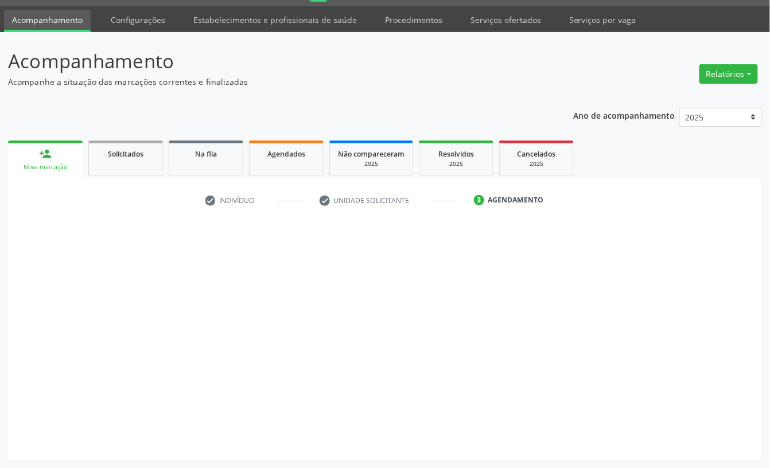
scroll to position [32, 0]
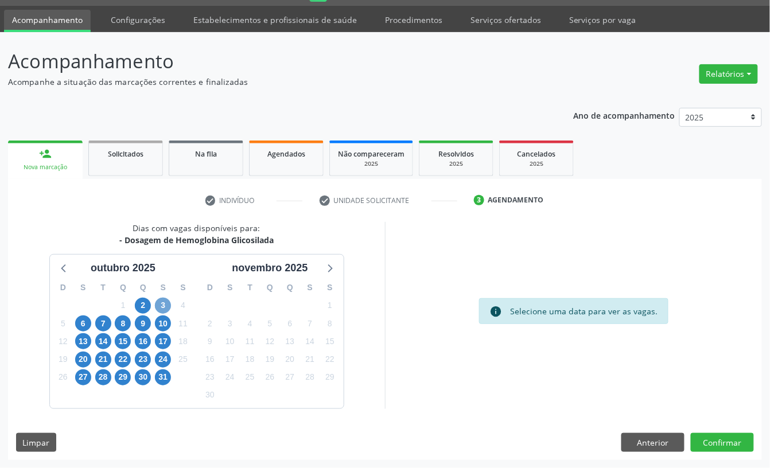
click at [159, 307] on span "3" at bounding box center [163, 306] width 16 height 16
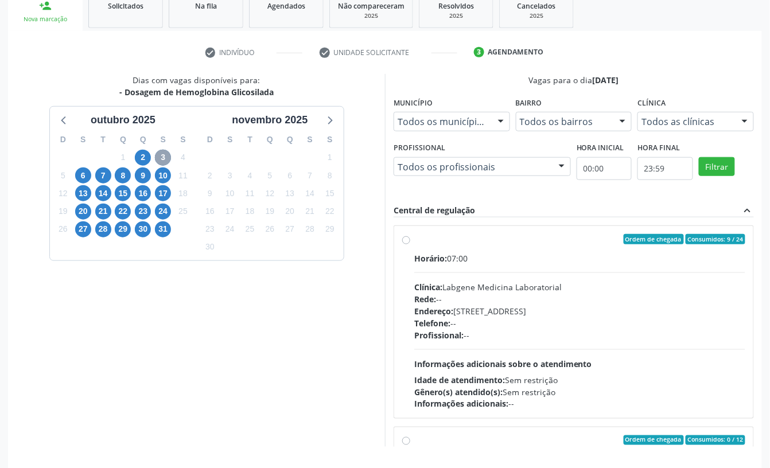
scroll to position [185, 0]
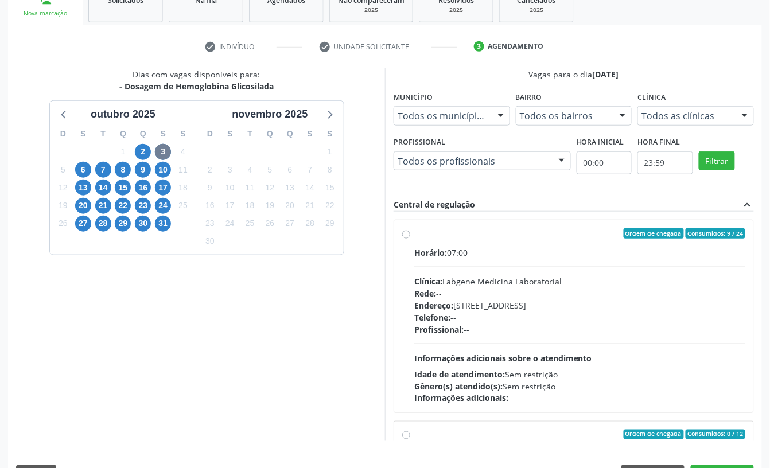
click at [474, 283] on div "Clínica: Labgene Medicina Laboratorial" at bounding box center [579, 281] width 331 height 12
click at [410, 239] on input "Ordem de chegada Consumidos: 9 / 24 Horário: 07:00 Clínica: Labgene Medicina La…" at bounding box center [406, 233] width 8 height 10
radio input "true"
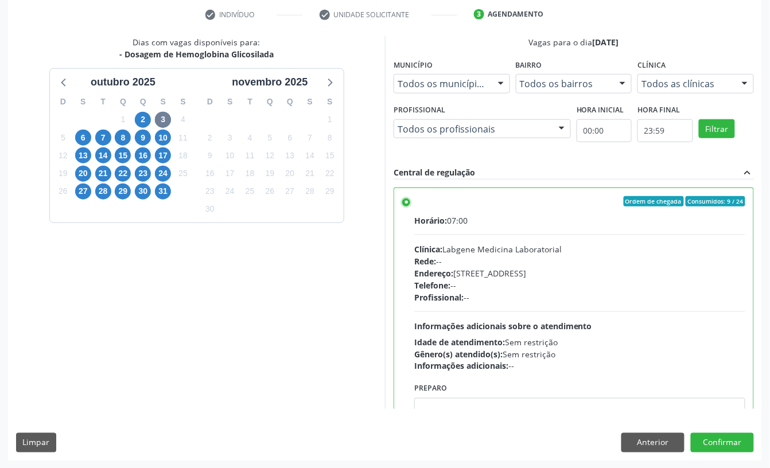
scroll to position [218, 0]
click at [723, 440] on button "Confirmar" at bounding box center [721, 441] width 63 height 19
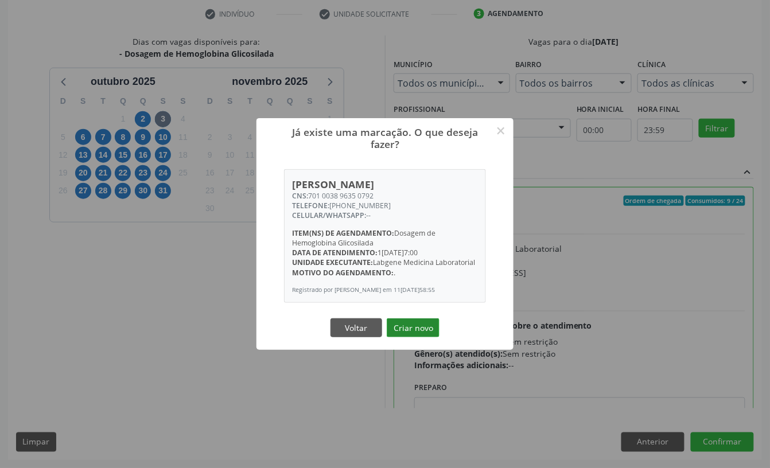
click at [416, 322] on button "Criar novo" at bounding box center [413, 327] width 53 height 19
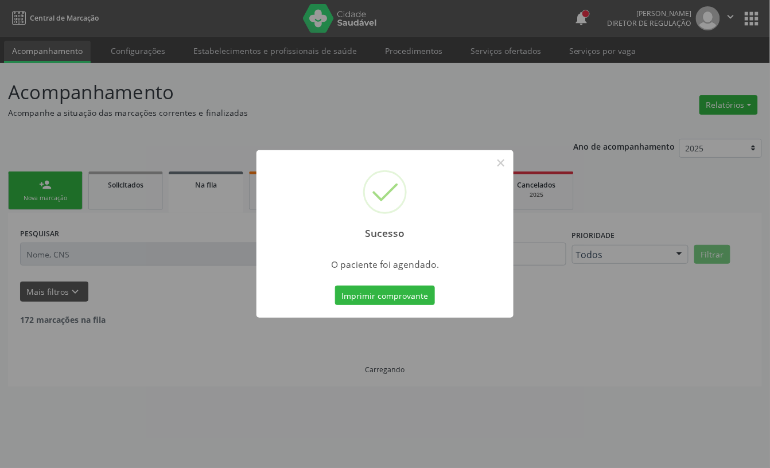
scroll to position [0, 0]
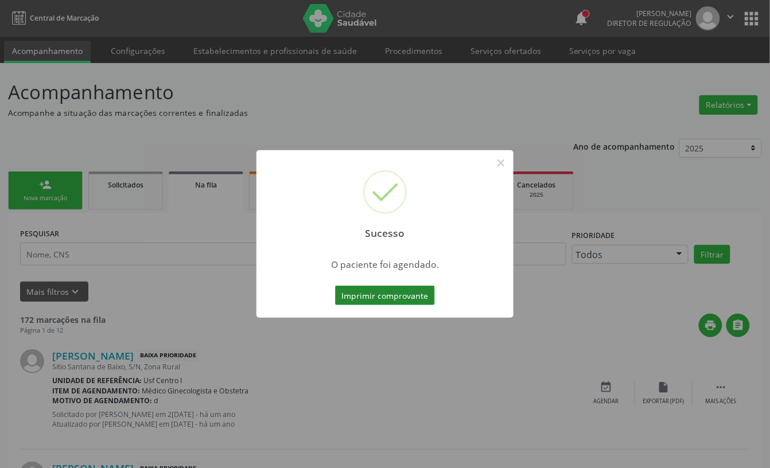
click at [395, 299] on button "Imprimir comprovante" at bounding box center [385, 295] width 100 height 19
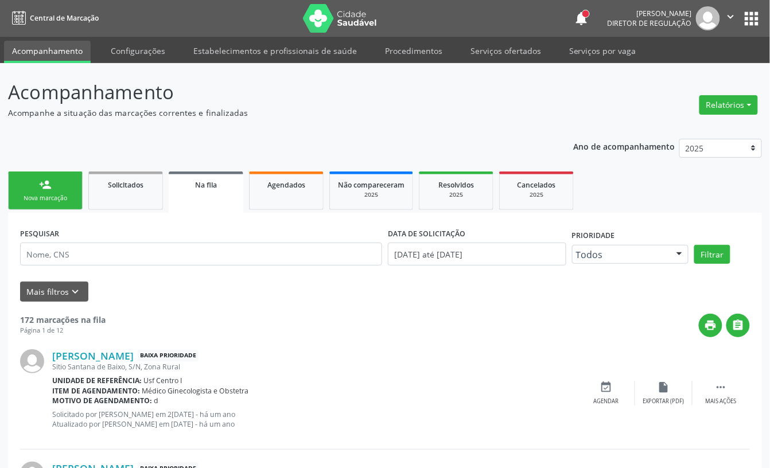
click at [65, 192] on link "person_add Nova marcação" at bounding box center [45, 190] width 75 height 38
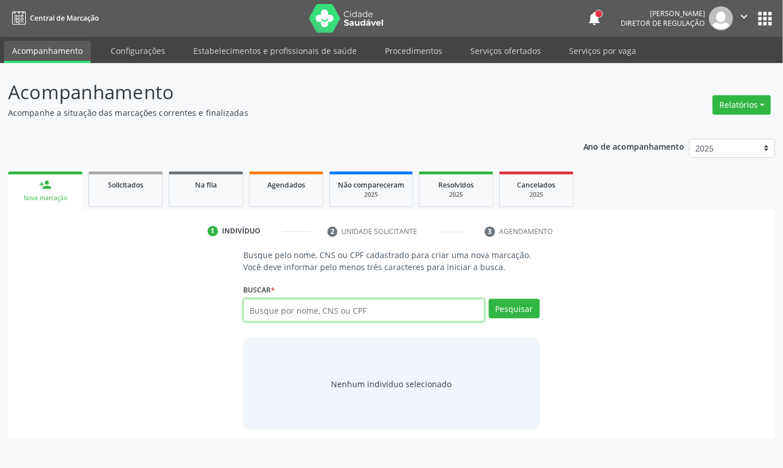
click at [287, 311] on input "text" at bounding box center [363, 310] width 241 height 23
type input "g"
click at [287, 300] on input "text" at bounding box center [363, 310] width 241 height 23
click at [255, 320] on input "text" at bounding box center [363, 310] width 241 height 23
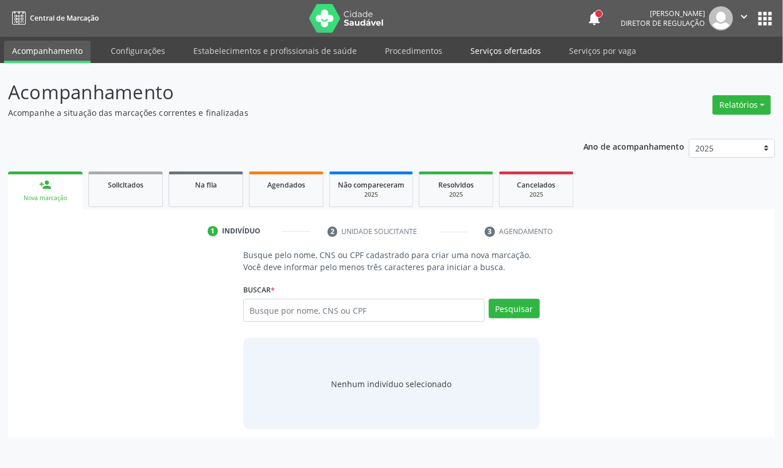
click at [494, 51] on link "Serviços ofertados" at bounding box center [505, 51] width 87 height 20
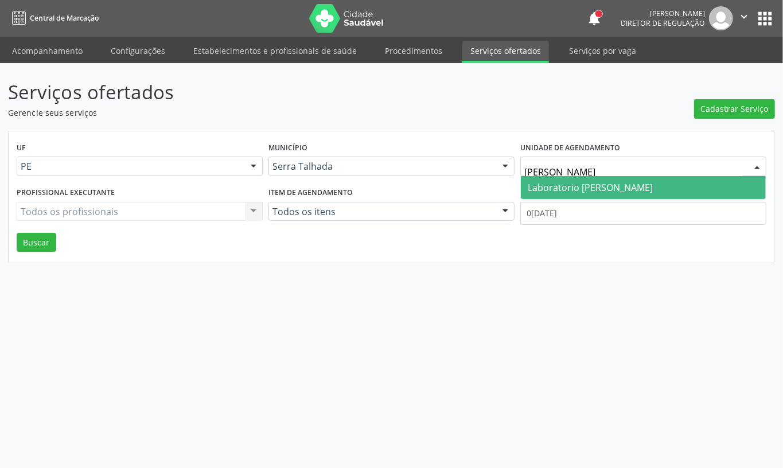
type input "[PERSON_NAME]"
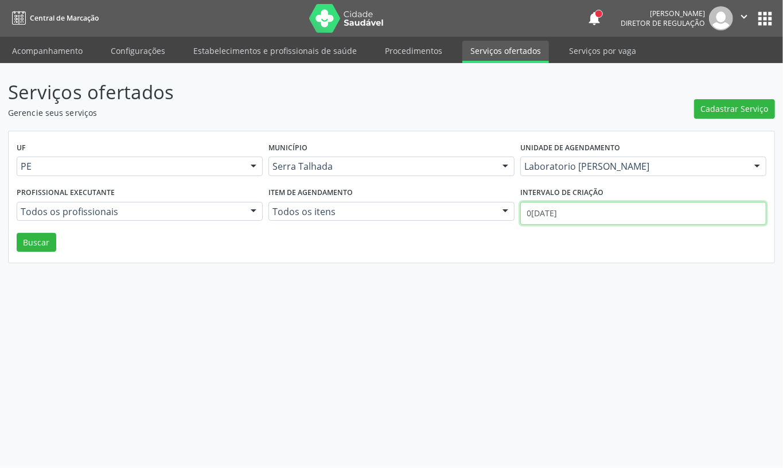
click at [548, 214] on input "0[DATE]" at bounding box center [643, 213] width 246 height 23
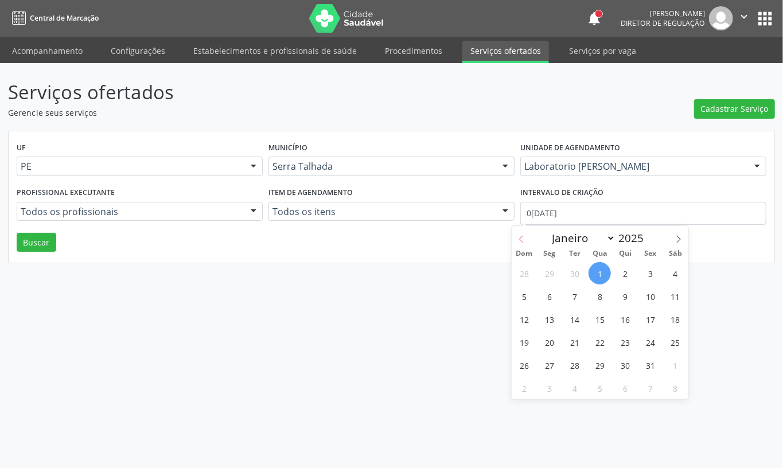
click at [523, 241] on icon at bounding box center [521, 239] width 8 height 8
select select "8"
click at [551, 270] on span "1" at bounding box center [549, 273] width 22 height 22
type input "[DATE]"
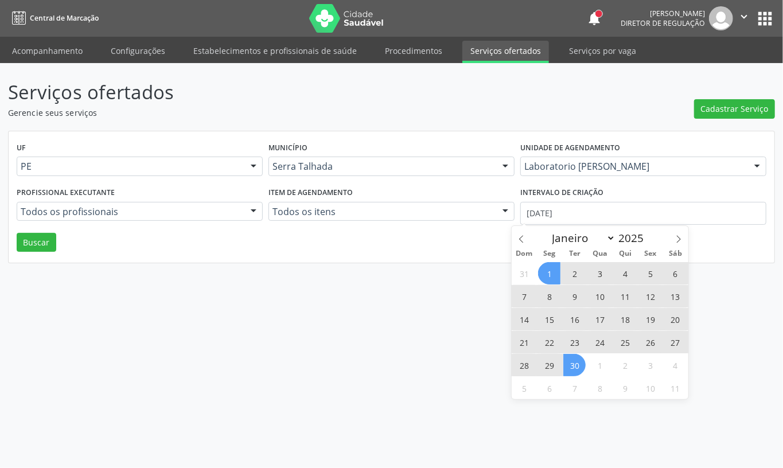
click at [581, 367] on span "30" at bounding box center [574, 365] width 22 height 22
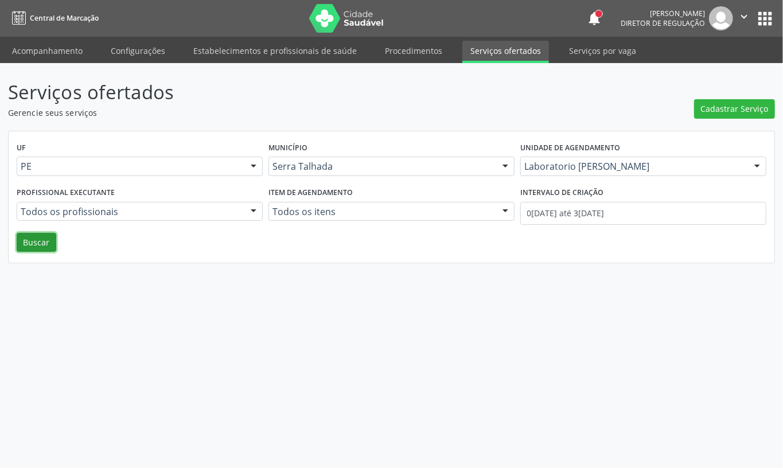
click at [46, 246] on button "Buscar" at bounding box center [37, 242] width 40 height 19
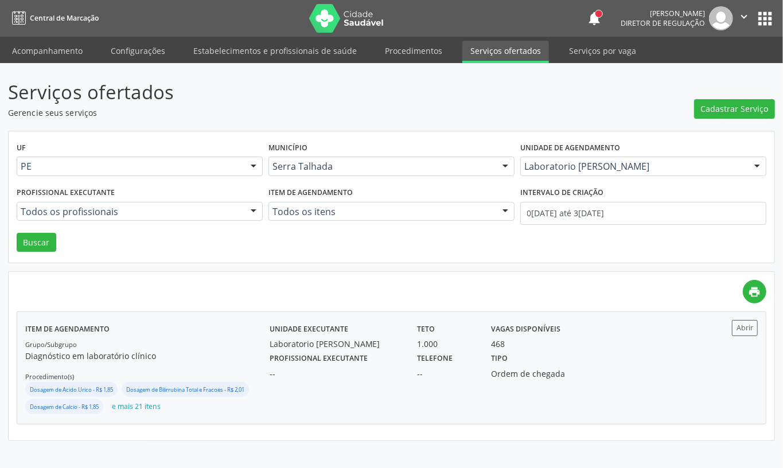
click at [607, 381] on div "Unidade executante Laboratorio [PERSON_NAME] Teto 1.000 Vagas disponíveis 468 P…" at bounding box center [483, 368] width 427 height 96
click at [48, 45] on link "Acompanhamento" at bounding box center [47, 51] width 87 height 20
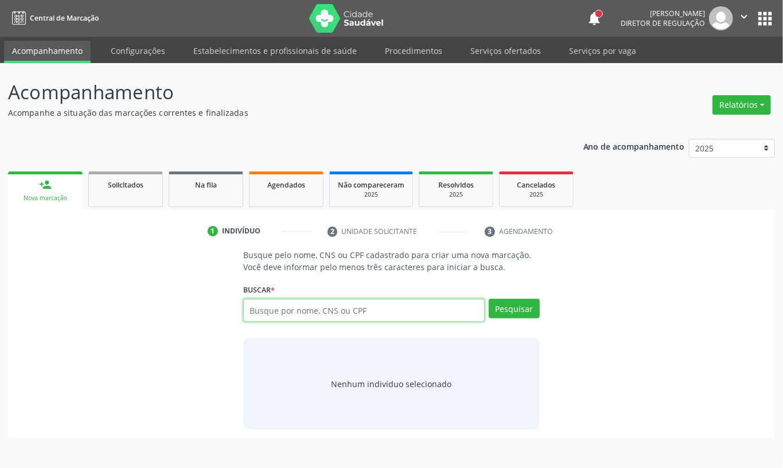
click at [286, 317] on input "text" at bounding box center [363, 310] width 241 height 23
click at [294, 307] on input "text" at bounding box center [363, 310] width 241 height 23
type input "32613563400"
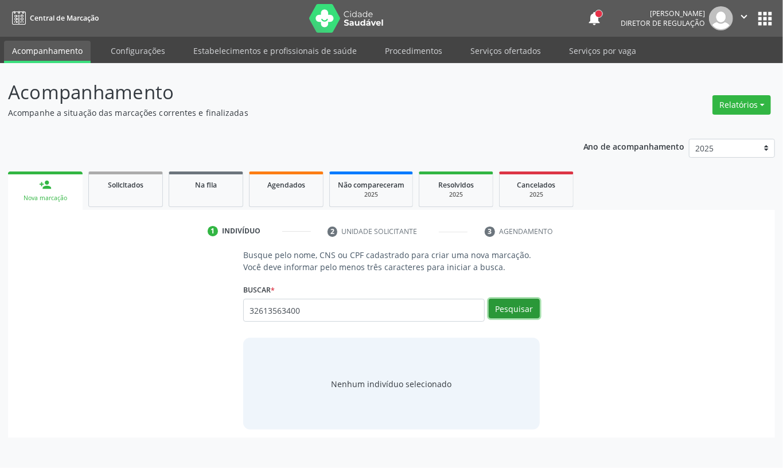
click at [514, 318] on button "Pesquisar" at bounding box center [514, 308] width 51 height 19
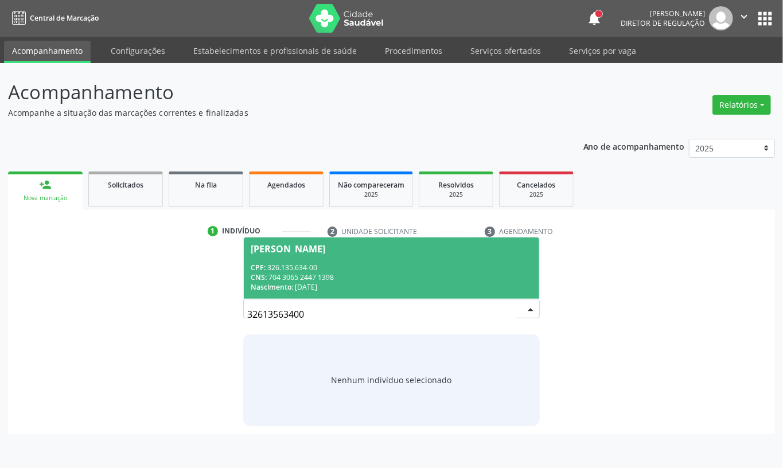
click at [378, 283] on div "Nascimento: [DATE]" at bounding box center [392, 287] width 282 height 10
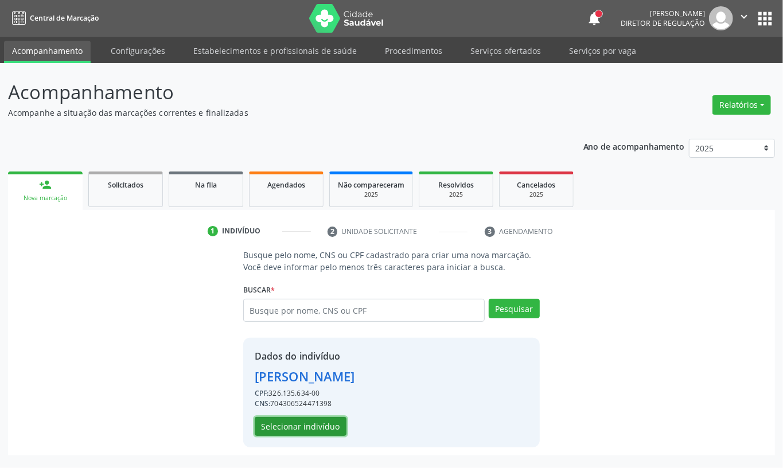
click at [269, 434] on button "Selecionar indivíduo" at bounding box center [301, 426] width 92 height 19
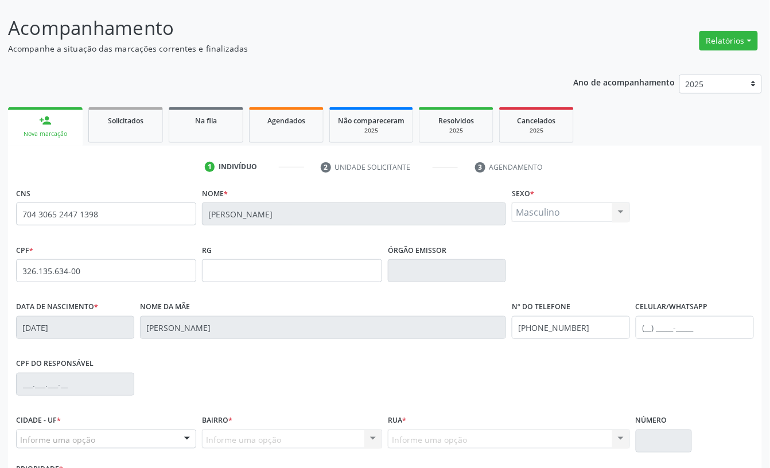
scroll to position [154, 0]
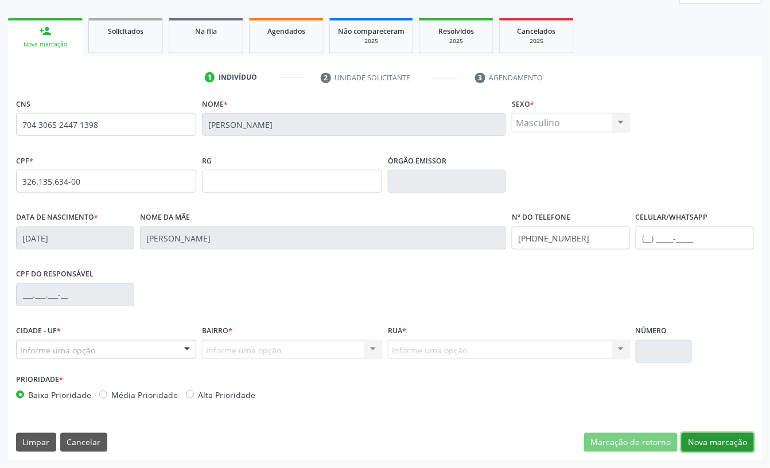
click at [709, 436] on button "Nova marcação" at bounding box center [717, 442] width 72 height 19
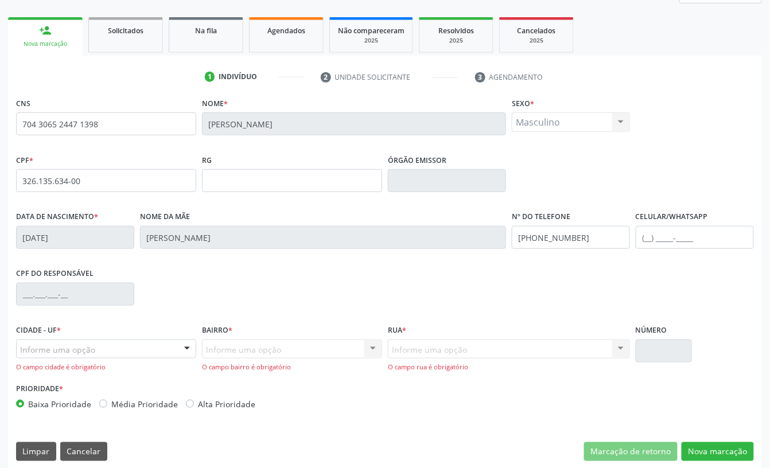
click at [71, 341] on div "Informe uma opção" at bounding box center [106, 348] width 180 height 19
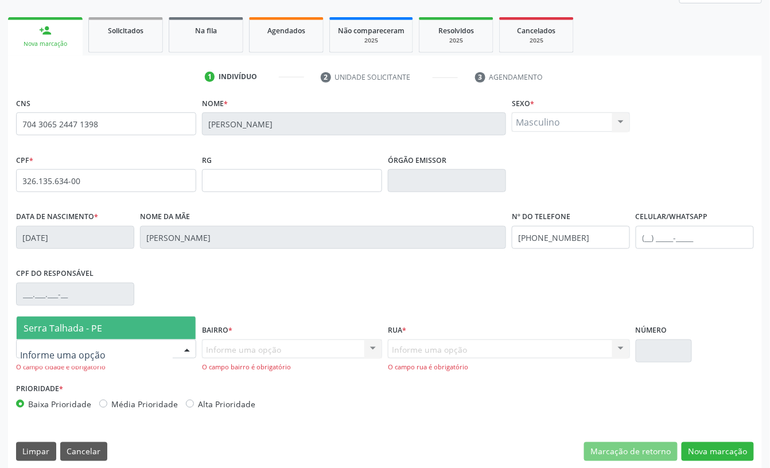
click at [77, 322] on span "Serra Talhada - PE" at bounding box center [63, 328] width 79 height 13
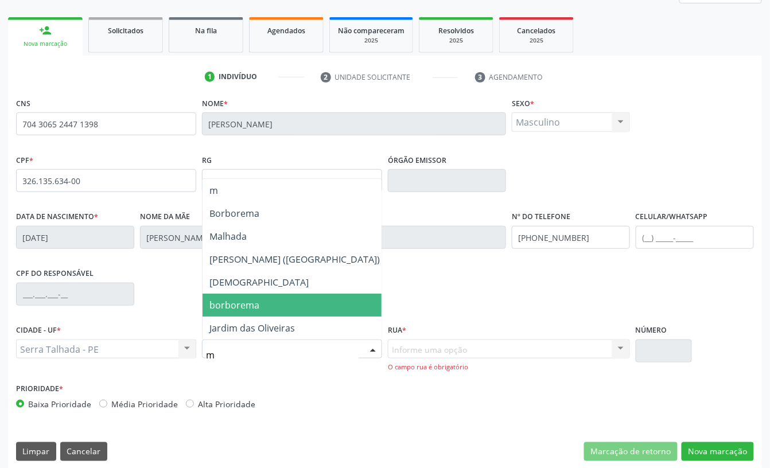
type input "mu"
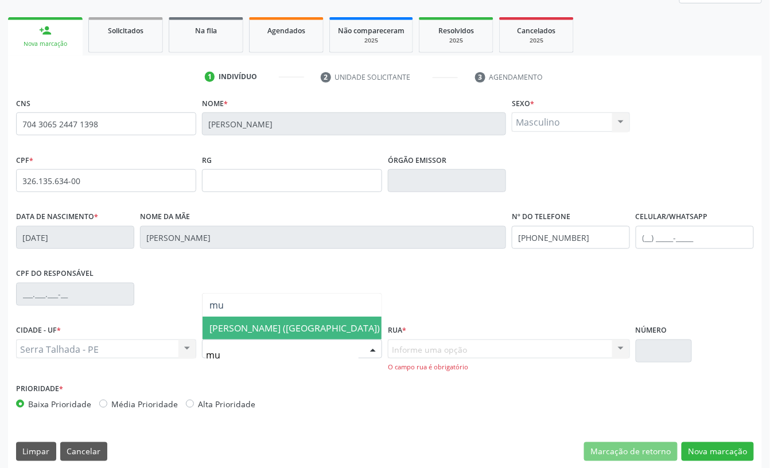
click at [243, 323] on span "[PERSON_NAME] ([GEOGRAPHIC_DATA])" at bounding box center [294, 328] width 170 height 13
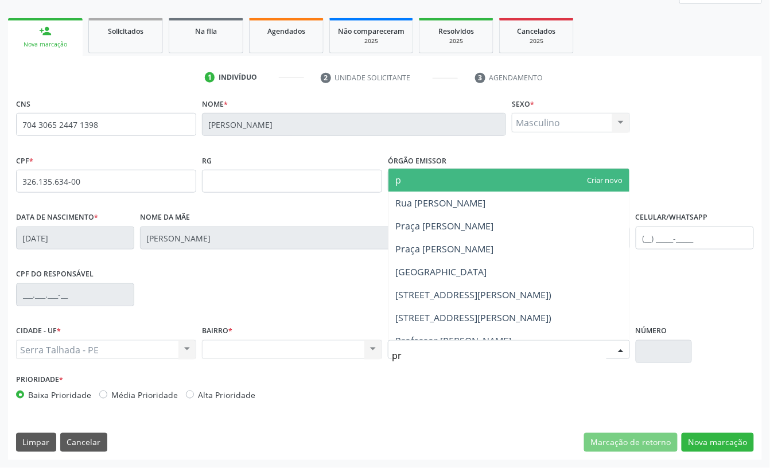
type input "pro"
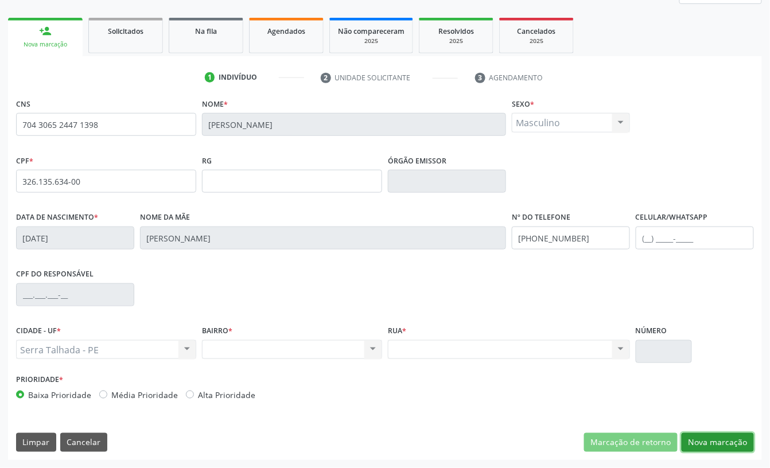
click at [717, 436] on button "Nova marcação" at bounding box center [717, 442] width 72 height 19
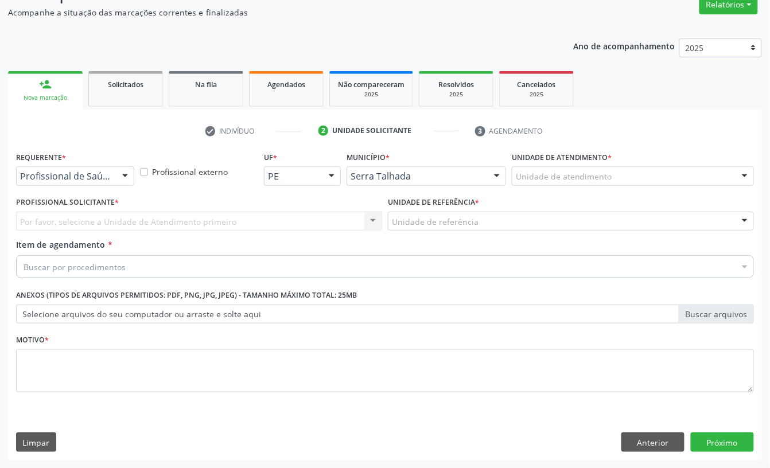
scroll to position [102, 0]
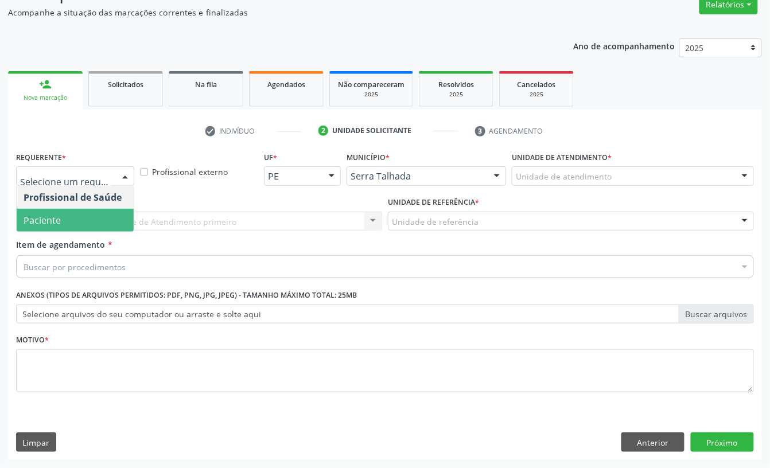
click at [78, 218] on span "Paciente" at bounding box center [75, 220] width 117 height 23
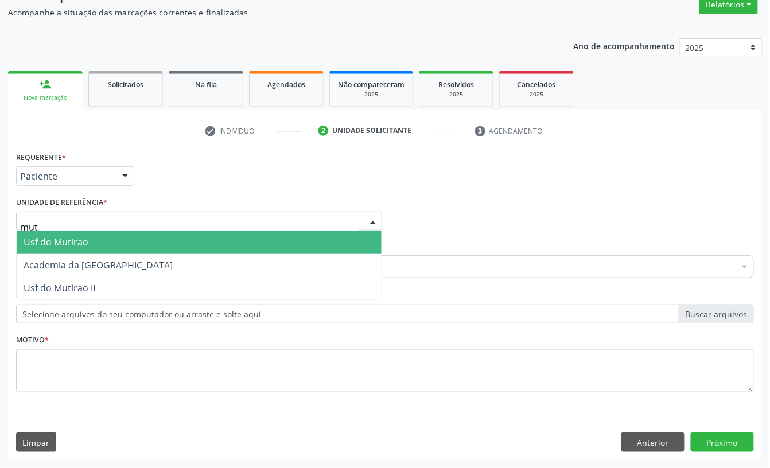
type input "muti"
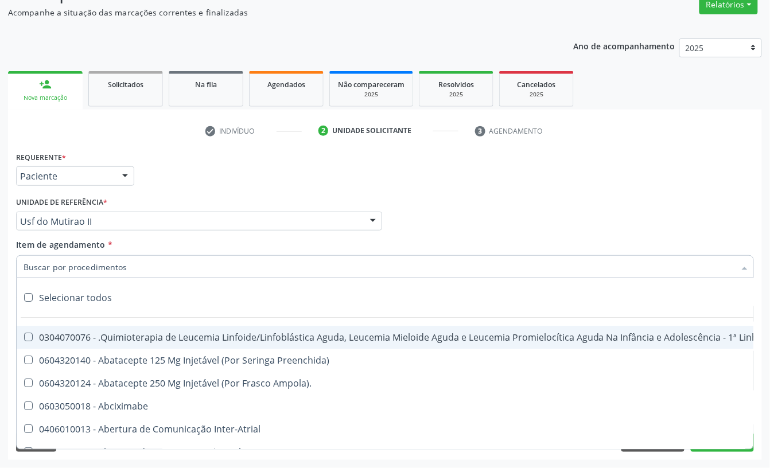
type input "g"
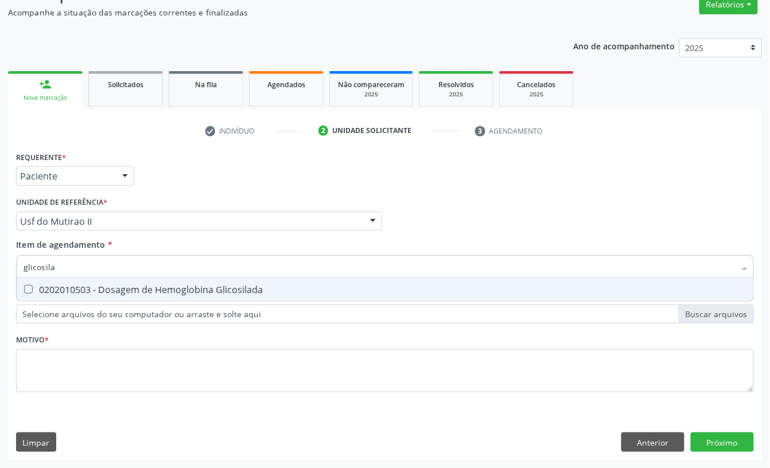
type input "glicosila"
click at [53, 302] on div "Requerente * Paciente Profissional de Saúde Paciente Nenhum resultado encontrad…" at bounding box center [384, 279] width 737 height 260
click at [0, 0] on div "Selecionar todos" at bounding box center [0, 0] width 0 height 0
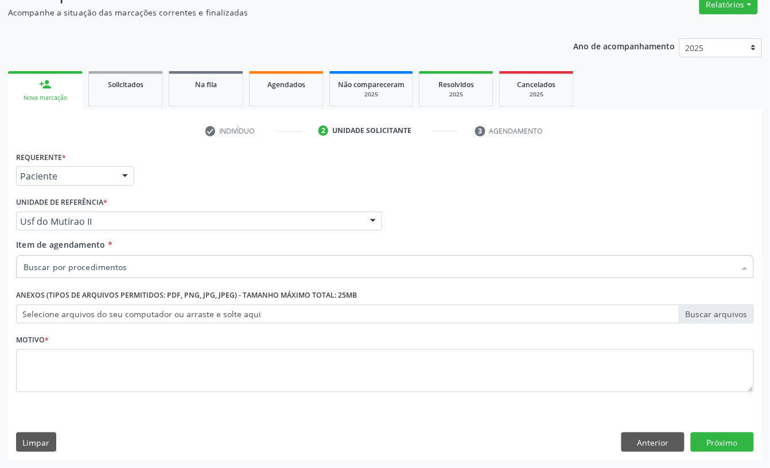
checkbox input "true"
checkbox Manutenção "true"
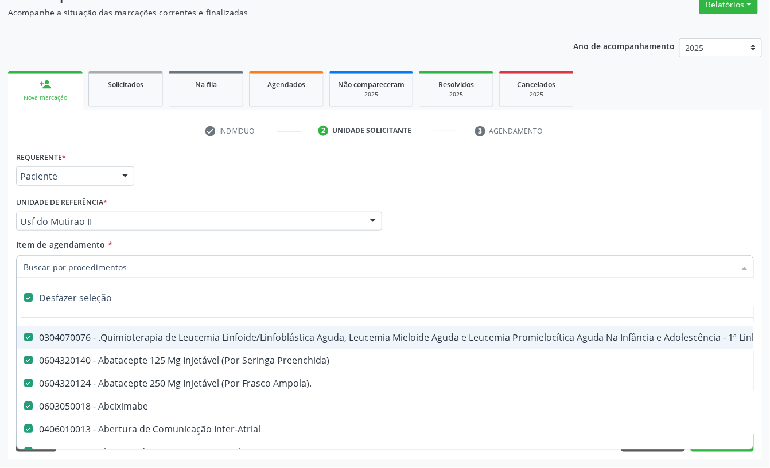
click at [42, 287] on div "Desfazer seleção" at bounding box center [470, 297] width 907 height 23
checkbox input "false"
checkbox Manutenção "false"
checkbox Preenchida\) "false"
checkbox Ampola\)\ "false"
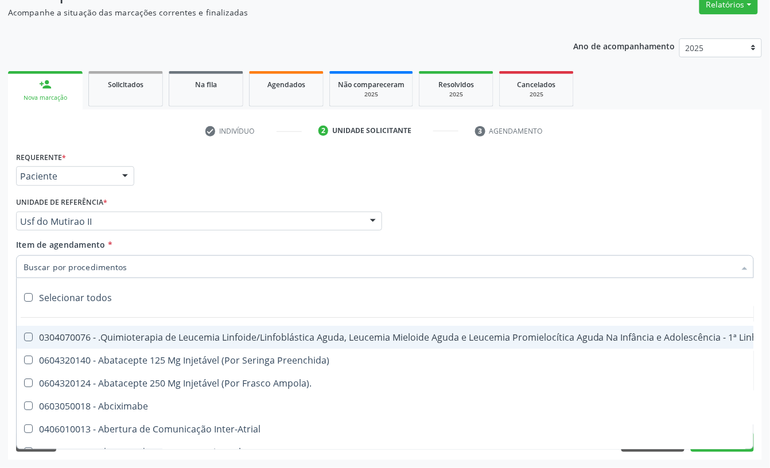
checkbox Abciximabe "false"
checkbox Inter-Atrial "false"
checkbox Valvar "false"
checkbox Adolescente\) "false"
checkbox Valvar "false"
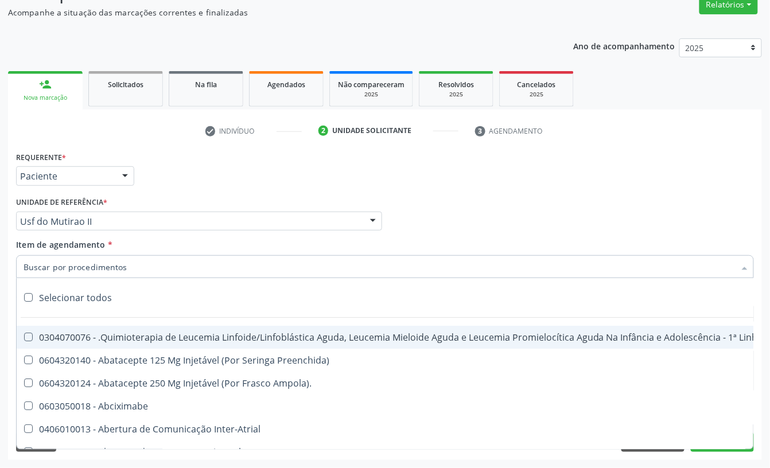
checkbox Adolescente\) "false"
checkbox Paciente\) "false"
checkbox Dente\) "false"
checkbox Comprimido\) "false"
checkbox \(Dornic\) "false"
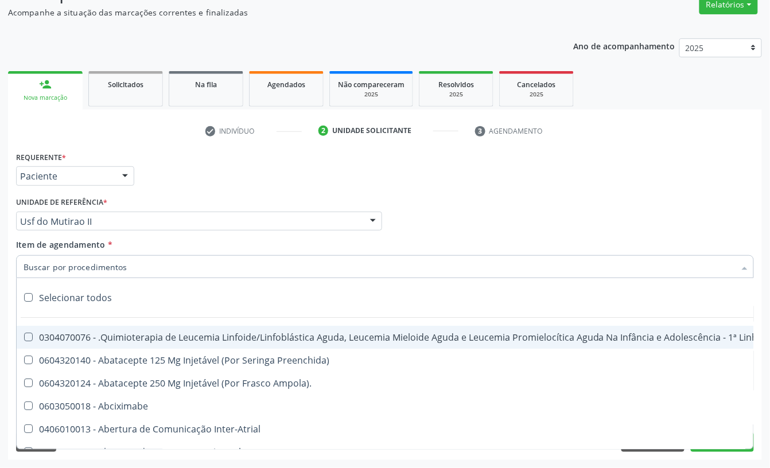
checkbox Capsula\) "false"
checkbox Psicossocial "false"
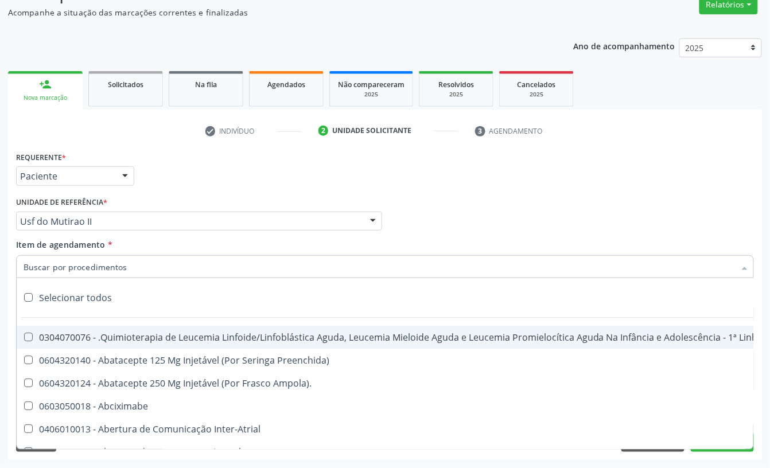
checkbox Risco "false"
checkbox Lei "false"
checkbox Psicossocial "false"
checkbox Diálise "false"
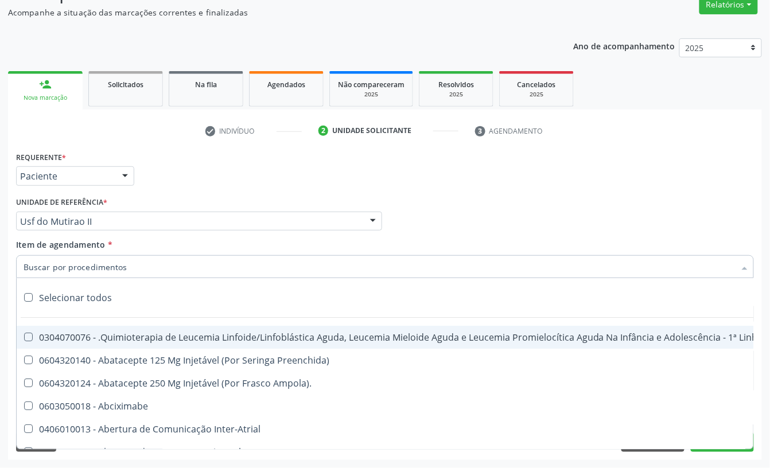
checkbox Reabilitação "false"
checkbox Reabilitacao "false"
checkbox \(Uai\)\ "false"
checkbox Fígado "false"
checkbox Pulmão "false"
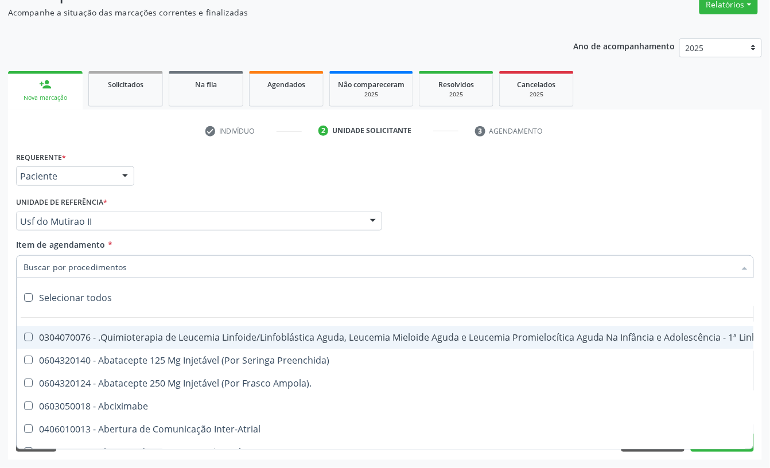
checkbox Rim "false"
checkbox Coclear "false"
checkbox Queimado "false"
checkbox Bilateral "false"
checkbox Queimado "false"
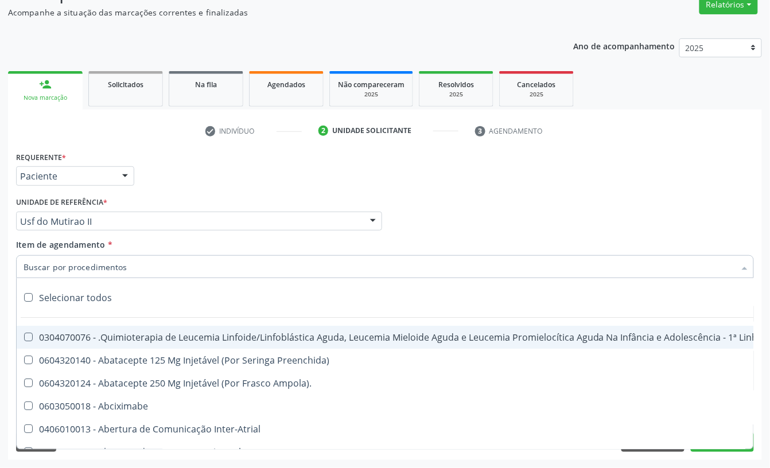
checkbox Trabalho "false"
checkbox Coração "false"
checkbox Cornea "false"
checkbox Fígado "false"
checkbox Aparentado "false"
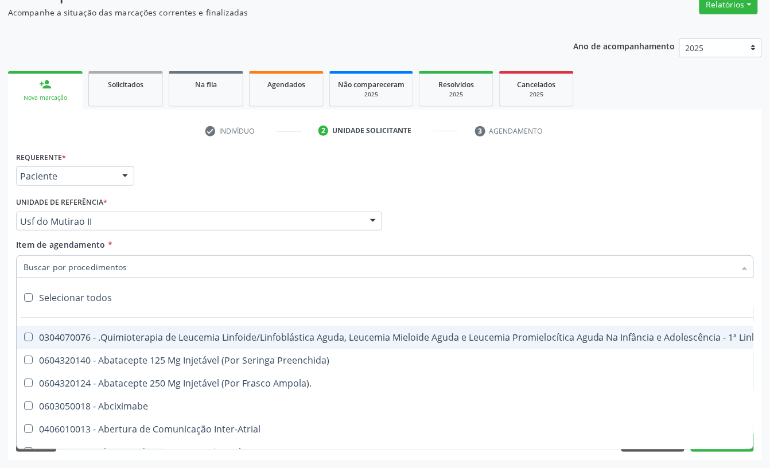
checkbox Aparentado "false"
checkbox Autogênico "false"
checkbox Pulmão "false"
checkbox Pâncreas "false"
checkbox Rim "false"
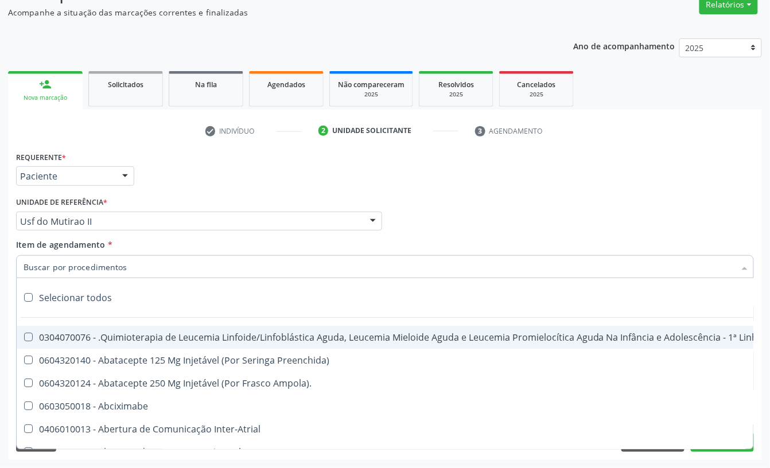
checkbox Multiprofissional "false"
checkbox Fenilcetonúria "false"
checkbox Cística "false"
checkbox Hemoglobinopatias "false"
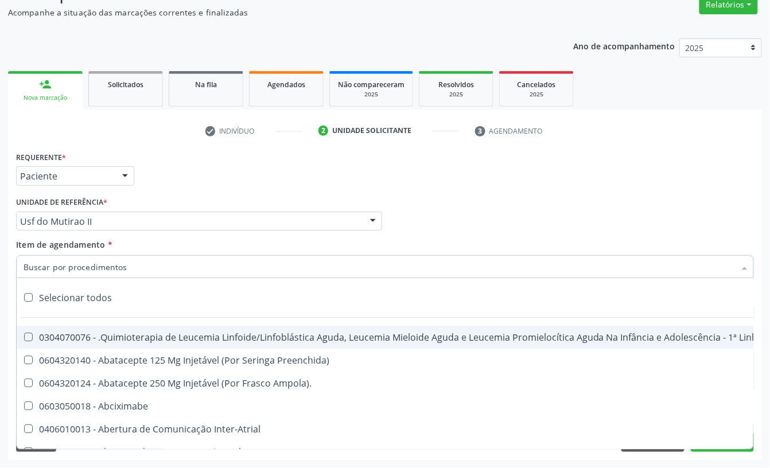
checkbox Congênito "false"
checkbox Coclear "false"
checkbox Osso "false"
checkbox Alternativa "false"
checkbox Terapeutica\) "false"
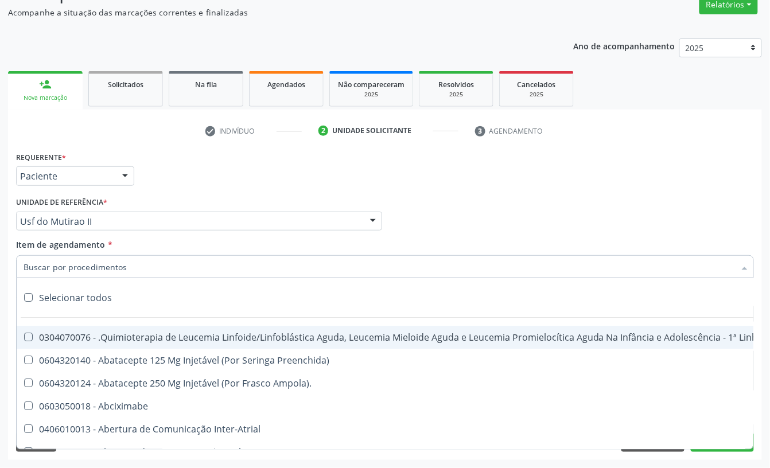
checkbox Nutricional "false"
checkbox Bloco "false"
checkbox Coração "false"
checkbox Fígado "false"
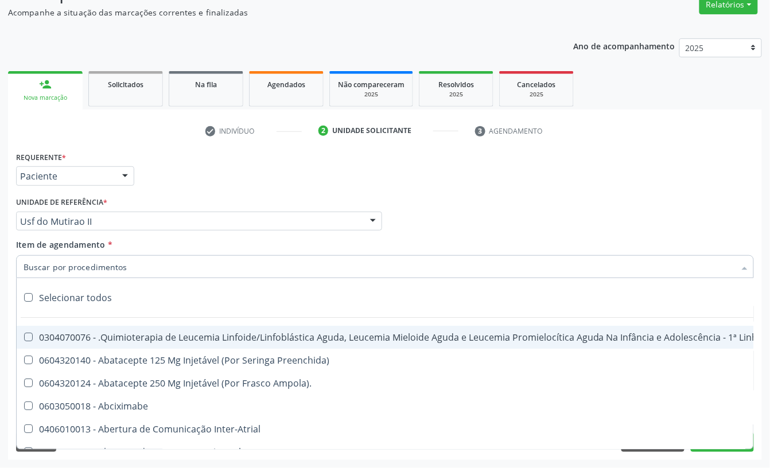
checkbox Pulmão "false"
checkbox Pâncreas "false"
checkbox Rim "false"
checkbox \(Uaa\)\ "false"
checkbox Terapêuticas\)\ "false"
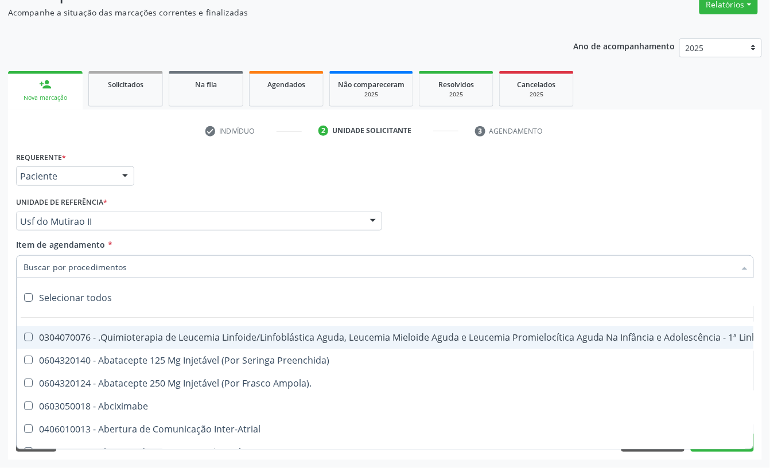
checkbox Psicossocial "false"
checkbox Complicada "false"
checkbox Tonometria "false"
checkbox Paciente\/Mês "false"
checkbox Biotinidase "false"
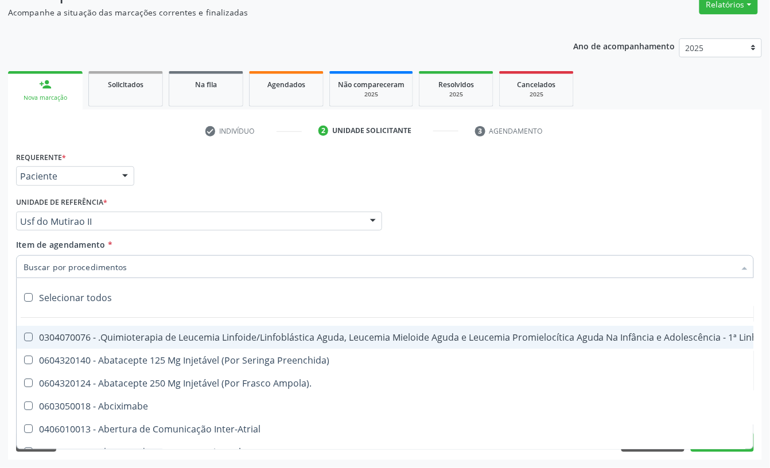
checkbox Congênita\ "false"
checkbox Clínico "false"
checkbox Pós-Operatório "false"
checkbox Trabalho "false"
checkbox Genético "false"
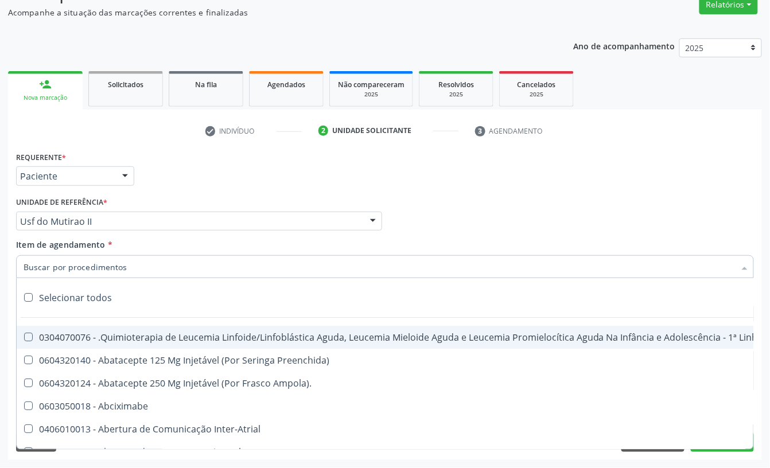
checkbox Preenchida\) "false"
checkbox A\) "false"
checkbox Ampola\) "false"
checkbox Preenchida\) "false"
checkbox B\) "false"
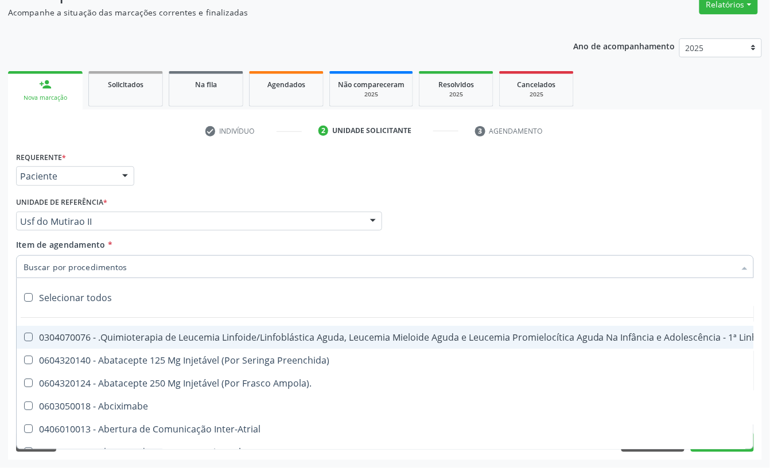
checkbox Rodas "false"
checkbox Quadril "false"
checkbox Tronco "false"
checkbox Locomoção "false"
checkbox Oftalmológica "false"
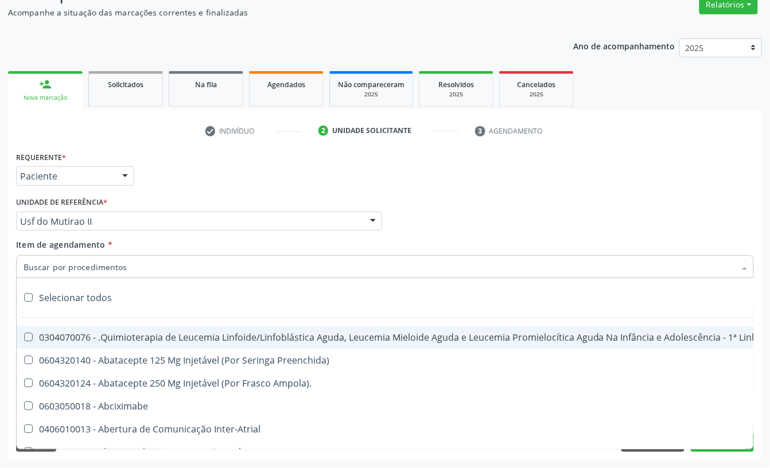
checkbox Ortopédica "false"
checkbox Dentária "false"
checkbox Rodas "false"
checkbox Adenograma "false"
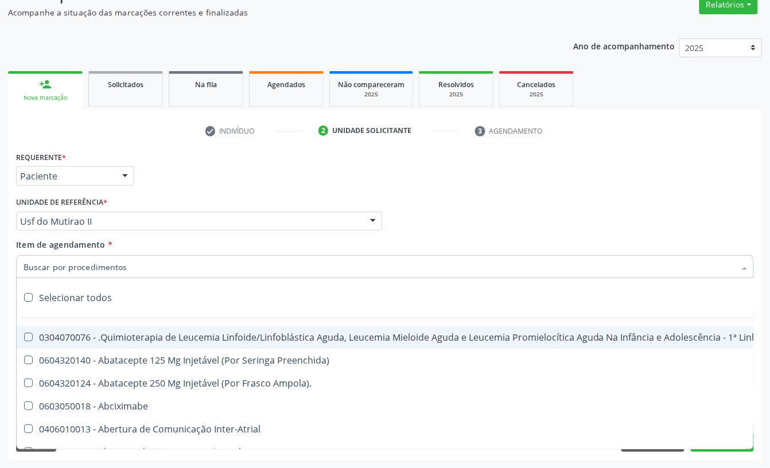
checkbox Adenoidectomia "false"
checkbox Deficiência "false"
checkbox Crianças "false"
checkbox I\) "false"
checkbox Especializada\ "false"
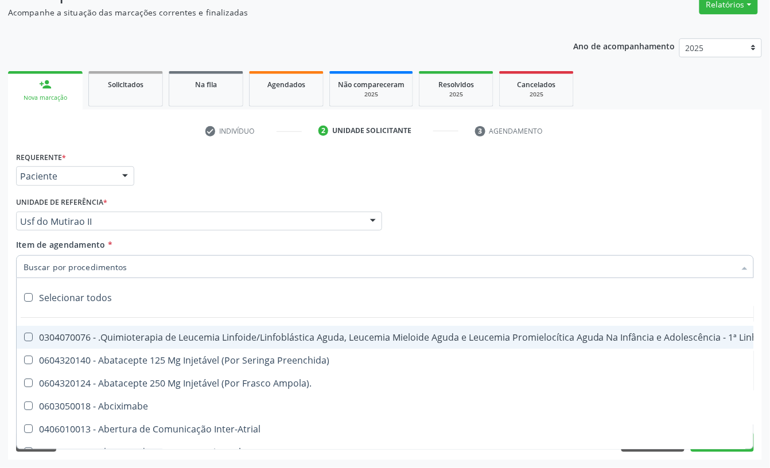
checkbox Medicamento\(S\) "false"
checkbox Parenteral\) "false"
checkbox Endovenosa "false"
checkbox Intramuscular "false"
checkbox Oral "false"
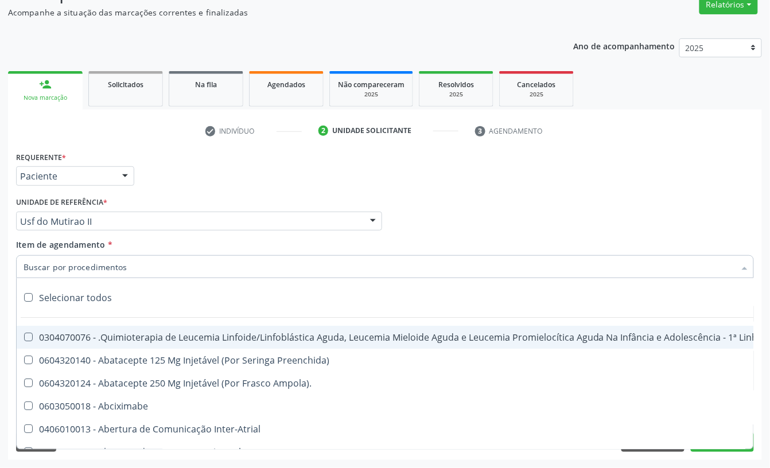
checkbox \(Sc\) "false"
checkbox Sífilis "false"
checkbox A "false"
checkbox Terapeutica "false"
checkbox Arterial "false"
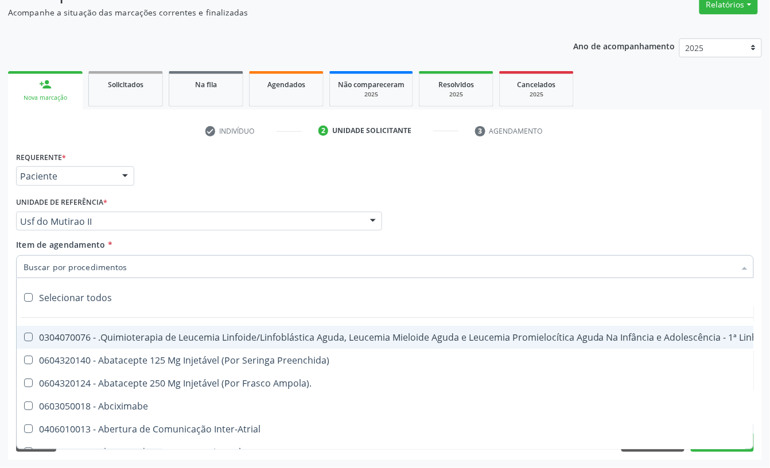
checkbox Temperatura "false"
checkbox Transeptal "false"
checkbox Cnrac\) "false"
checkbox Paciente "false"
checkbox Cnrac\) "false"
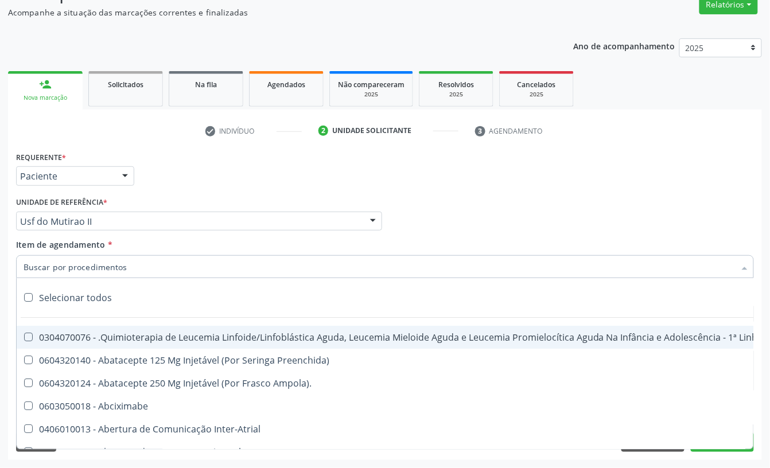
checkbox S\/Pernoite "false"
checkbox Pernoite "false"
checkbox Acompanhante "false"
checkbox Agudizadas "false"
checkbox Oclusal "false"
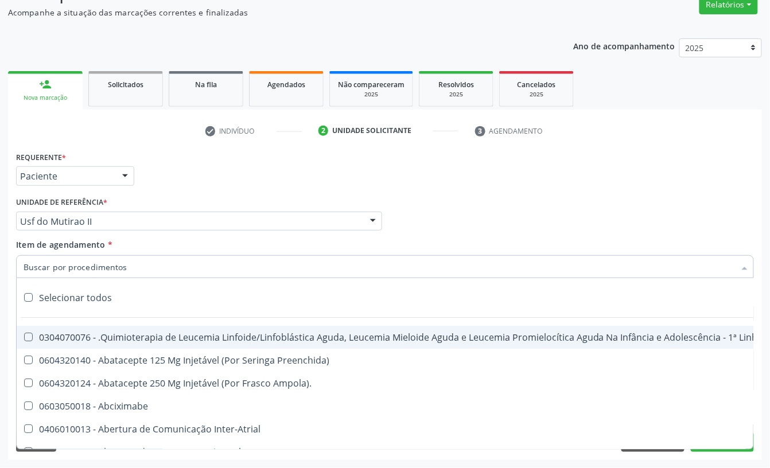
checkbox Vaginal "false"
checkbox Ml\) "false"
checkbox Hepático "false"
checkbox Angiografico\) "false"
checkbox Craniano "false"
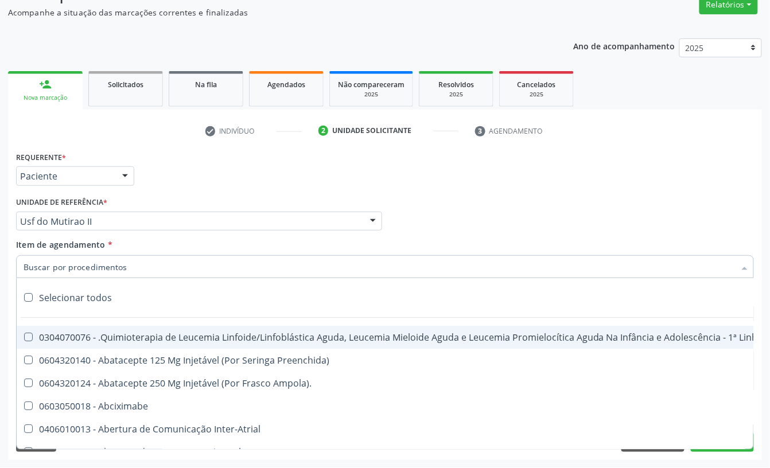
checkbox Ml\) "false"
checkbox Injetável "false"
checkbox Capsula\) "false"
checkbox Ampola\) "false"
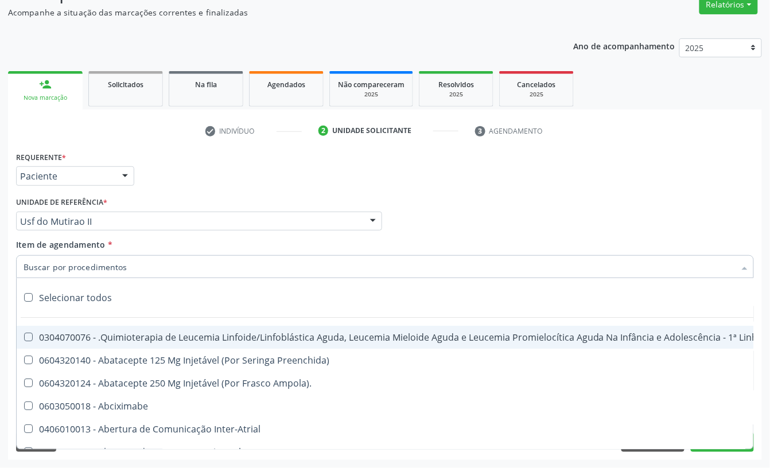
checkbox Ml\) "false"
checkbox Frasco-Ampola\) "false"
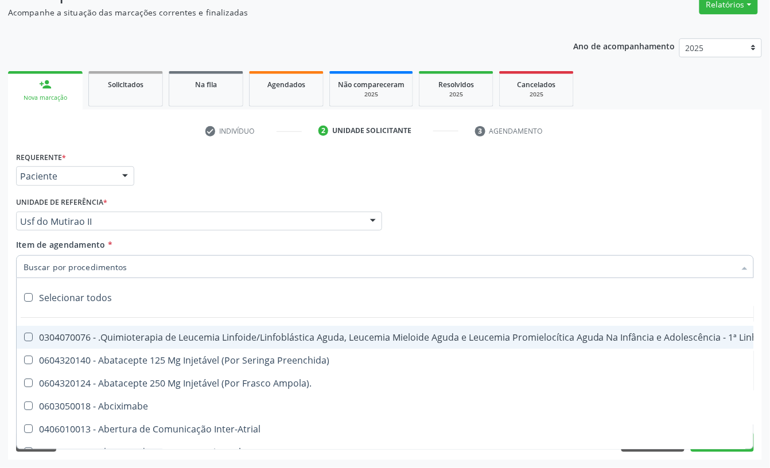
checkbox Frasco-Ampola\) "false"
checkbox Ml\) "false"
checkbox Frasco-Ampola\) "false"
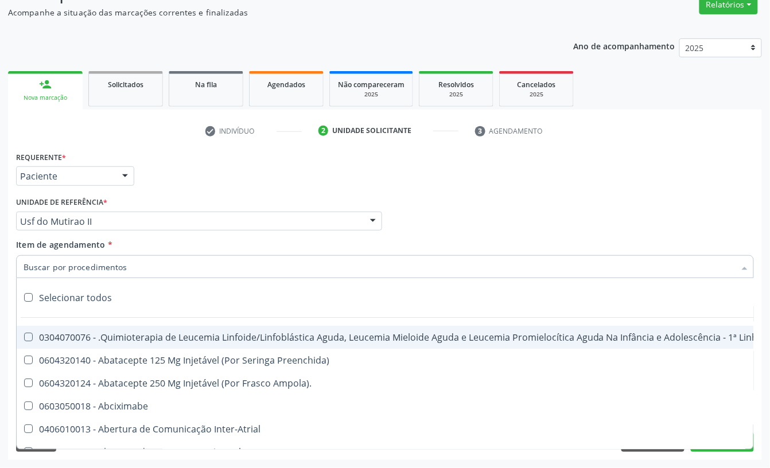
checkbox Ampola\) "false"
checkbox 5Ml\) "false"
checkbox Simples "false"
checkbox Ar "false"
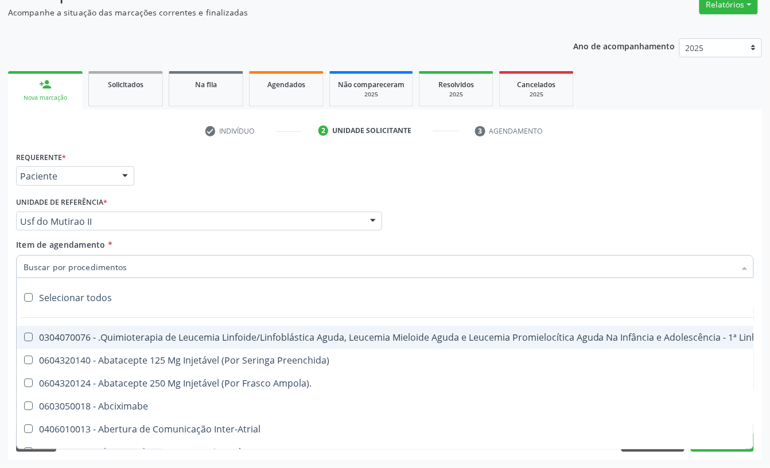
checkbox Miotendinoso "false"
checkbox Pé "false"
checkbox Pé\) "false"
checkbox Columela "false"
checkbox Bucomaxilofacial "false"
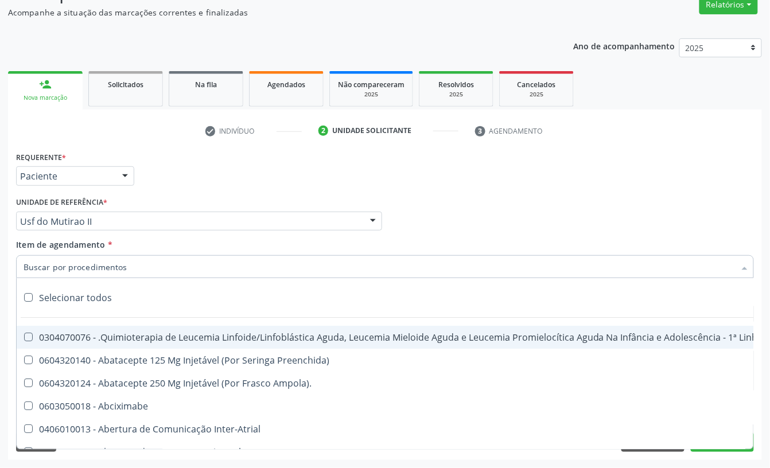
checkbox Especializada "false"
checkbox Ampola\) "false"
checkbox Crâniofacial "false"
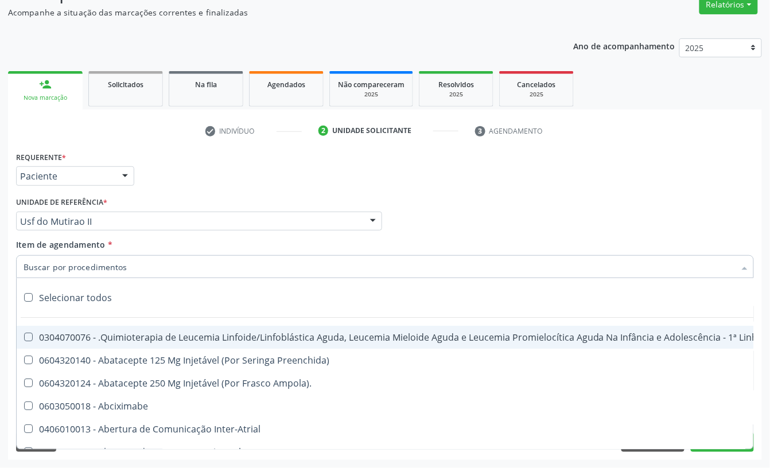
checkbox Comprimido\) "false"
checkbox Revestido\) "false"
checkbox Amigdalectomia "false"
checkbox Adenoidectomia "false"
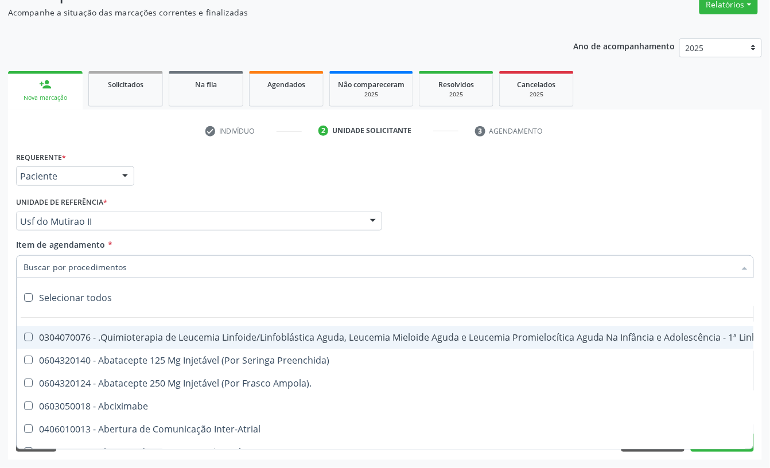
checkbox Amniocentese "false"
checkbox Amnioscopia "false"
checkbox Pulmonares "false"
checkbox Adolescente\) "false"
checkbox Esquerdo "false"
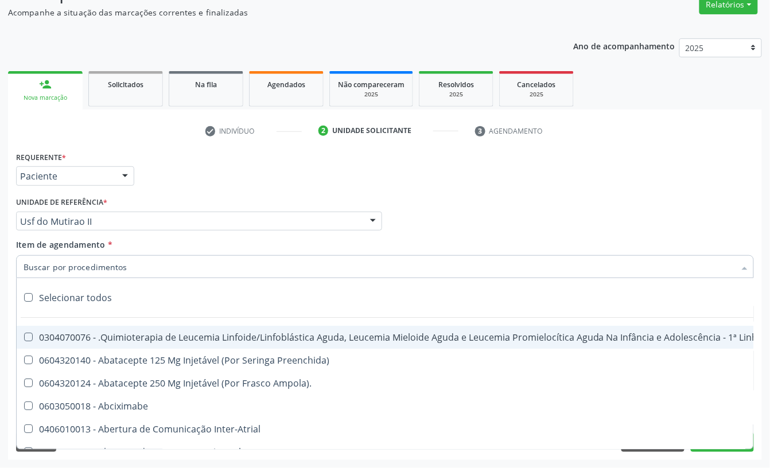
checkbox Adolescente\) "false"
checkbox Inferiores "false"
checkbox Tarso "false"
checkbox Oncologia "false"
checkbox Dedo "false"
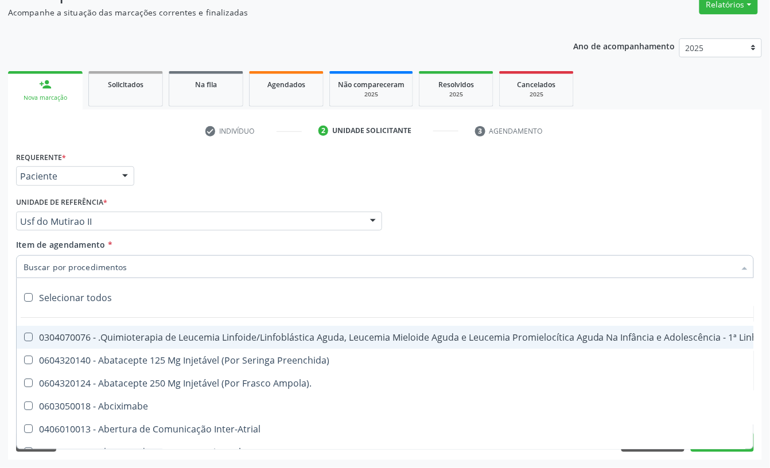
checkbox Oncologia "false"
checkbox Superiores "false"
checkbox Oncologia "false"
checkbox Punho "false"
checkbox Oncologia "false"
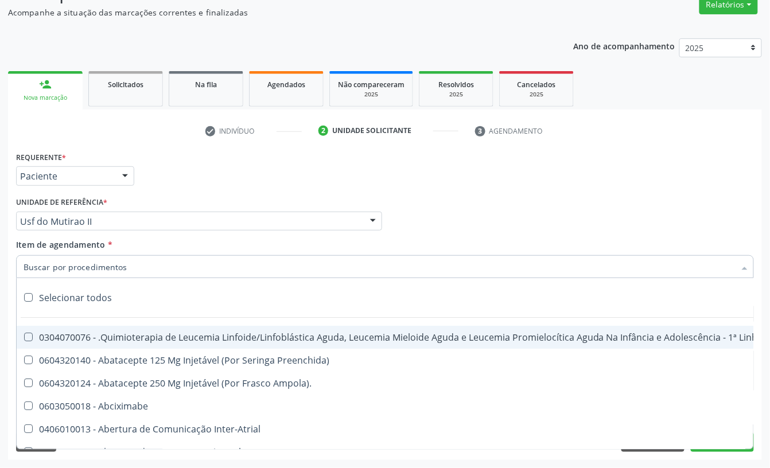
checkbox Reto "false"
checkbox Oncologia "false"
checkbox Pênis "false"
checkbox Oncologia "false"
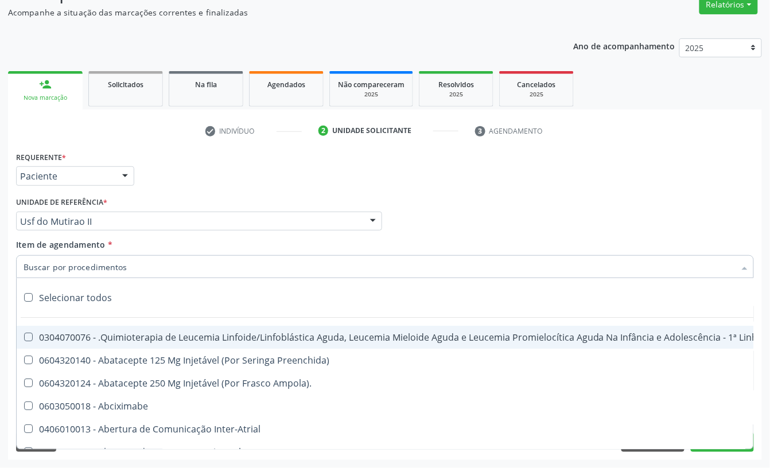
checkbox Normal "false"
checkbox Voz "false"
checkbox Agua "false"
checkbox Solo "false"
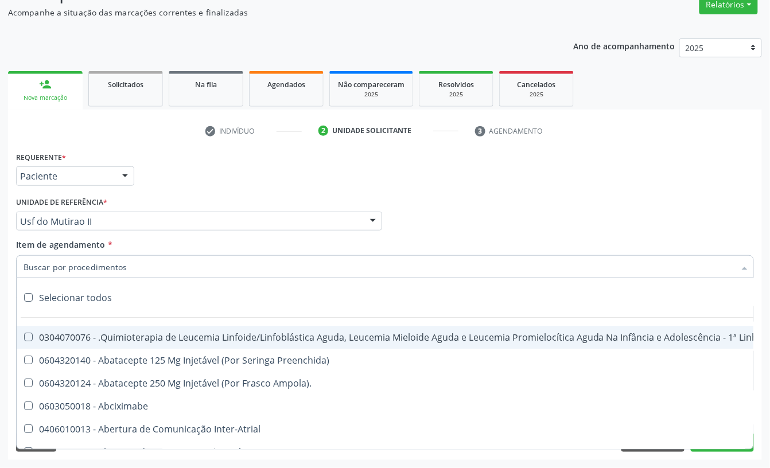
checkbox Urina "false"
click at [42, 267] on input "Item de agendamento *" at bounding box center [379, 266] width 711 height 23
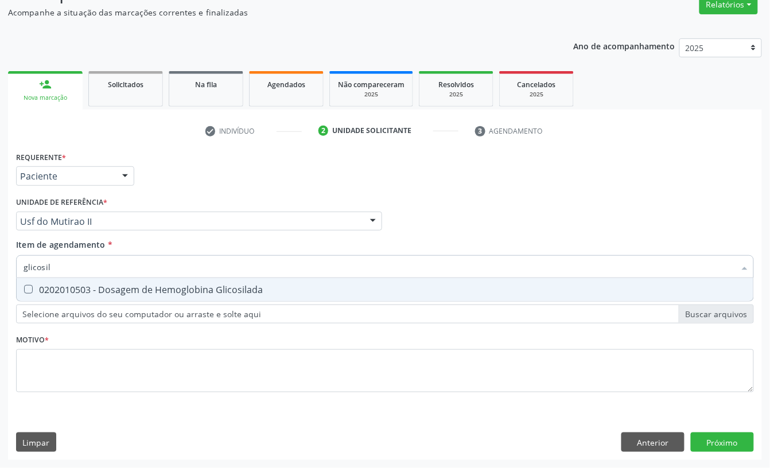
click at [81, 286] on div "0202010503 - Dosagem de Hemoglobina Glicosilada" at bounding box center [385, 289] width 723 height 9
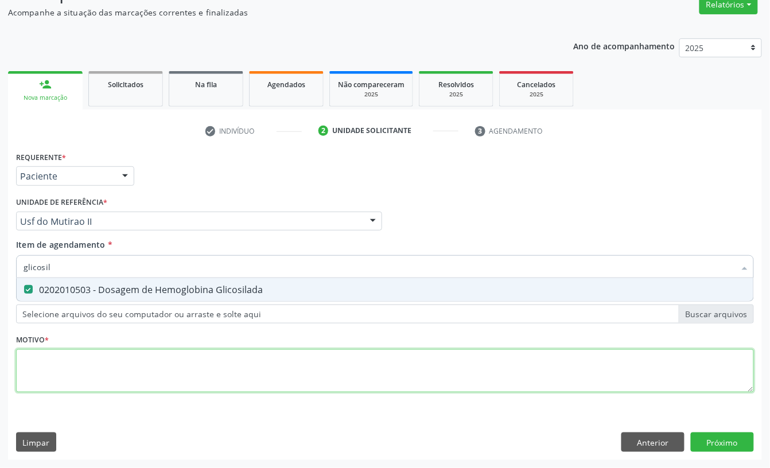
click at [65, 357] on div "Requerente * Paciente Profissional de Saúde Paciente Nenhum resultado encontrad…" at bounding box center [384, 279] width 737 height 260
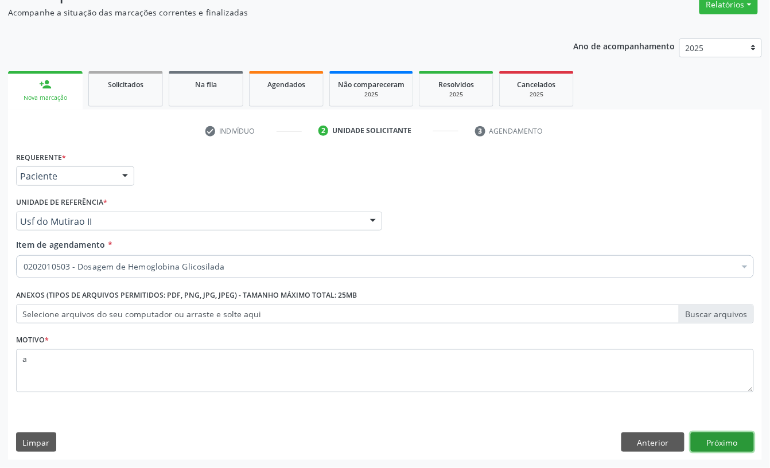
click at [718, 445] on button "Próximo" at bounding box center [721, 441] width 63 height 19
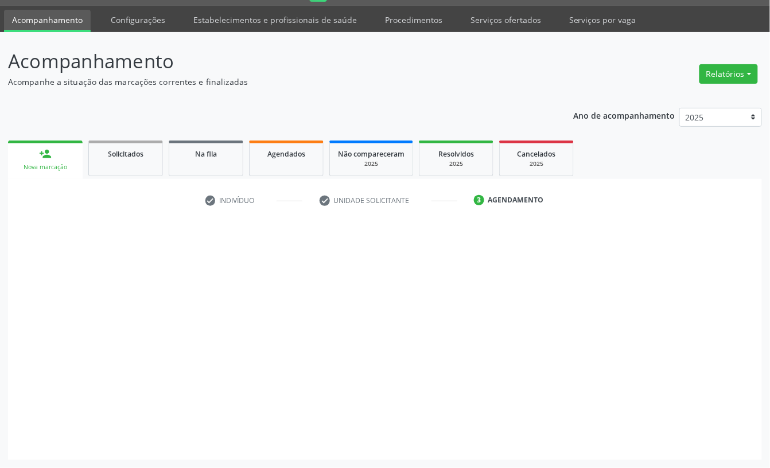
scroll to position [32, 0]
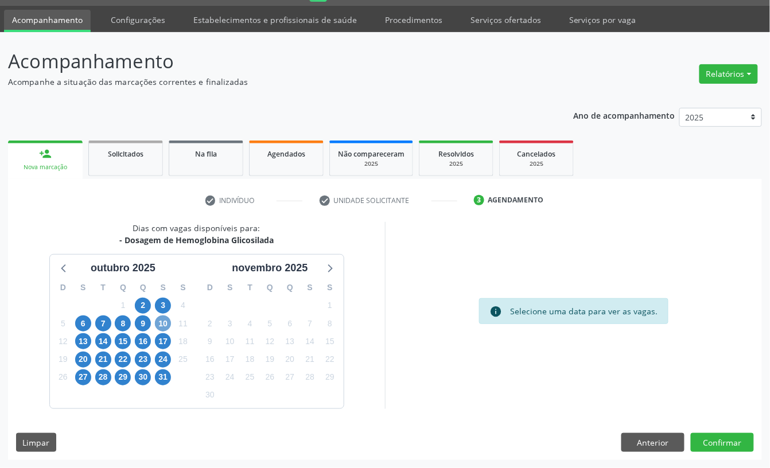
click at [156, 325] on span "10" at bounding box center [163, 323] width 16 height 16
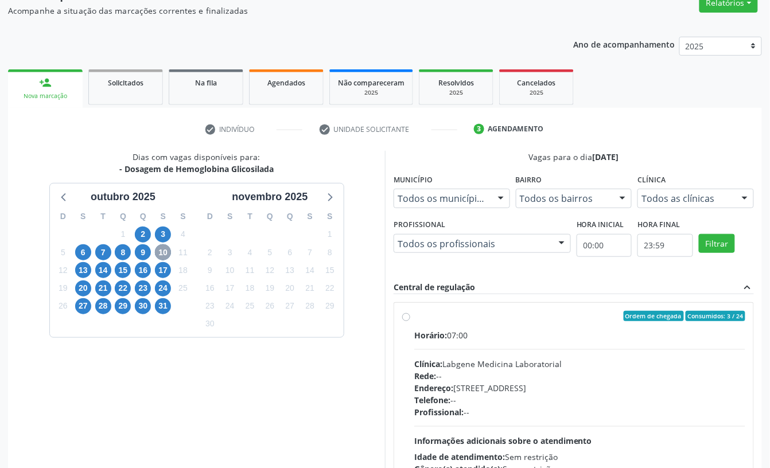
scroll to position [198, 0]
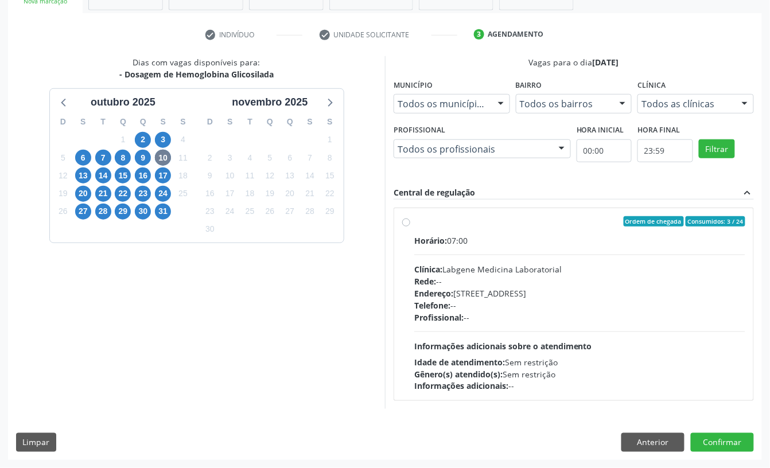
click at [479, 276] on div "Rede: --" at bounding box center [579, 281] width 331 height 12
click at [410, 227] on input "Ordem de chegada Consumidos: 3 / 24 Horário: 07:00 Clínica: Labgene Medicina La…" at bounding box center [406, 221] width 8 height 10
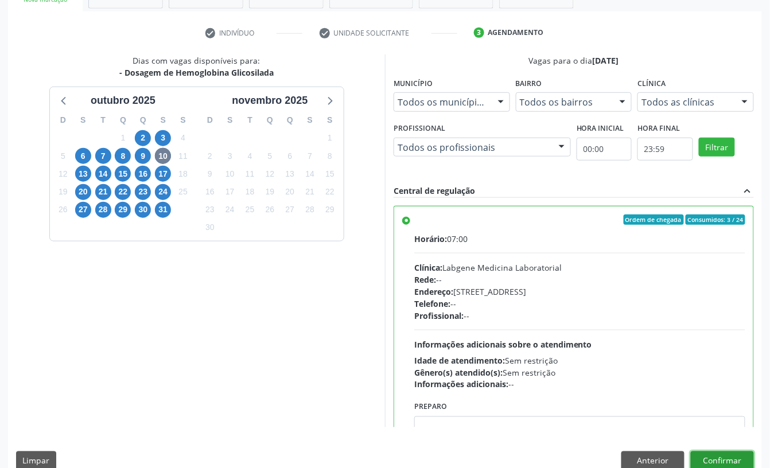
click at [734, 463] on button "Confirmar" at bounding box center [721, 460] width 63 height 19
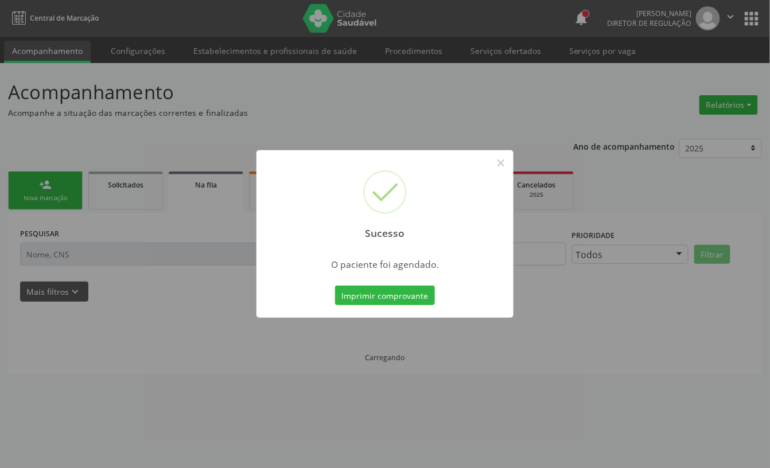
scroll to position [0, 0]
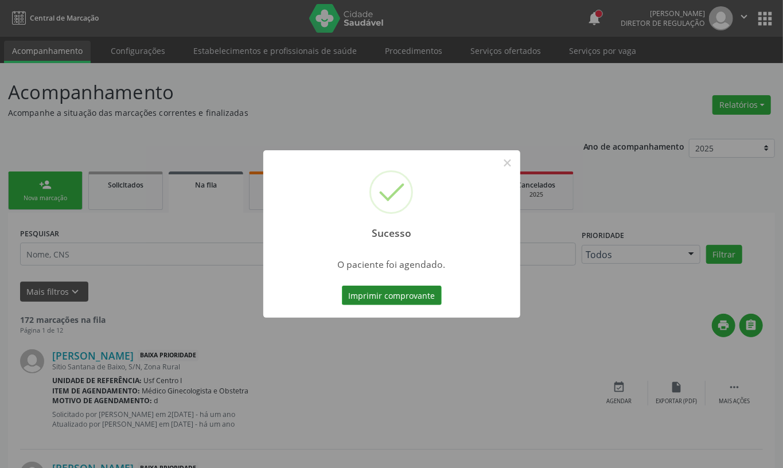
click at [377, 292] on button "Imprimir comprovante" at bounding box center [392, 295] width 100 height 19
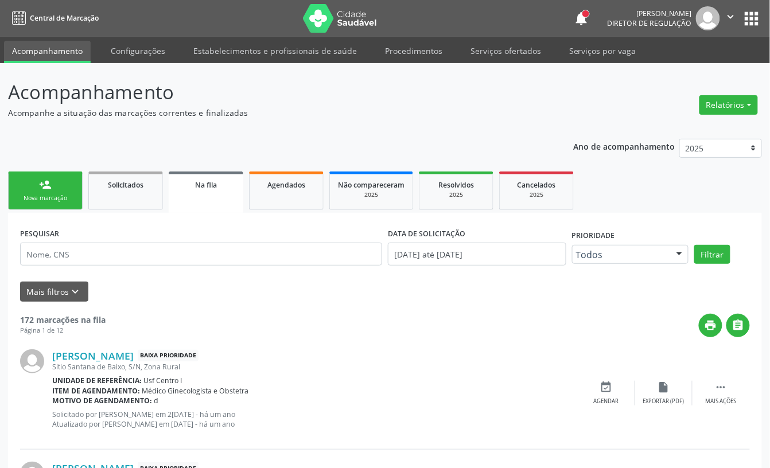
click at [33, 194] on div "Nova marcação" at bounding box center [45, 198] width 57 height 9
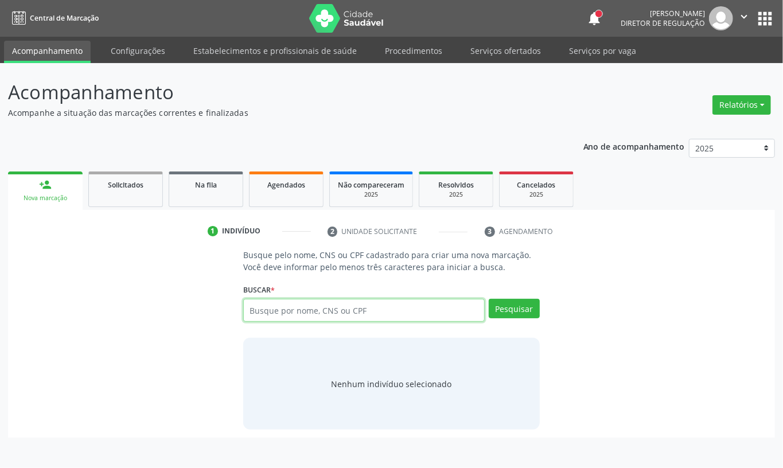
click at [260, 310] on input "text" at bounding box center [363, 310] width 241 height 23
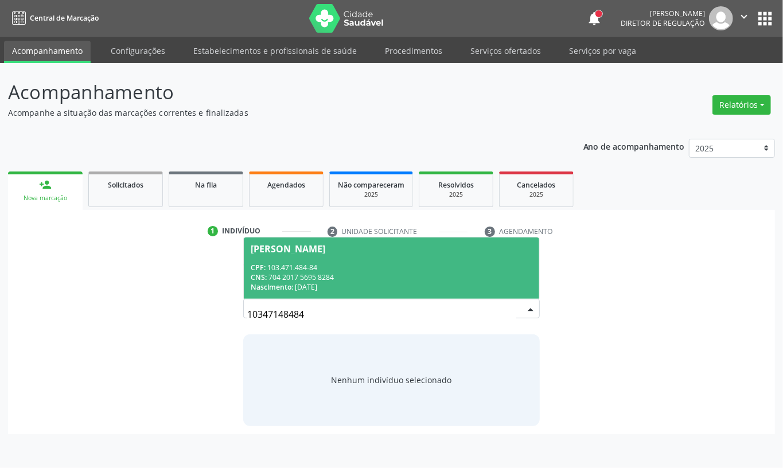
click at [354, 285] on div "Nascimento: [DATE]" at bounding box center [392, 287] width 282 height 10
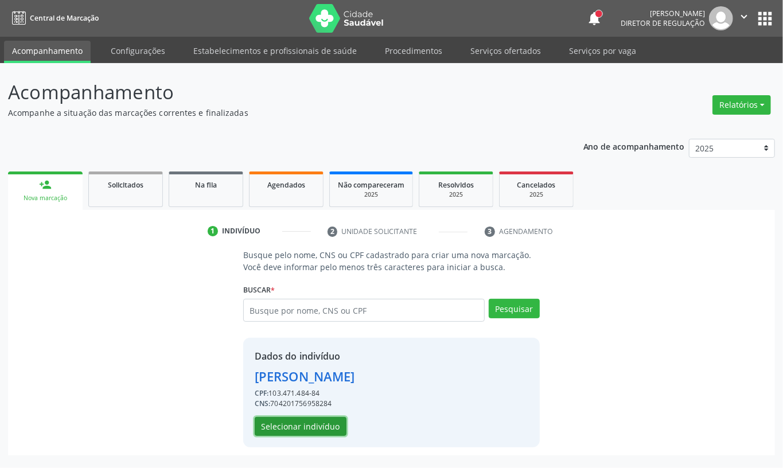
click at [309, 431] on button "Selecionar indivíduo" at bounding box center [301, 426] width 92 height 19
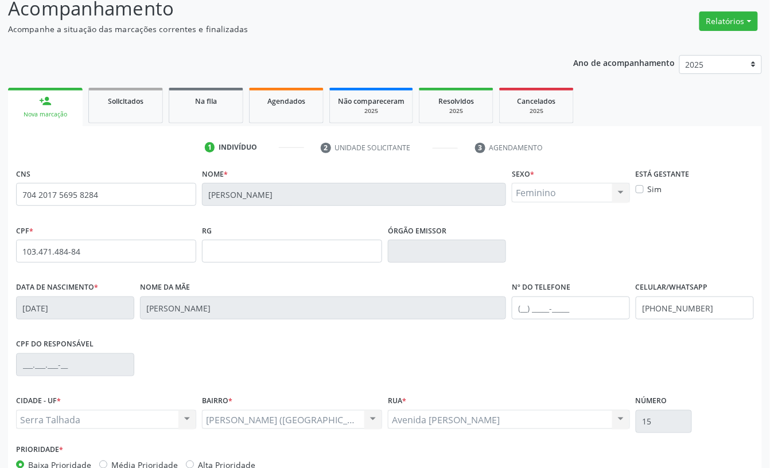
scroll to position [154, 0]
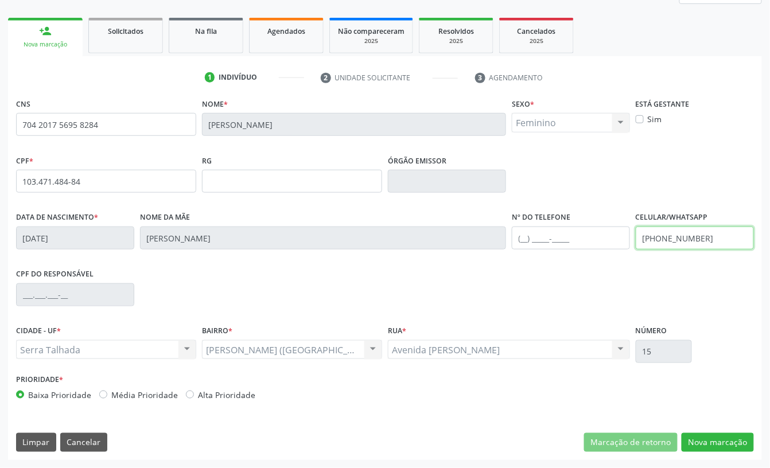
click at [677, 234] on input "[PHONE_NUMBER]" at bounding box center [694, 238] width 118 height 23
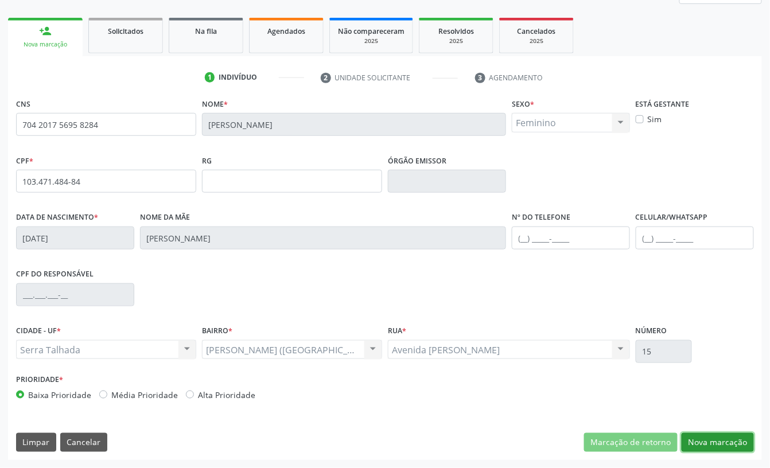
click at [721, 446] on button "Nova marcação" at bounding box center [717, 442] width 72 height 19
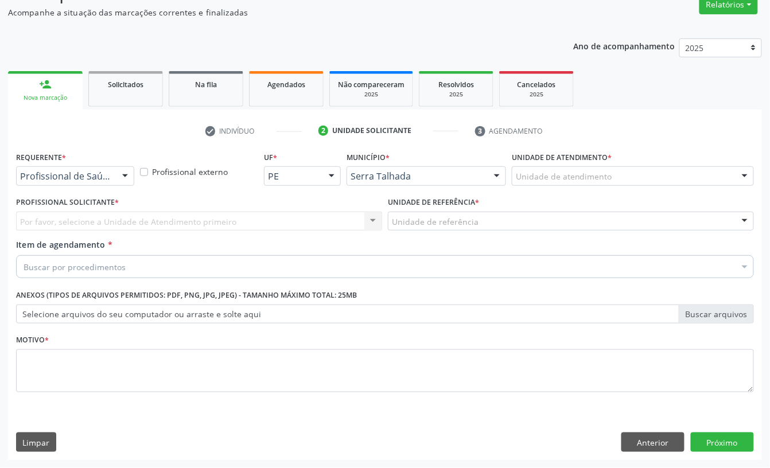
scroll to position [102, 0]
click at [85, 166] on div "Profissional de Saúde" at bounding box center [75, 175] width 118 height 19
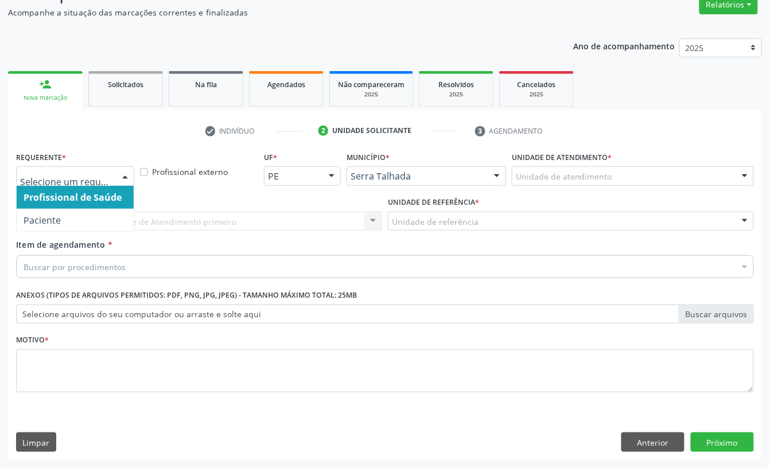
click at [90, 204] on span "Profissional de Saúde" at bounding box center [75, 197] width 117 height 23
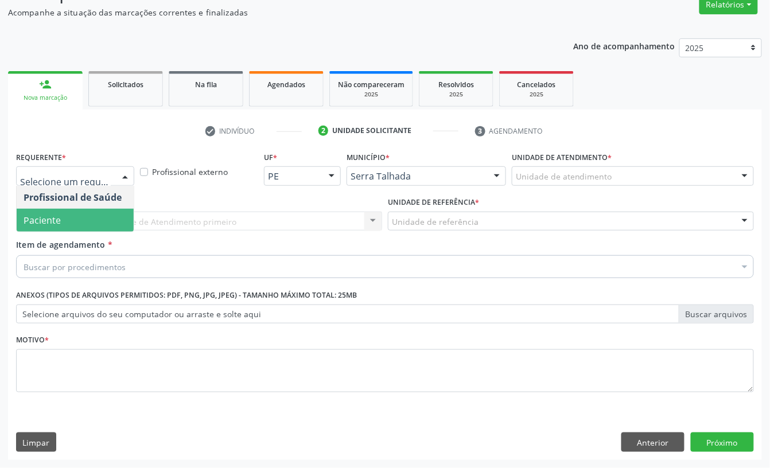
click at [69, 218] on span "Paciente" at bounding box center [75, 220] width 117 height 23
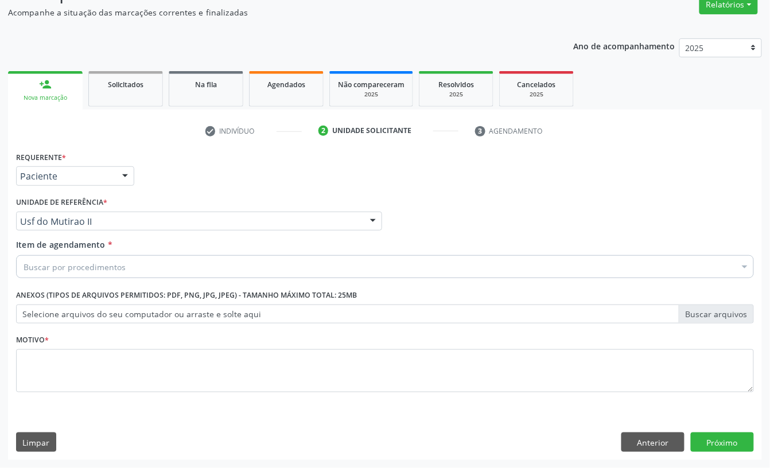
click at [134, 270] on div "Buscar por procedimentos" at bounding box center [384, 266] width 737 height 23
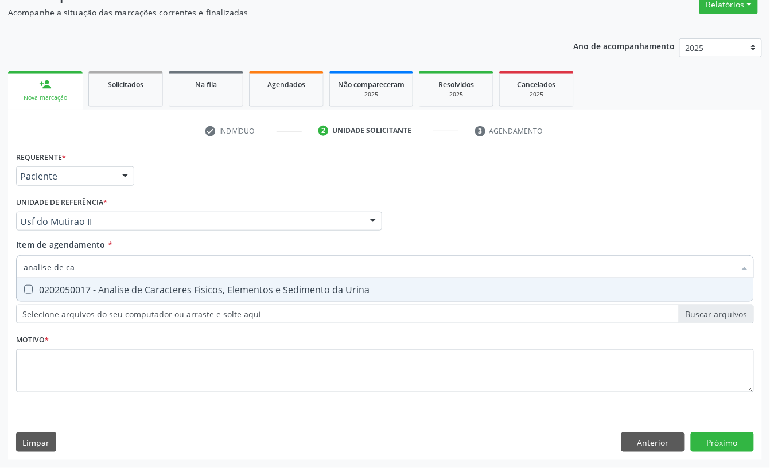
click at [115, 289] on div "0202050017 - Analise de Caracteres Fisicos, Elementos e Sedimento da Urina" at bounding box center [385, 289] width 723 height 9
click at [110, 270] on input "analise de ca" at bounding box center [379, 266] width 711 height 23
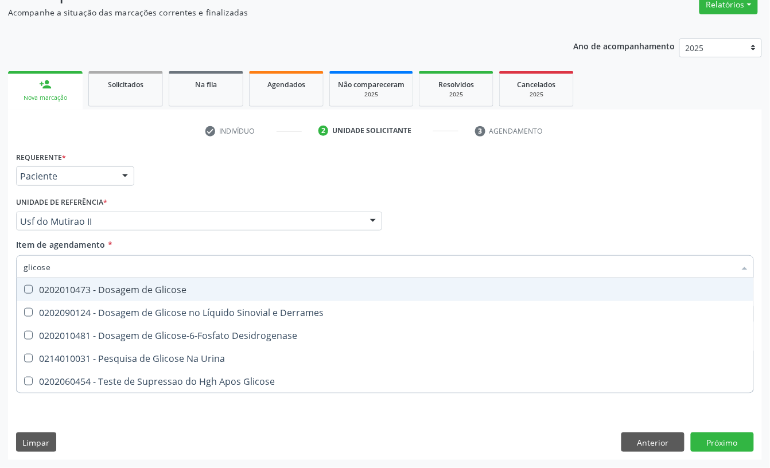
click at [148, 292] on div "0202010473 - Dosagem de Glicose" at bounding box center [385, 289] width 723 height 9
click at [129, 272] on input "glicose" at bounding box center [379, 266] width 711 height 23
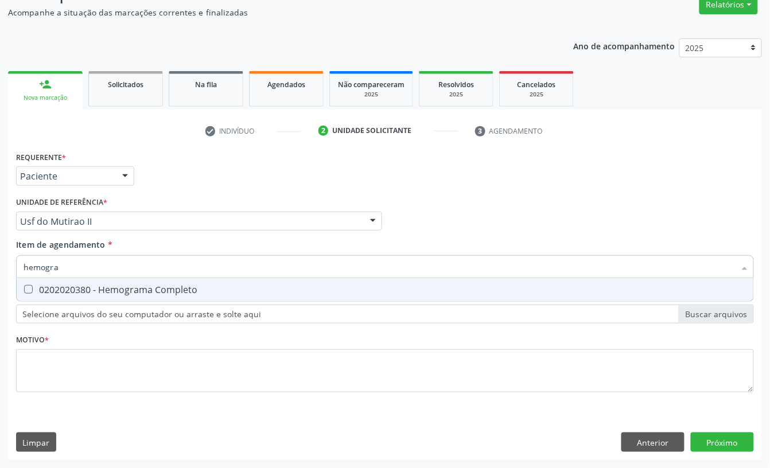
click at [127, 292] on div "0202020380 - Hemograma Completo" at bounding box center [385, 289] width 723 height 9
click at [118, 262] on input "hemogra" at bounding box center [379, 266] width 711 height 23
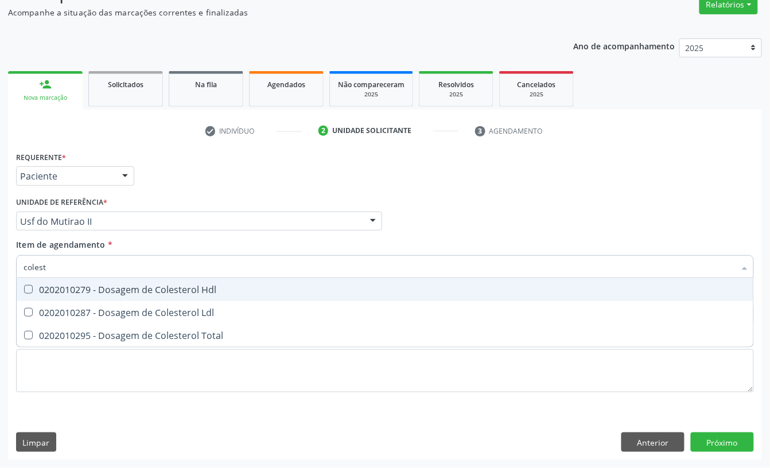
click at [99, 285] on div "0202010279 - Dosagem de Colesterol Hdl" at bounding box center [385, 289] width 723 height 9
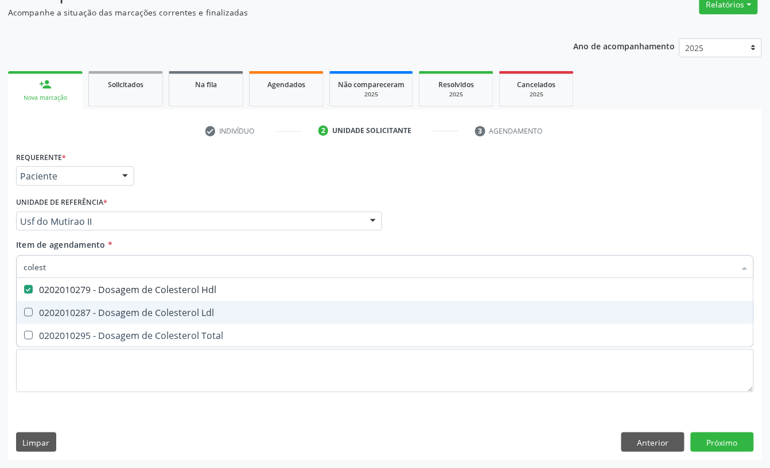
click at [88, 310] on div "0202010287 - Dosagem de Colesterol Ldl" at bounding box center [385, 312] width 723 height 9
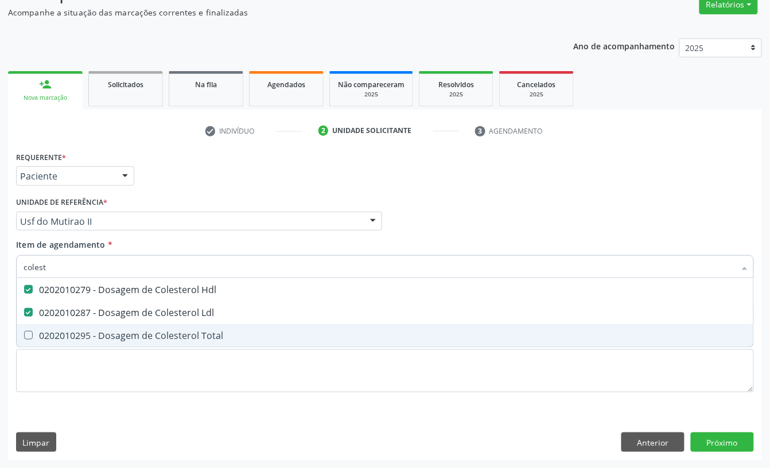
click at [85, 345] on span "0202010295 - Dosagem de Colesterol Total" at bounding box center [385, 335] width 736 height 23
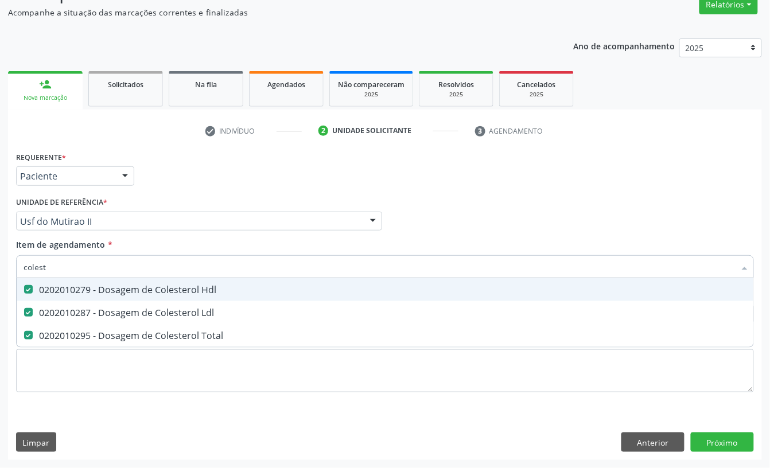
click at [81, 267] on input "colest" at bounding box center [379, 266] width 711 height 23
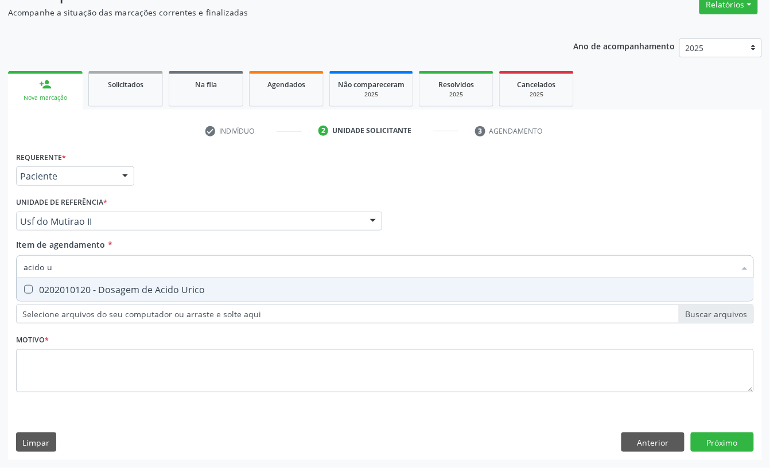
scroll to position [0, 0]
click at [72, 296] on span "0202010120 - Dosagem de Acido Urico" at bounding box center [385, 289] width 736 height 23
click at [173, 194] on div "Unidade de referência * Usf do Mutirao II Usf do Mutirao Usf Cohab Usf [GEOGRAP…" at bounding box center [199, 212] width 366 height 37
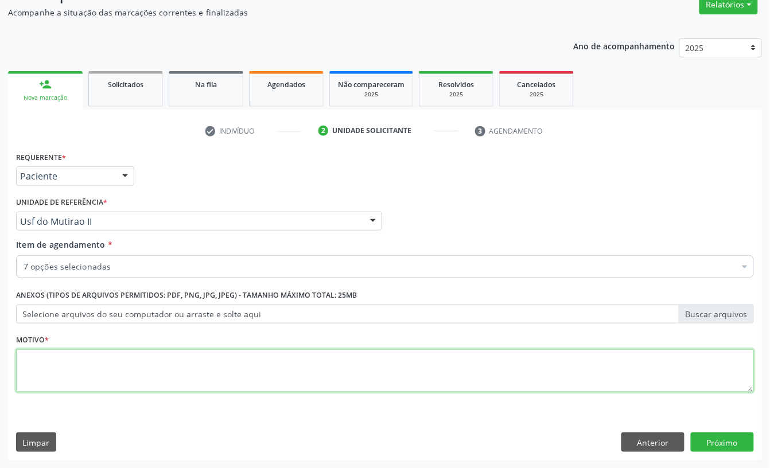
click at [95, 349] on textarea at bounding box center [384, 371] width 737 height 44
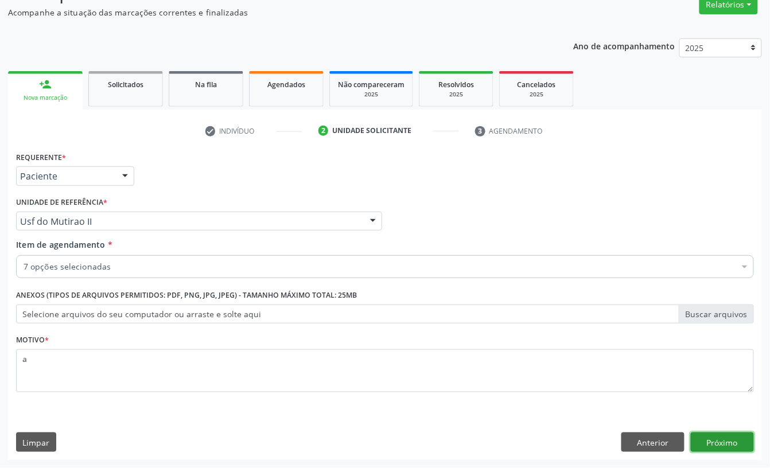
click at [730, 436] on button "Próximo" at bounding box center [721, 441] width 63 height 19
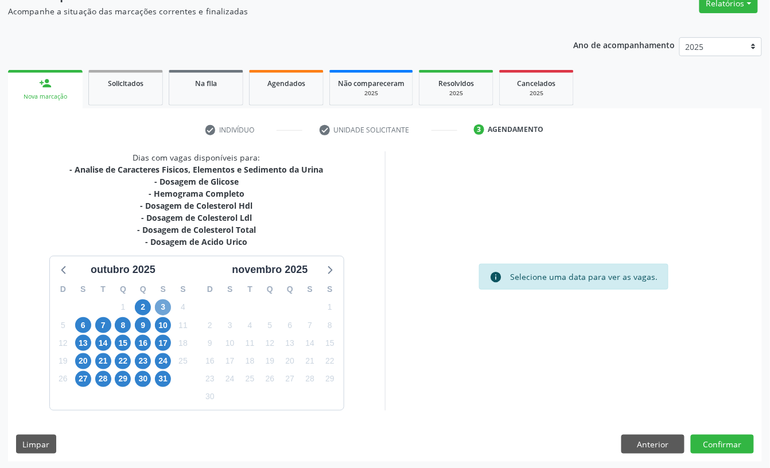
click at [163, 306] on span "3" at bounding box center [163, 307] width 16 height 16
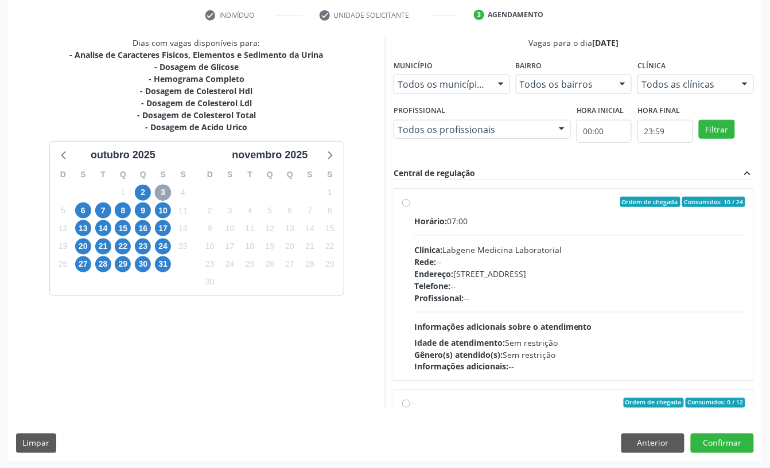
scroll to position [218, 0]
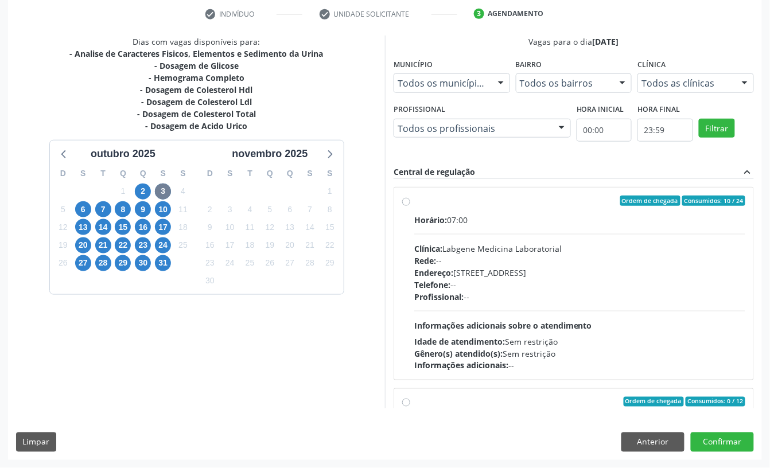
click at [459, 223] on div "Horário: 07:00" at bounding box center [579, 220] width 331 height 12
click at [410, 206] on input "Ordem de chegada Consumidos: 10 / 24 Horário: 07:00 Clínica: Labgene Medicina L…" at bounding box center [406, 201] width 8 height 10
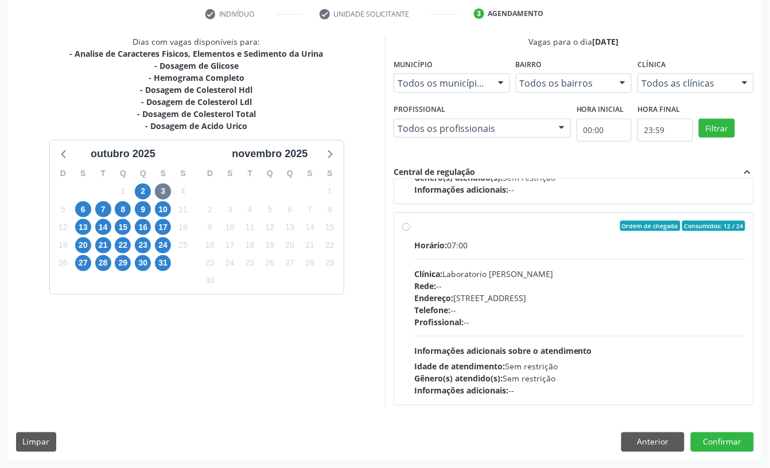
scroll to position [462, 0]
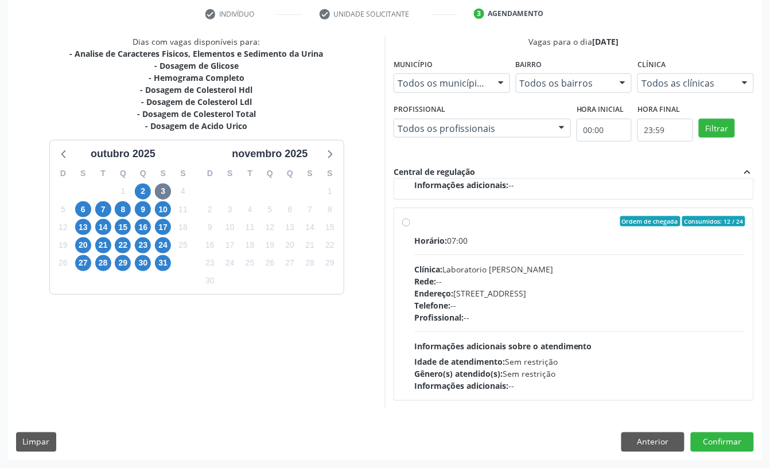
click at [588, 291] on div "Endereço: [STREET_ADDRESS]" at bounding box center [579, 293] width 331 height 12
click at [410, 227] on input "Ordem de chegada Consumidos: 12 / 24 Horário: 07:00 Clínica: Laboratorio [PERSO…" at bounding box center [406, 221] width 8 height 10
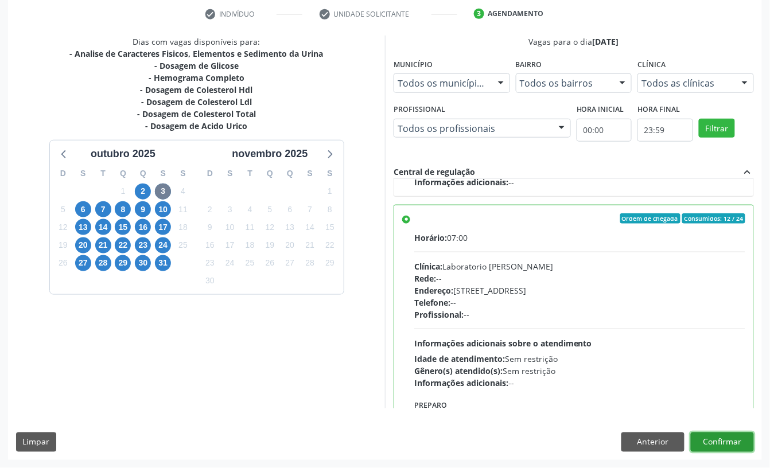
click at [727, 439] on button "Confirmar" at bounding box center [721, 441] width 63 height 19
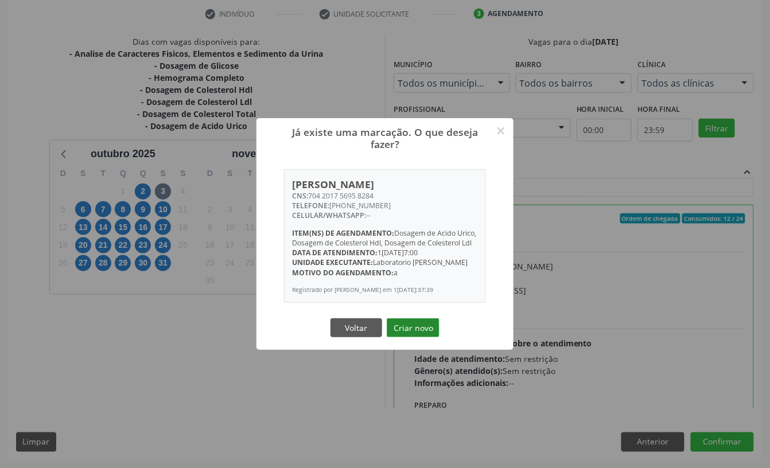
click at [408, 331] on button "Criar novo" at bounding box center [413, 327] width 53 height 19
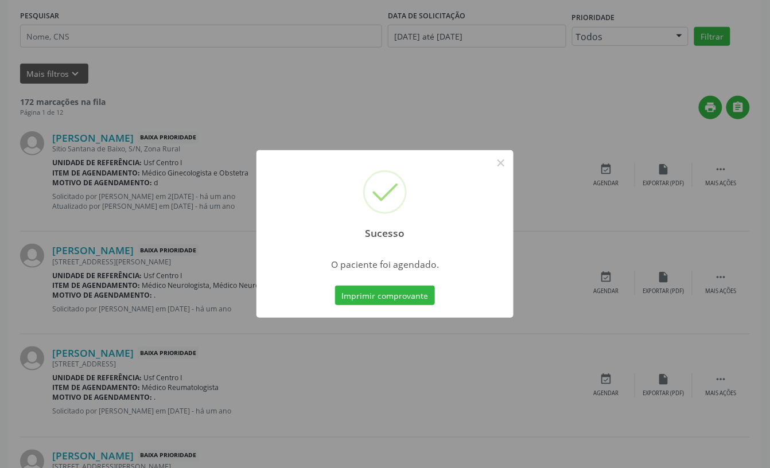
scroll to position [0, 0]
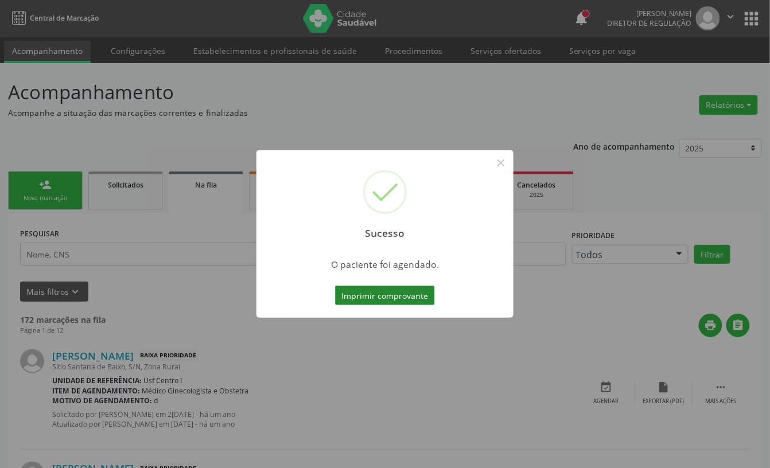
click at [370, 296] on button "Imprimir comprovante" at bounding box center [385, 295] width 100 height 19
